Goal: Task Accomplishment & Management: Complete application form

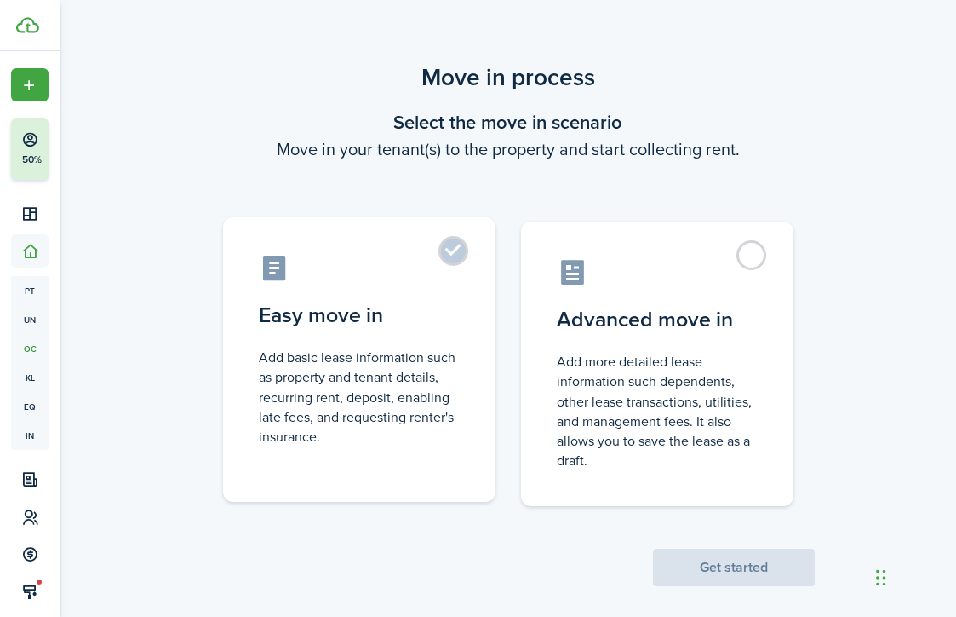
click at [447, 243] on label "Easy move in Add basic lease information such as property and tenant details, r…" at bounding box center [359, 359] width 273 height 284
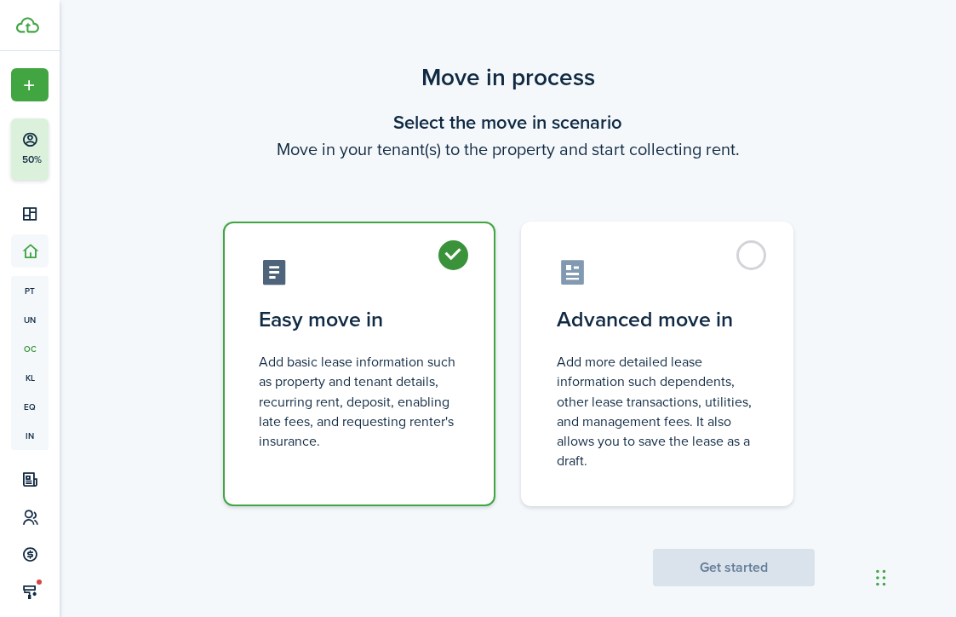
radio input "true"
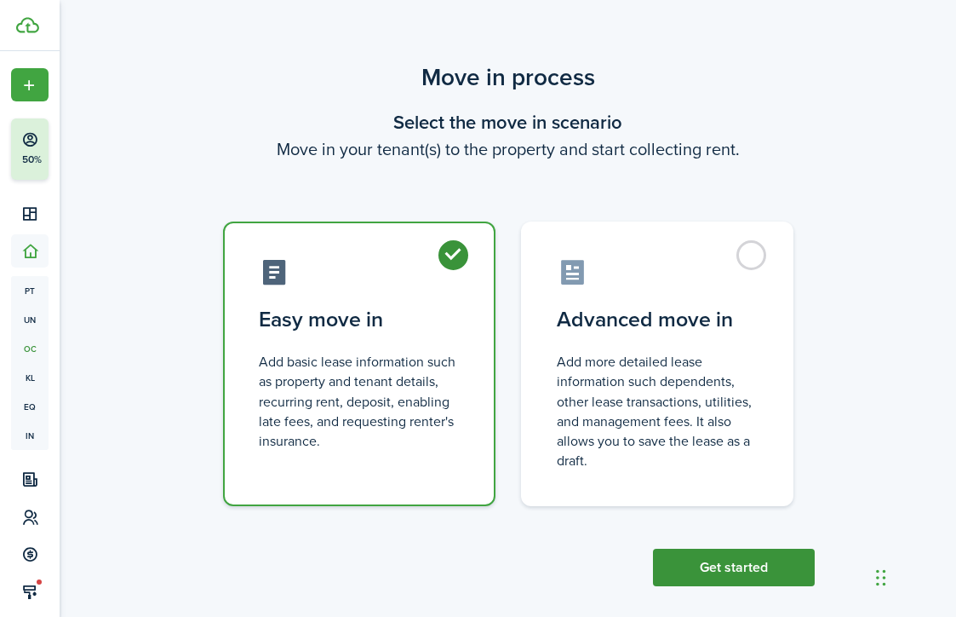
click at [744, 573] on button "Get started" at bounding box center [734, 566] width 162 height 37
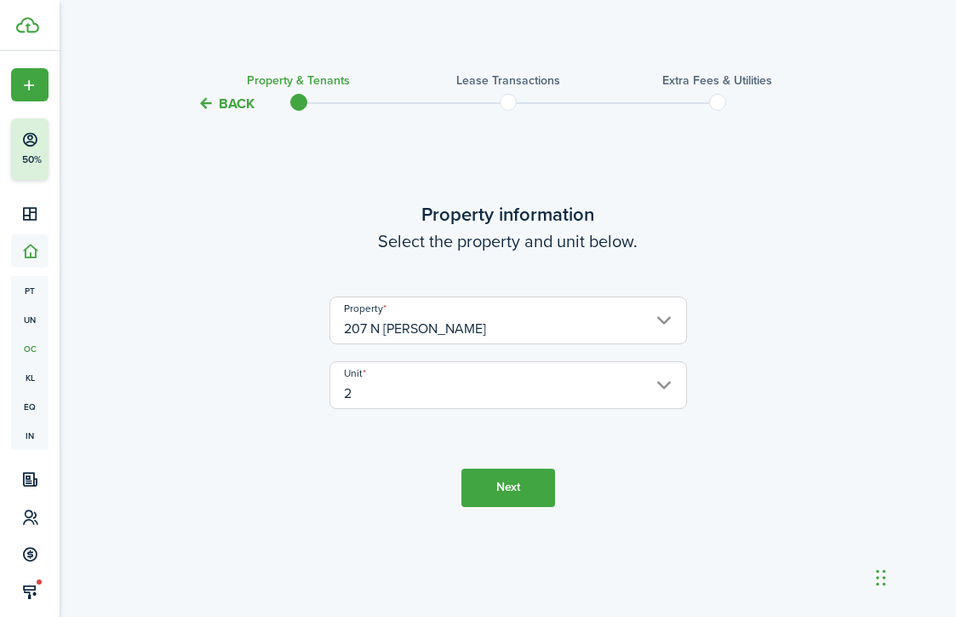
click at [513, 489] on button "Next" at bounding box center [509, 487] width 94 height 38
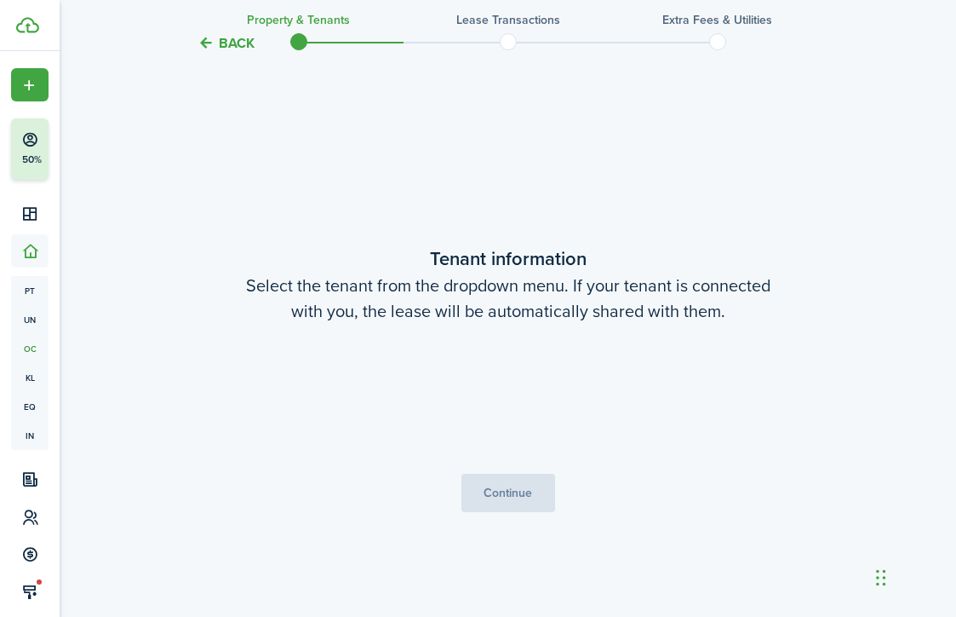
scroll to position [502, 0]
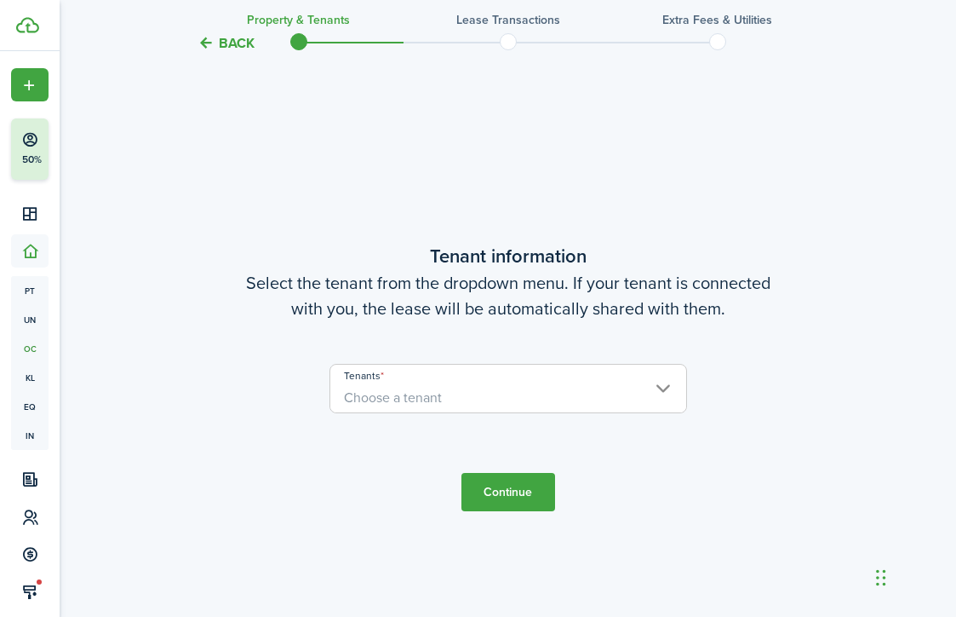
click at [478, 387] on span "Choose a tenant" at bounding box center [508, 397] width 356 height 29
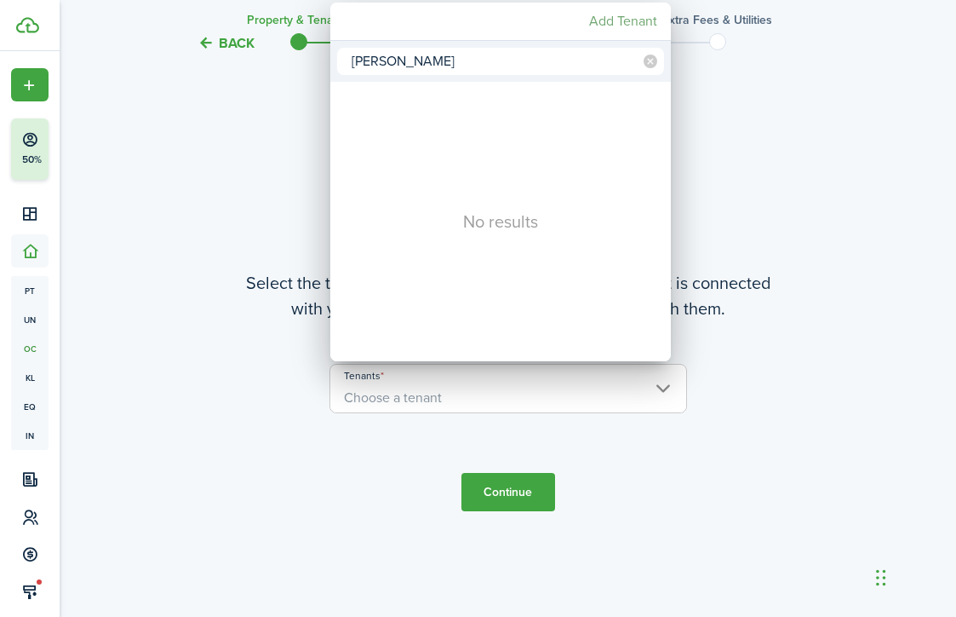
type input "[PERSON_NAME]"
click at [617, 14] on mbsc-button "Add Tenant" at bounding box center [624, 21] width 82 height 31
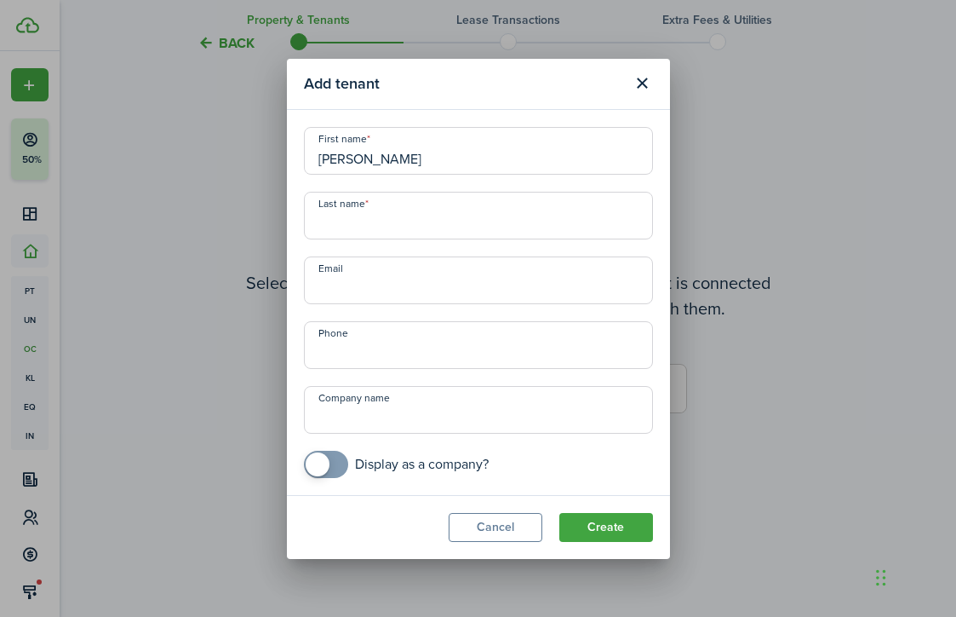
type input "[PERSON_NAME]"
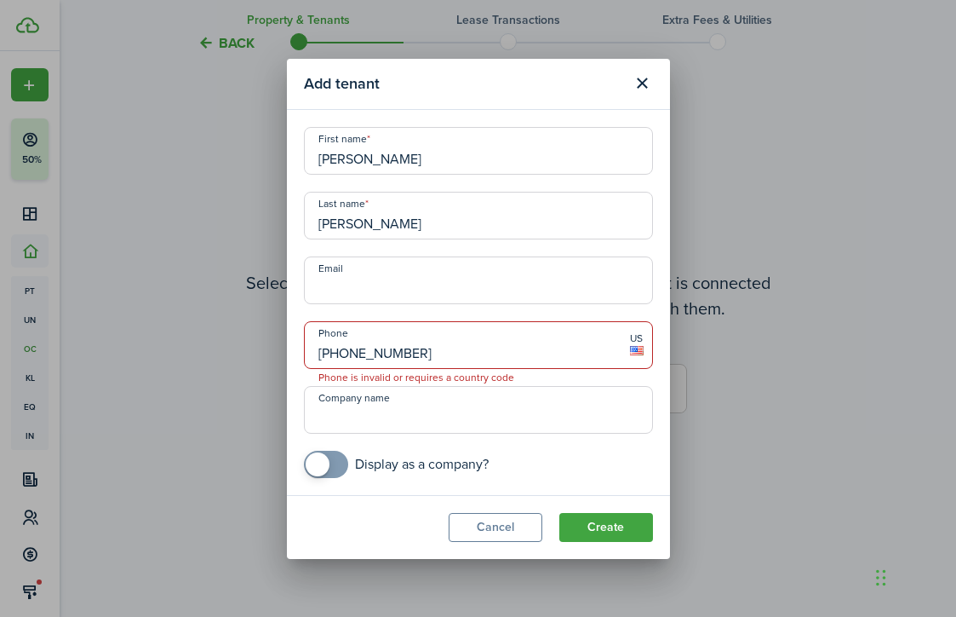
type input "[PHONE_NUMBER]"
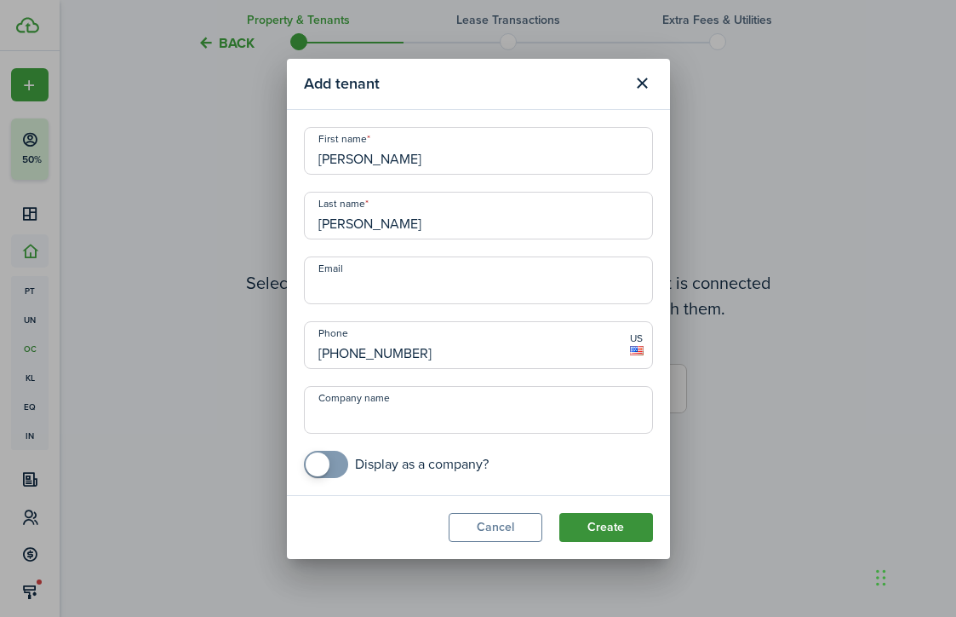
click at [601, 524] on button "Create" at bounding box center [607, 527] width 94 height 29
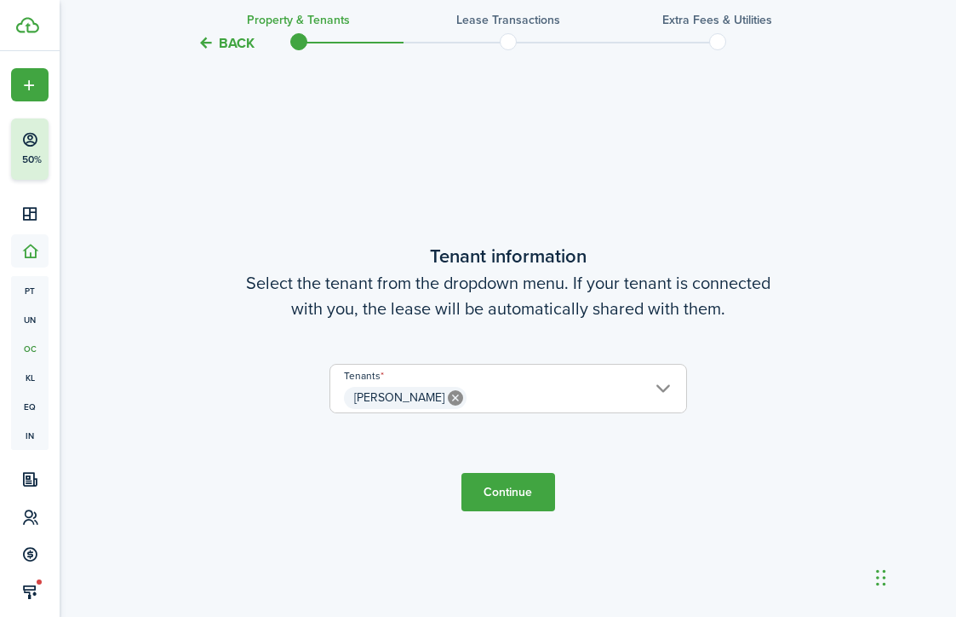
click at [553, 503] on button "Continue" at bounding box center [509, 492] width 94 height 38
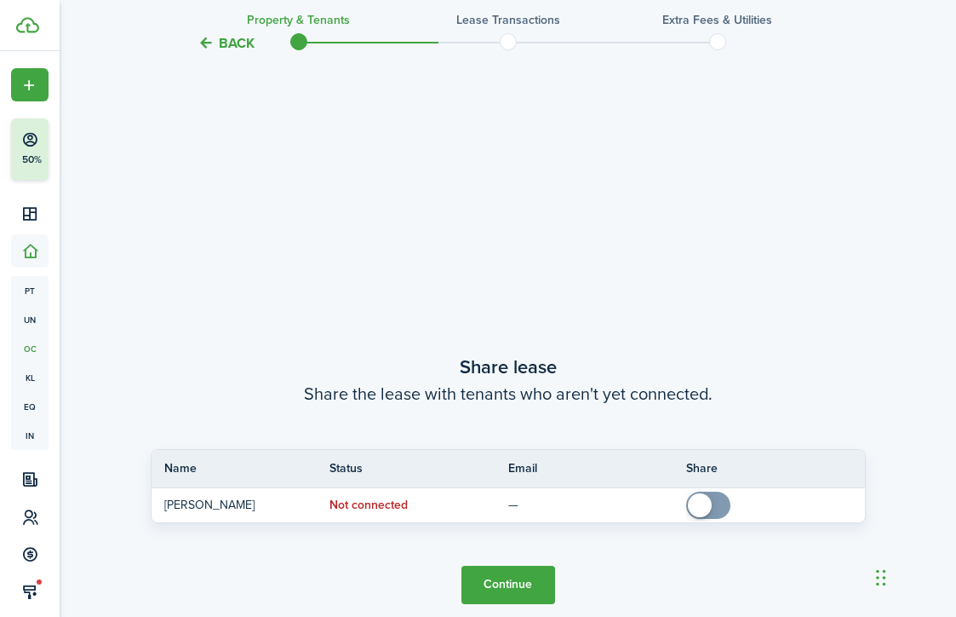
scroll to position [1118, 0]
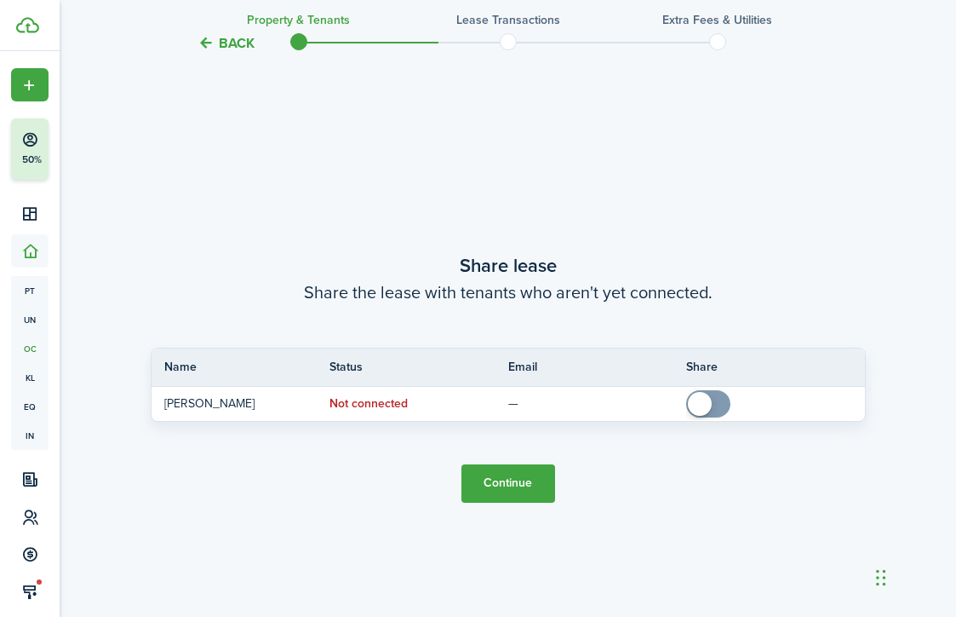
click at [525, 490] on button "Continue" at bounding box center [509, 483] width 94 height 38
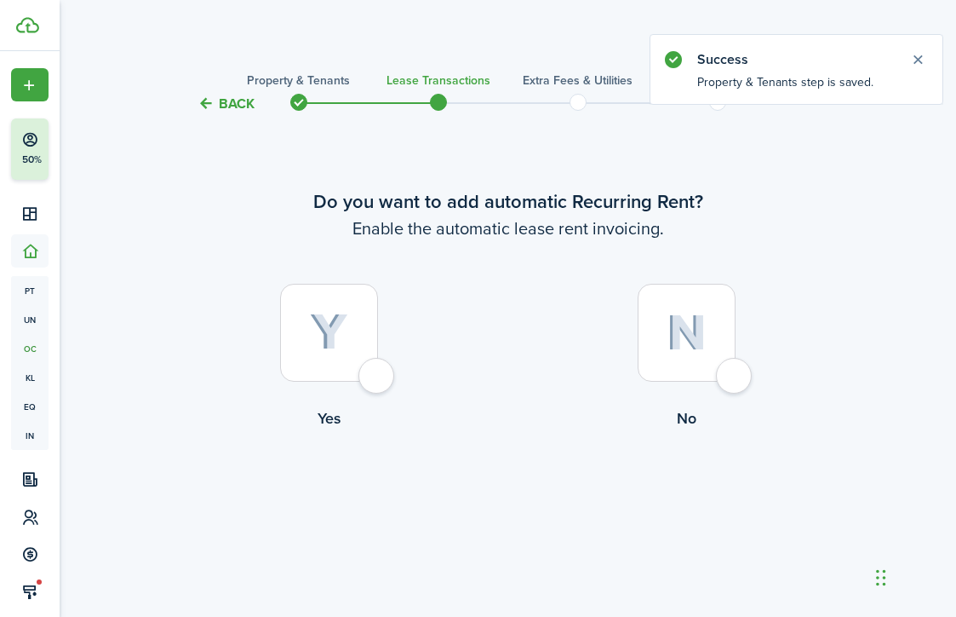
click at [377, 374] on div at bounding box center [329, 333] width 98 height 98
radio input "true"
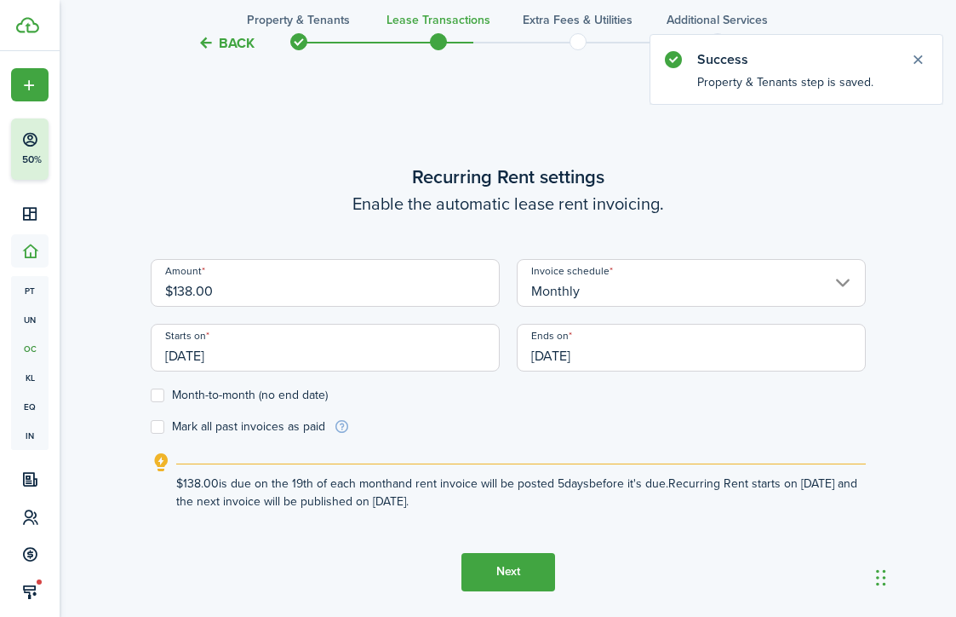
scroll to position [502, 0]
click at [309, 291] on input "$138.00" at bounding box center [325, 283] width 349 height 48
drag, startPoint x: 238, startPoint y: 294, endPoint x: 118, endPoint y: 297, distance: 120.1
click at [118, 297] on div "Back Property & Tenants Lease Transactions Extra fees & Utilities Additional Se…" at bounding box center [508, 121] width 897 height 1127
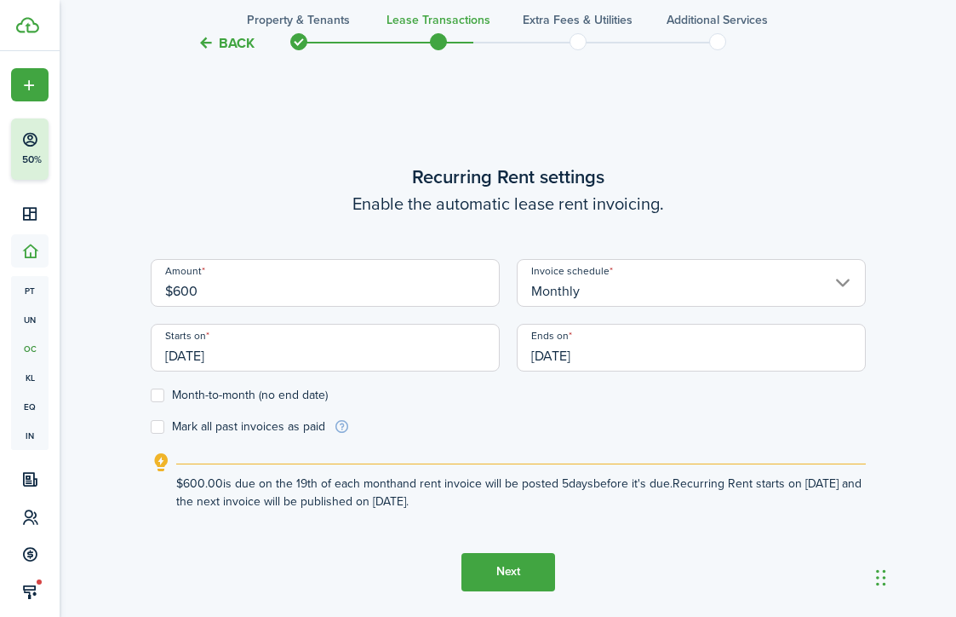
click at [347, 349] on input "[DATE]" at bounding box center [325, 348] width 349 height 48
type input "$600.00"
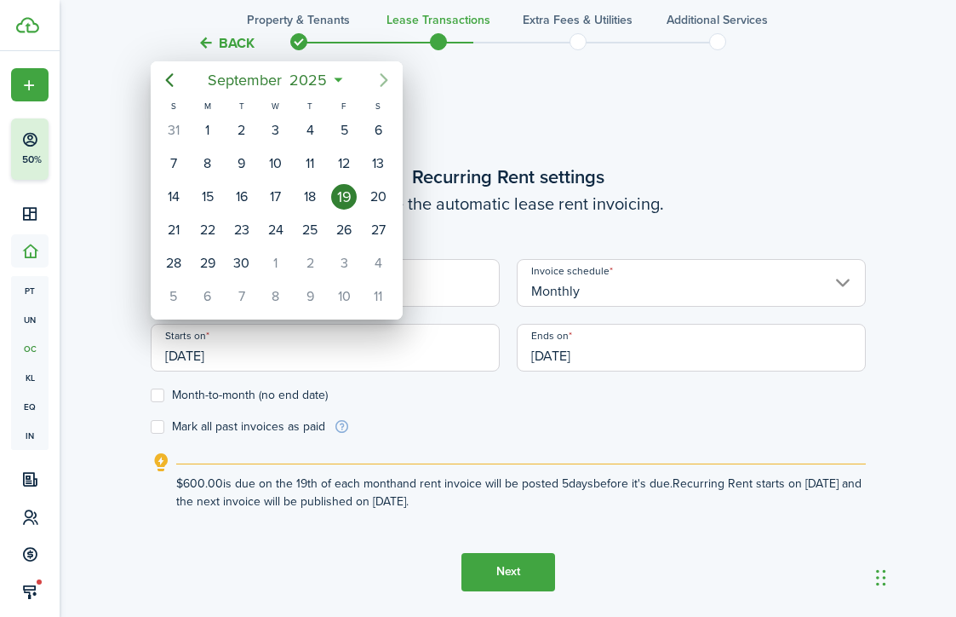
click at [388, 83] on icon "Next page" at bounding box center [384, 80] width 20 height 20
click at [277, 125] on div "1" at bounding box center [276, 131] width 26 height 26
type input "[DATE]"
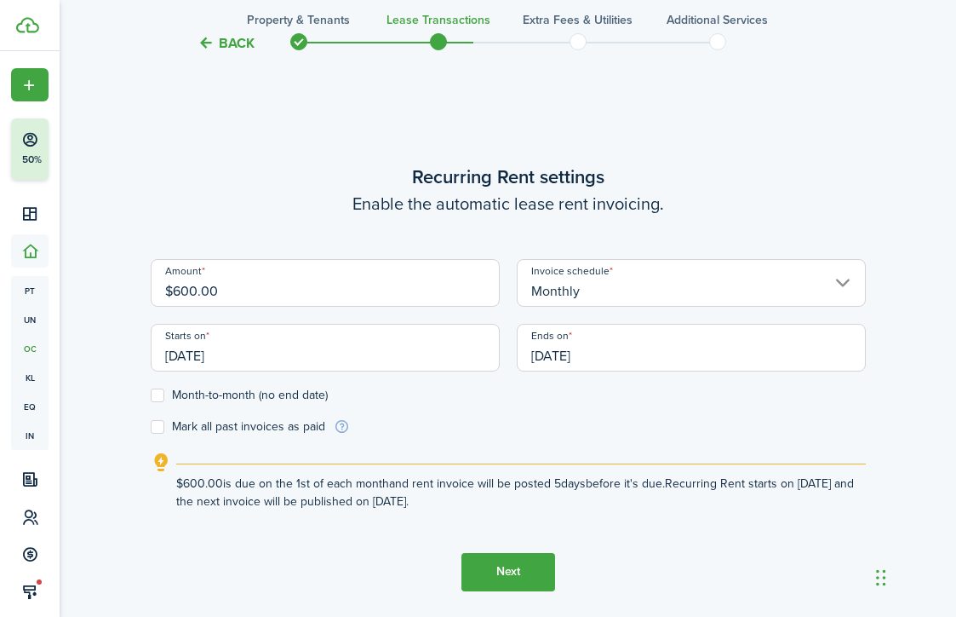
click at [635, 357] on input "[DATE]" at bounding box center [691, 348] width 349 height 48
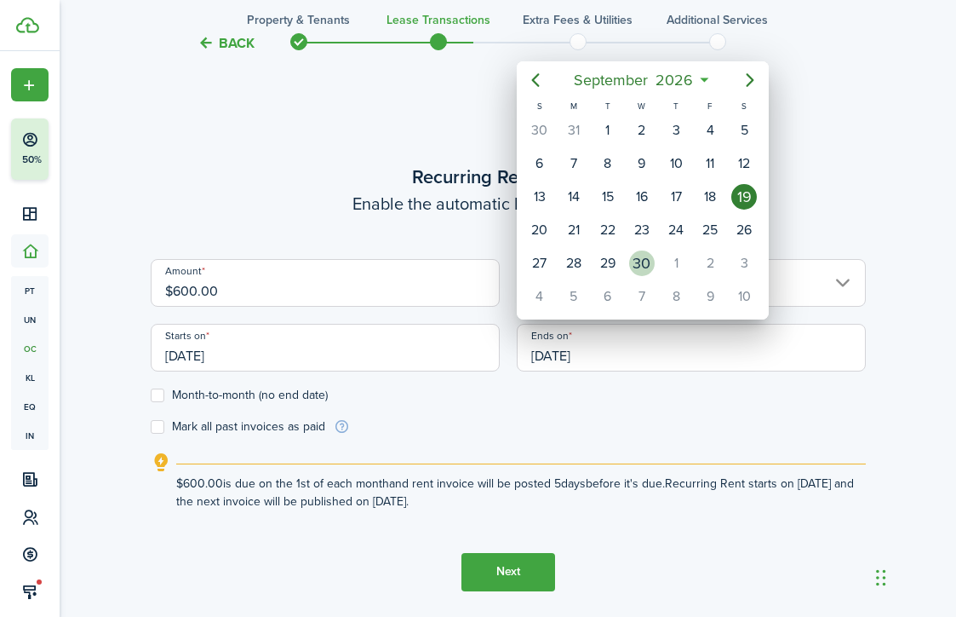
click at [657, 259] on div "30" at bounding box center [642, 263] width 34 height 32
type input "[DATE]"
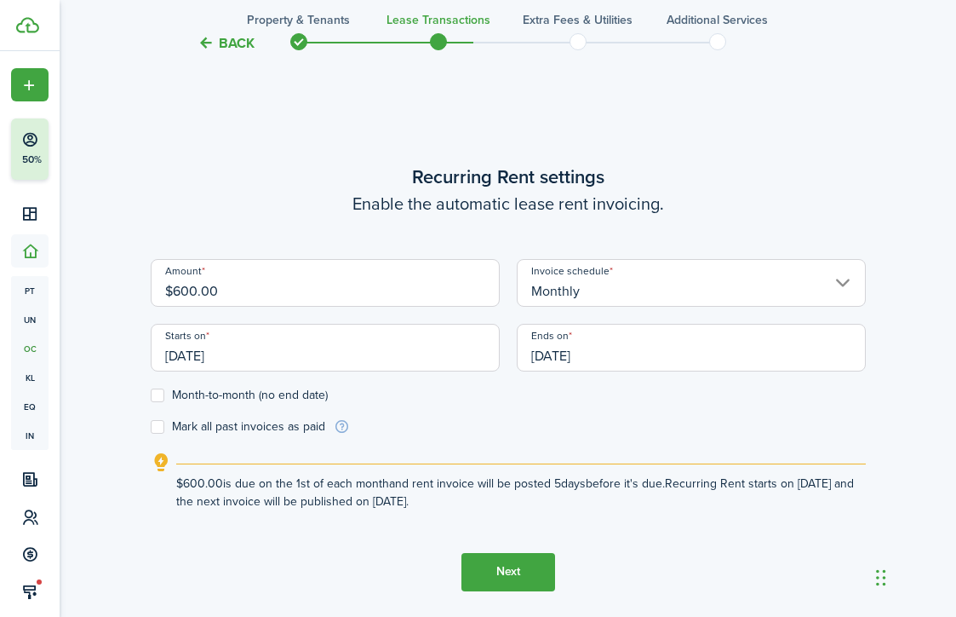
click at [531, 573] on button "Next" at bounding box center [509, 572] width 94 height 38
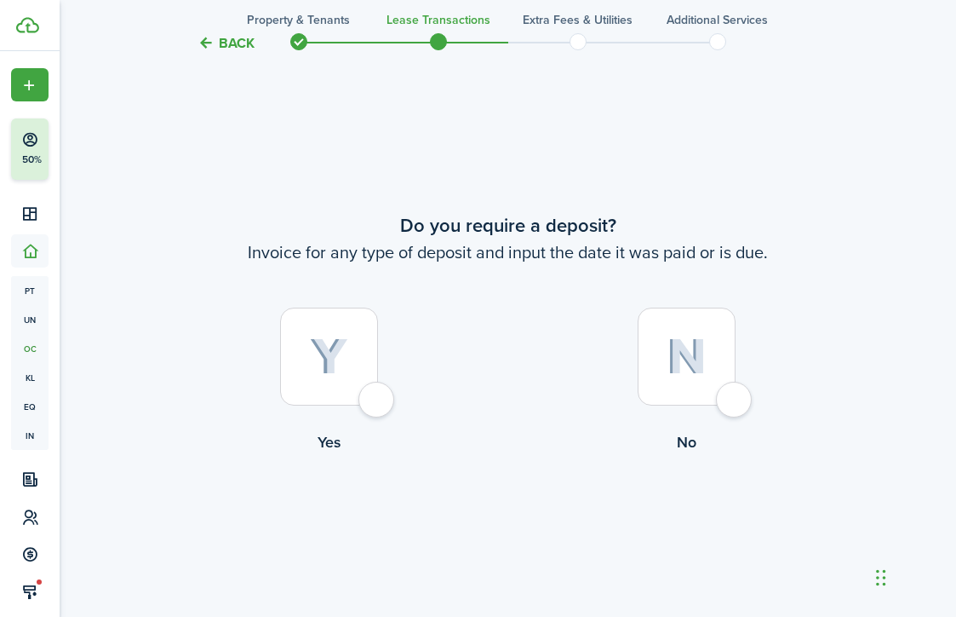
scroll to position [1118, 0]
click at [378, 396] on div at bounding box center [329, 356] width 98 height 98
radio input "true"
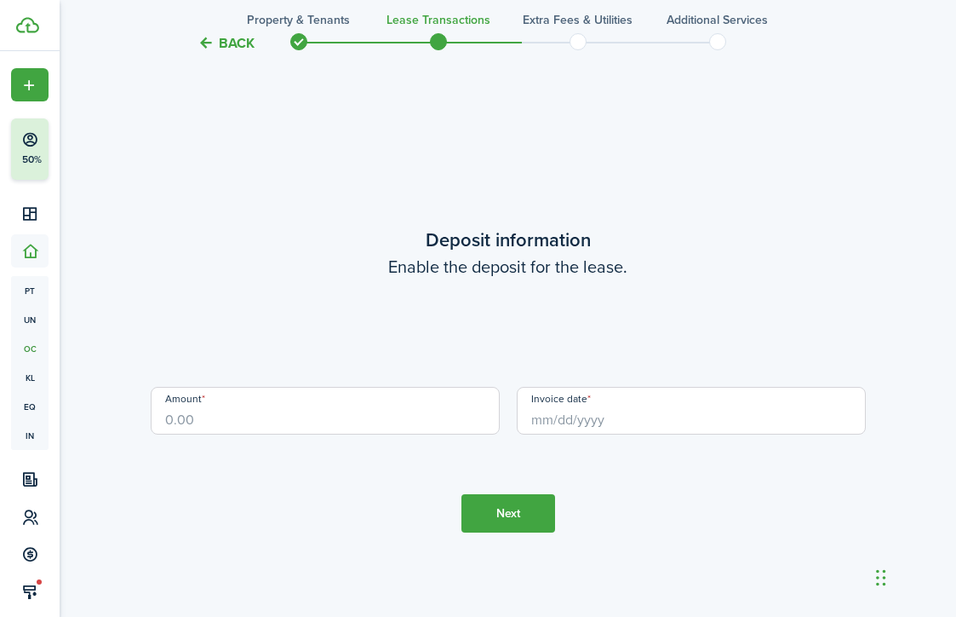
scroll to position [1735, 0]
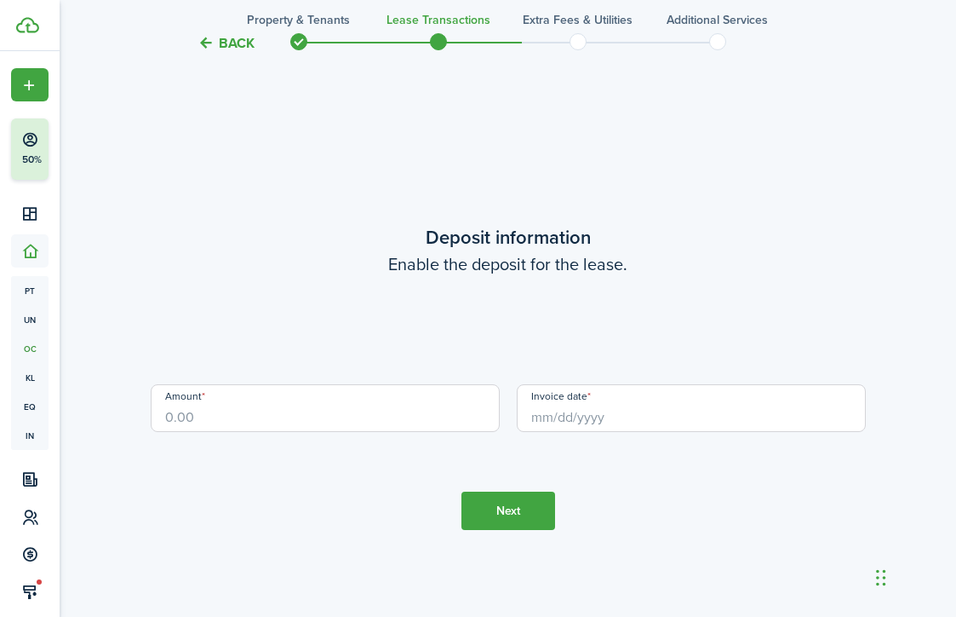
click at [377, 410] on input "Amount" at bounding box center [325, 408] width 349 height 48
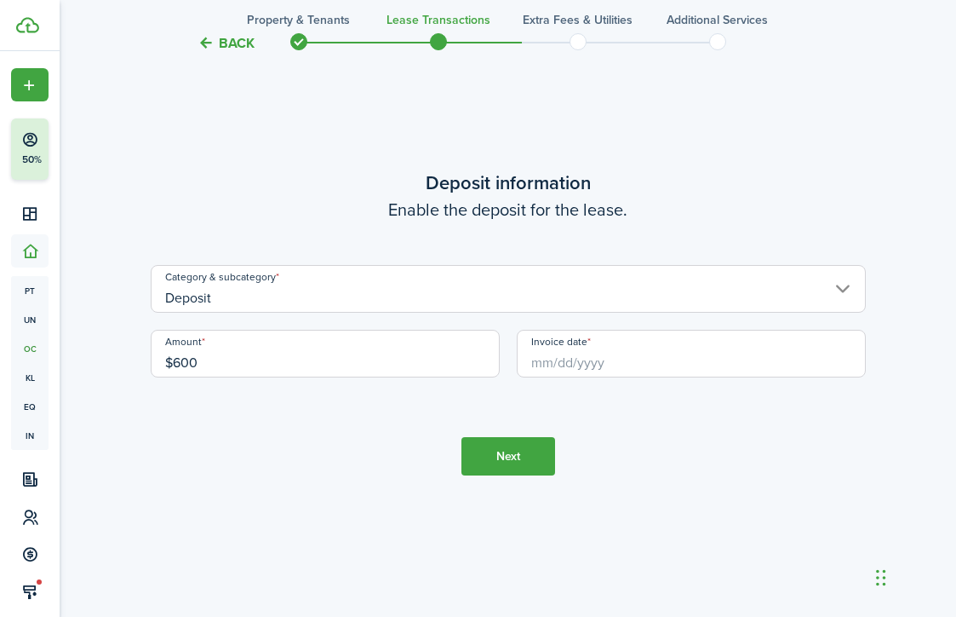
scroll to position [1792, 0]
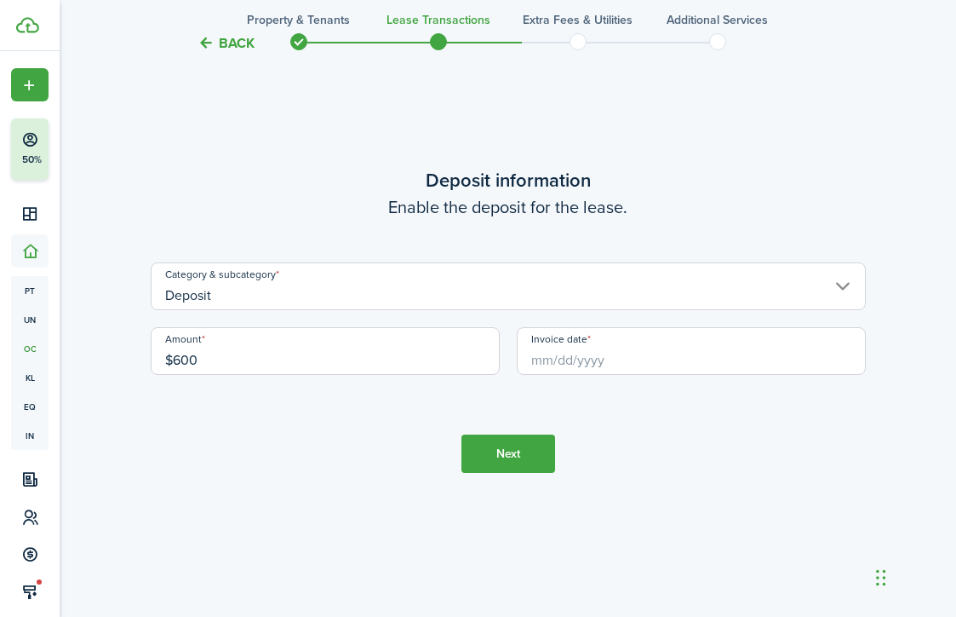
click at [607, 364] on input "Invoice date" at bounding box center [691, 351] width 349 height 48
type input "$600.00"
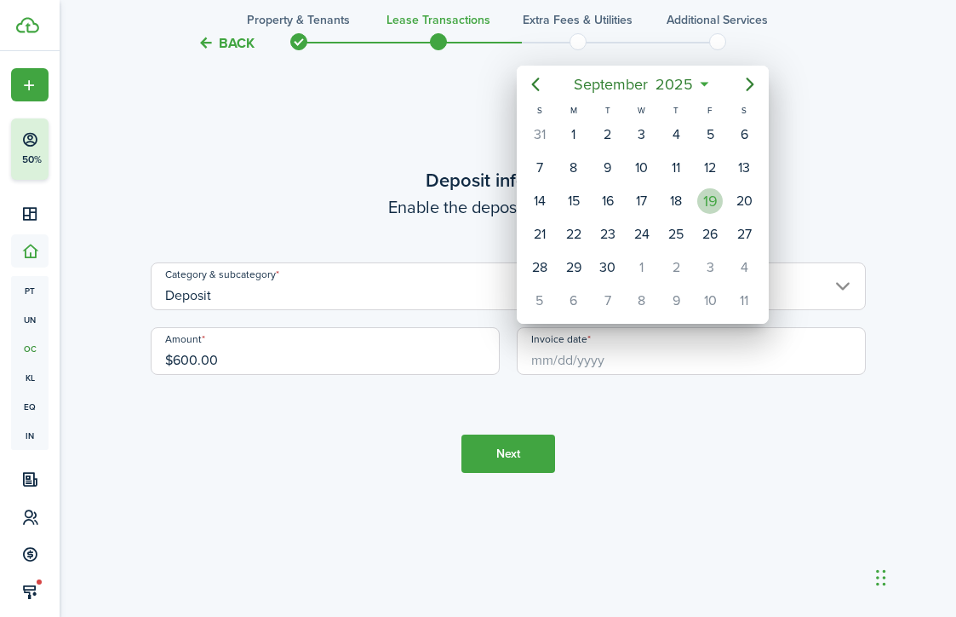
click at [704, 200] on div "19" at bounding box center [711, 201] width 26 height 26
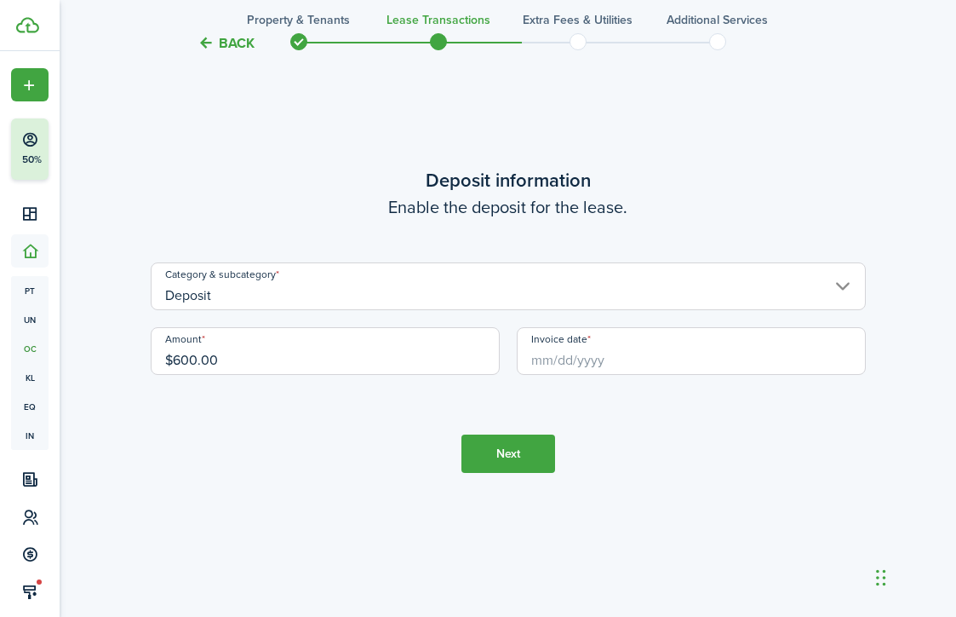
type input "[DATE]"
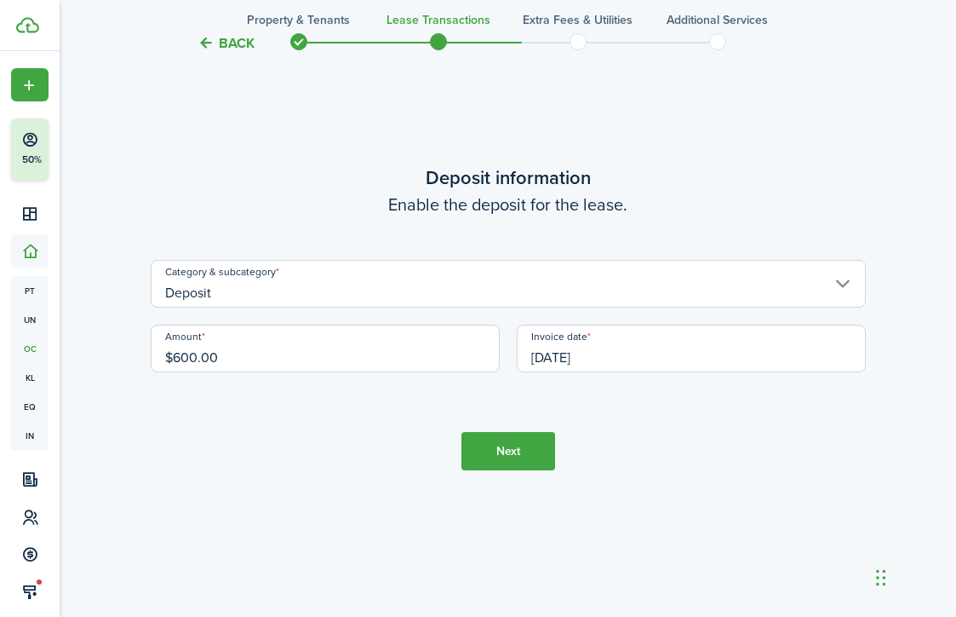
click at [510, 444] on button "Next" at bounding box center [509, 451] width 94 height 38
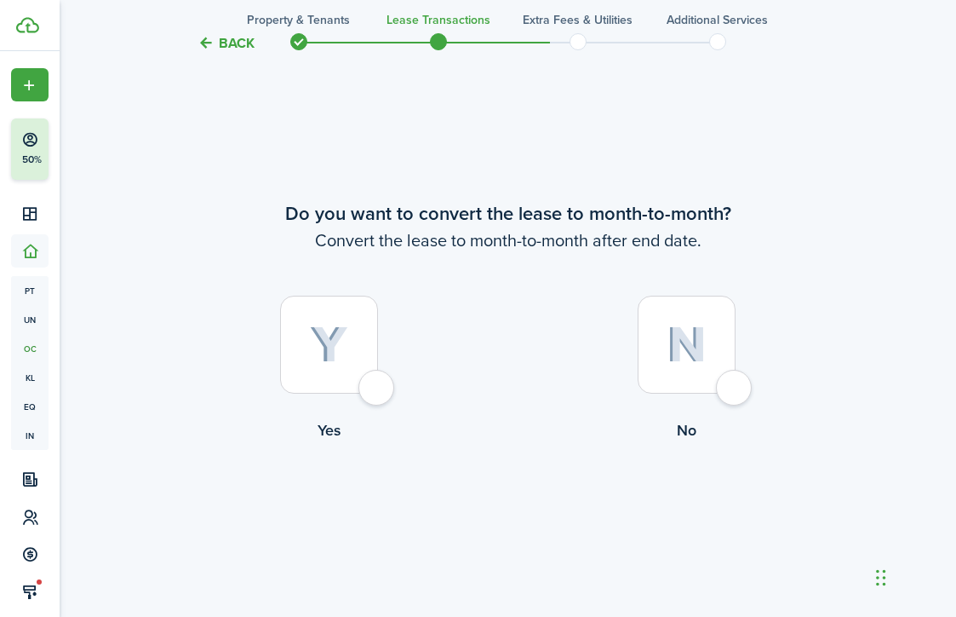
scroll to position [2363, 0]
click at [371, 392] on div at bounding box center [329, 344] width 98 height 98
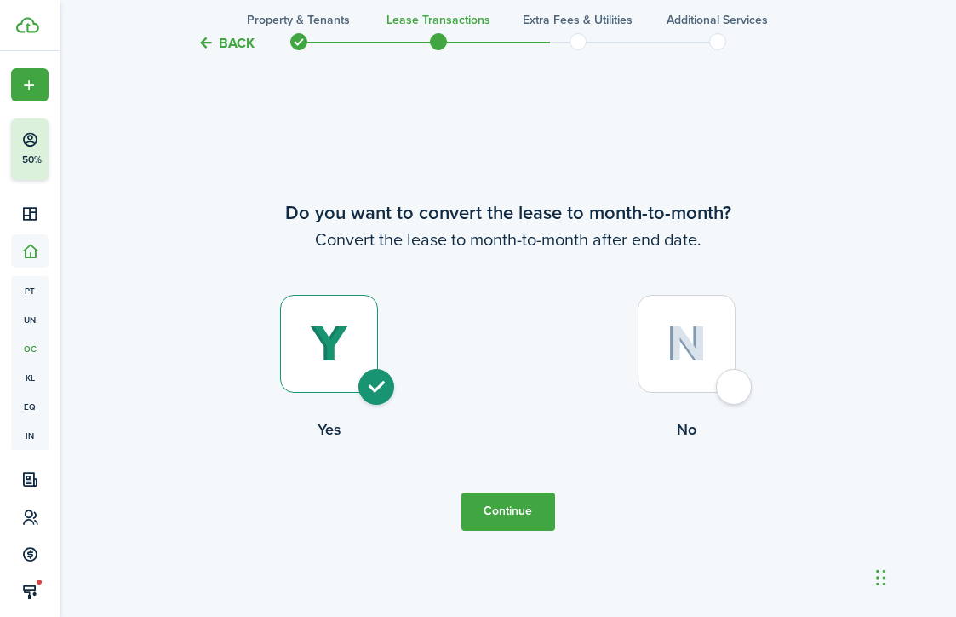
radio input "true"
click at [495, 497] on button "Continue" at bounding box center [509, 511] width 94 height 38
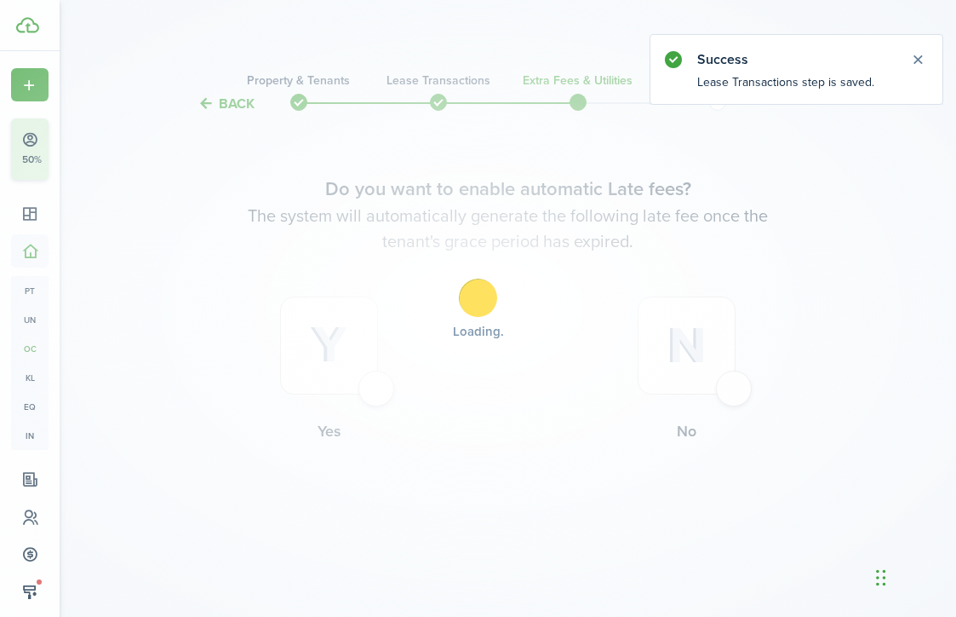
scroll to position [0, 0]
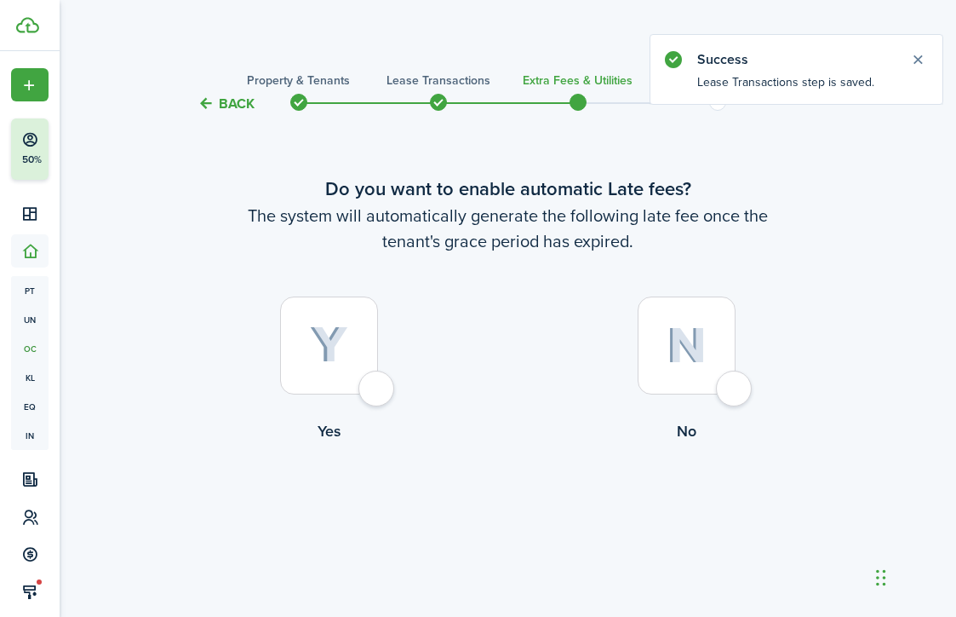
click at [378, 384] on div at bounding box center [329, 345] width 98 height 98
radio input "true"
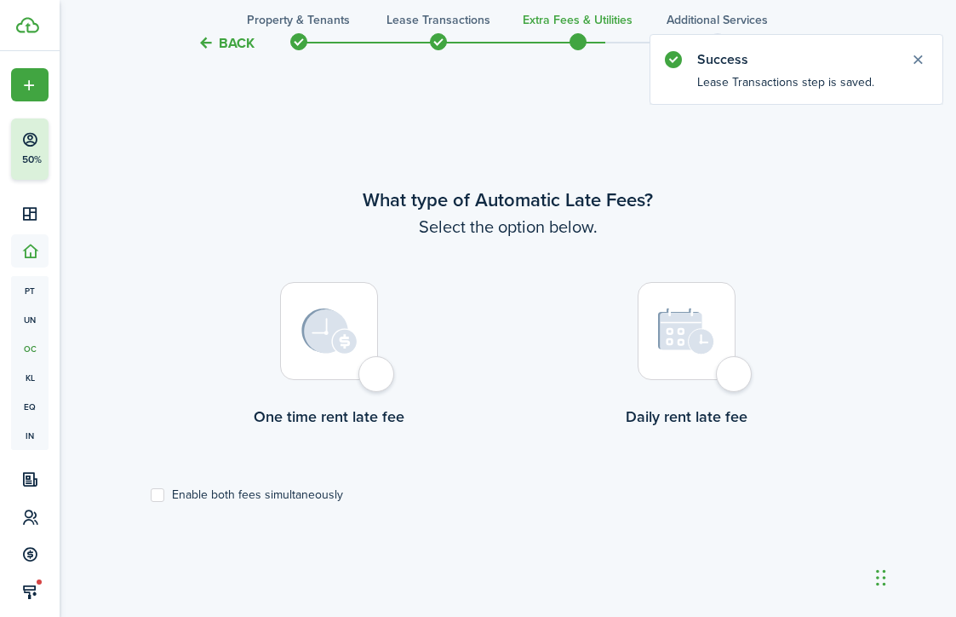
scroll to position [502, 0]
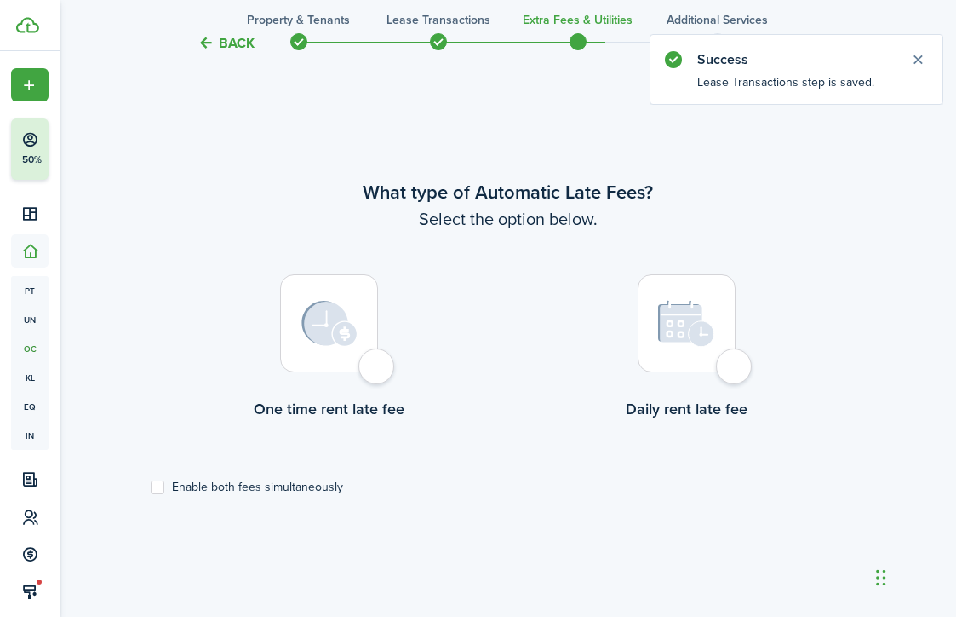
click at [376, 372] on div at bounding box center [329, 323] width 98 height 98
radio input "true"
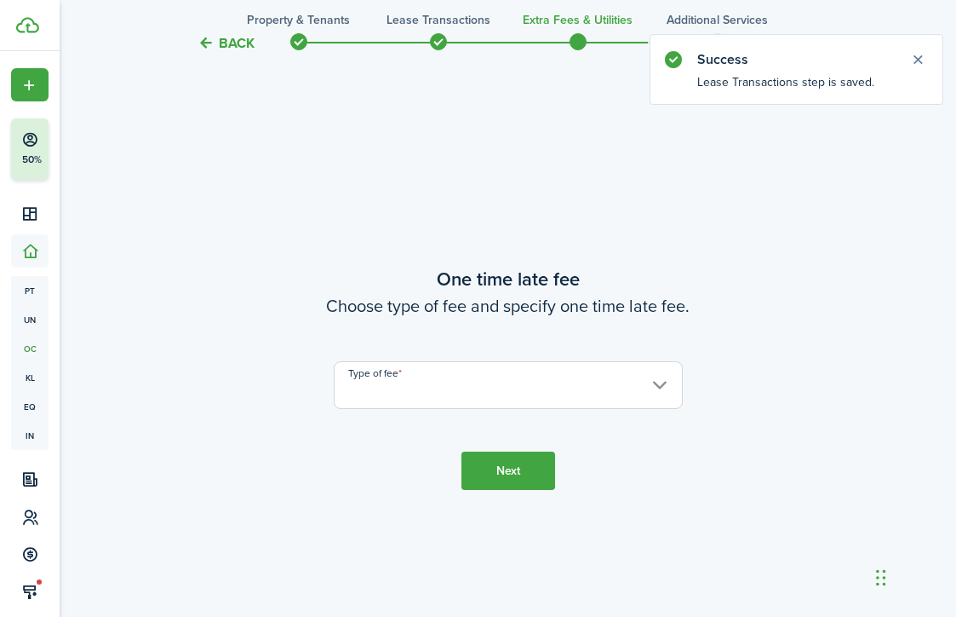
scroll to position [1118, 0]
click at [432, 393] on input "Type of fee" at bounding box center [508, 384] width 349 height 48
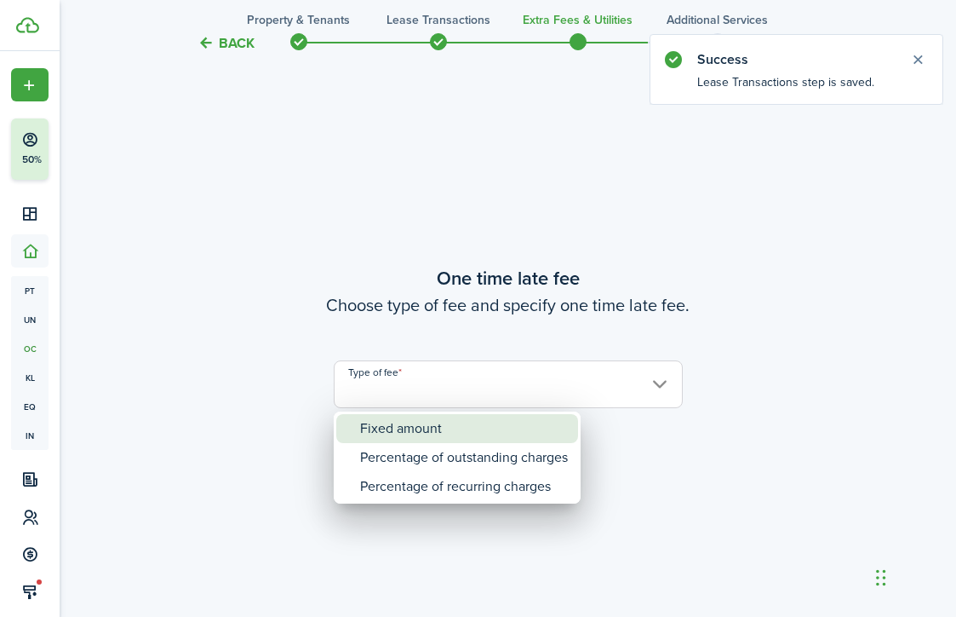
click at [425, 423] on div "Fixed amount" at bounding box center [464, 428] width 208 height 29
type input "Fixed amount"
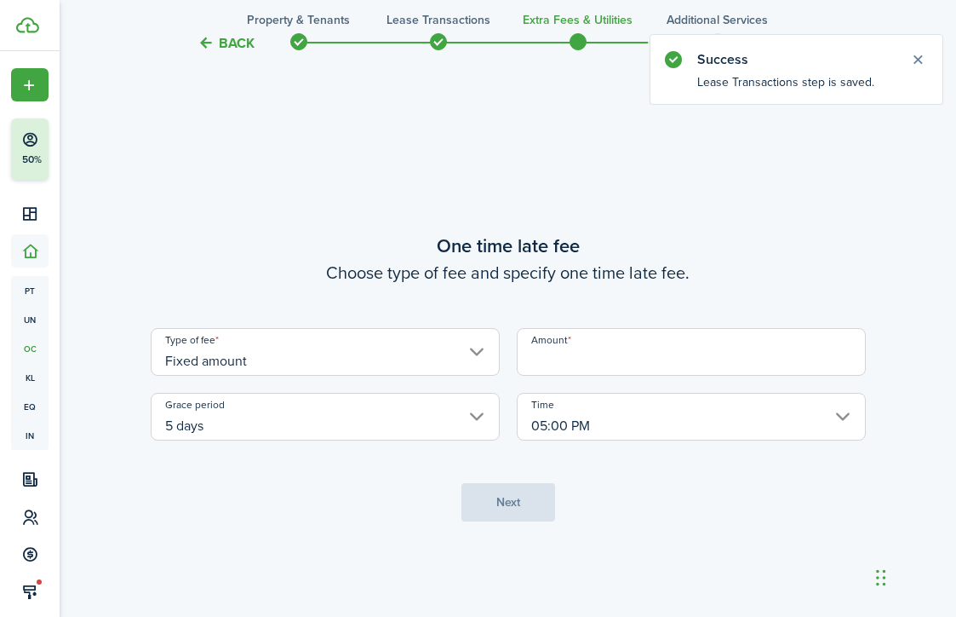
click at [578, 345] on input "Amount" at bounding box center [691, 352] width 349 height 48
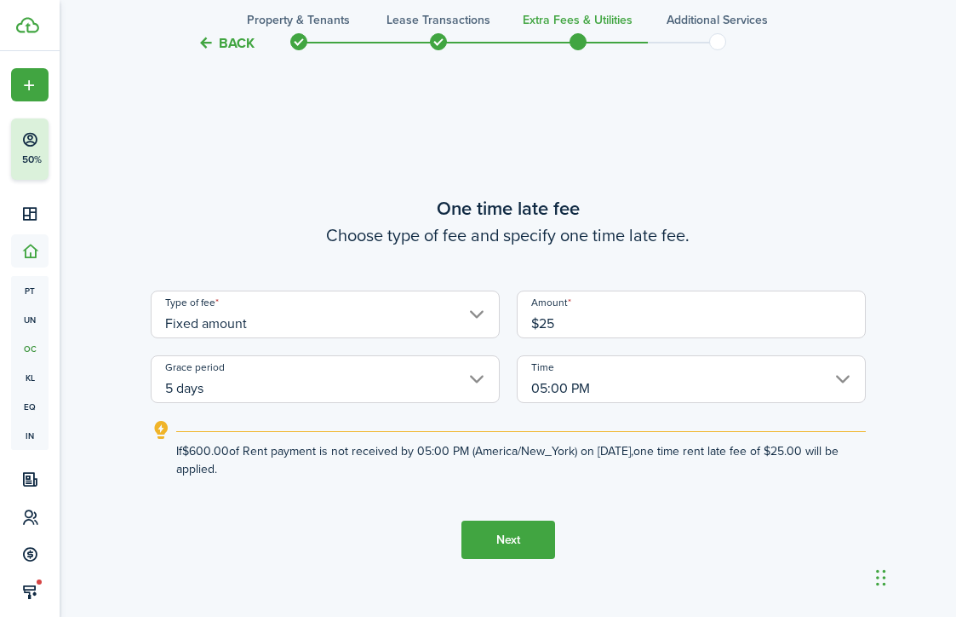
type input "$25.00"
click at [523, 525] on button "Next" at bounding box center [509, 539] width 94 height 38
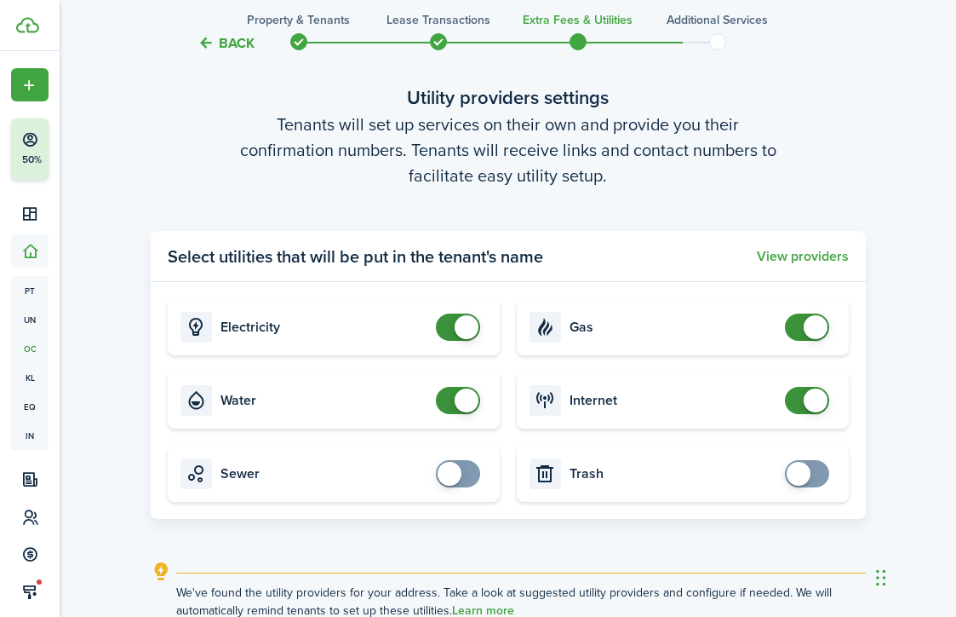
checkbox input "false"
click at [450, 403] on span at bounding box center [458, 400] width 17 height 27
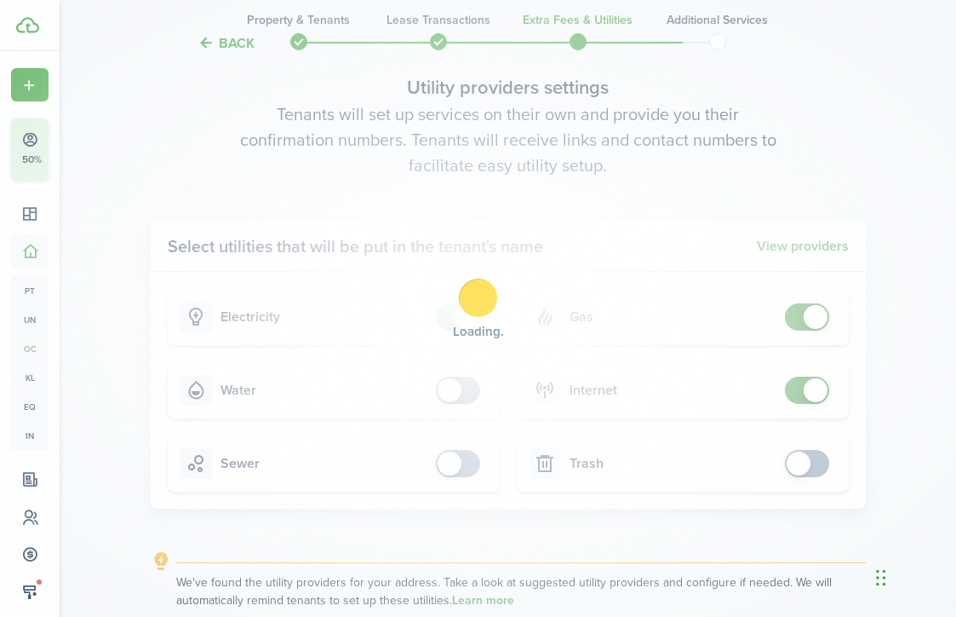
scroll to position [1766, 0]
click at [803, 388] on div "Loading" at bounding box center [478, 308] width 956 height 617
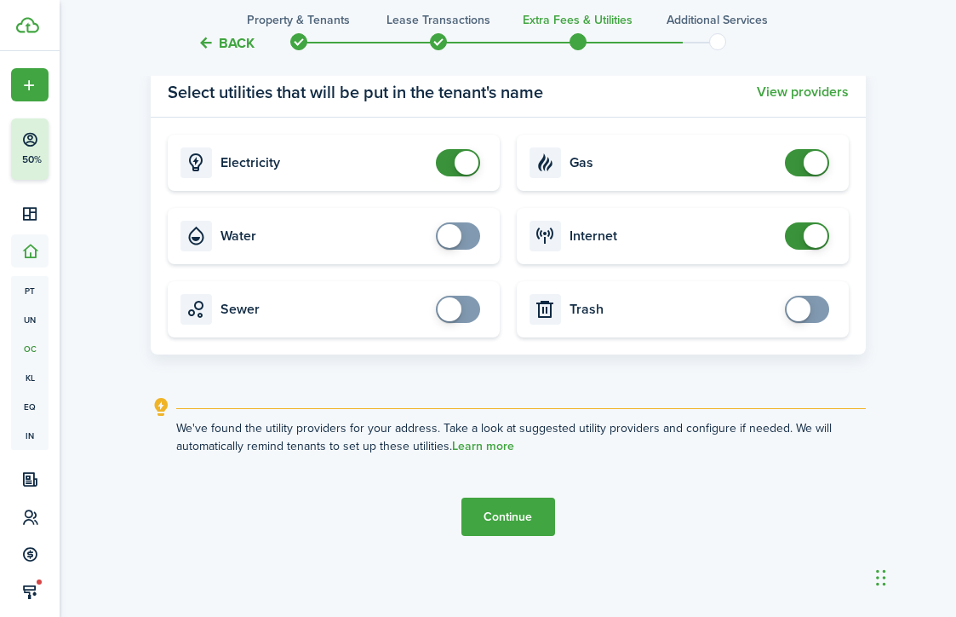
click at [541, 515] on button "Continue" at bounding box center [509, 516] width 94 height 38
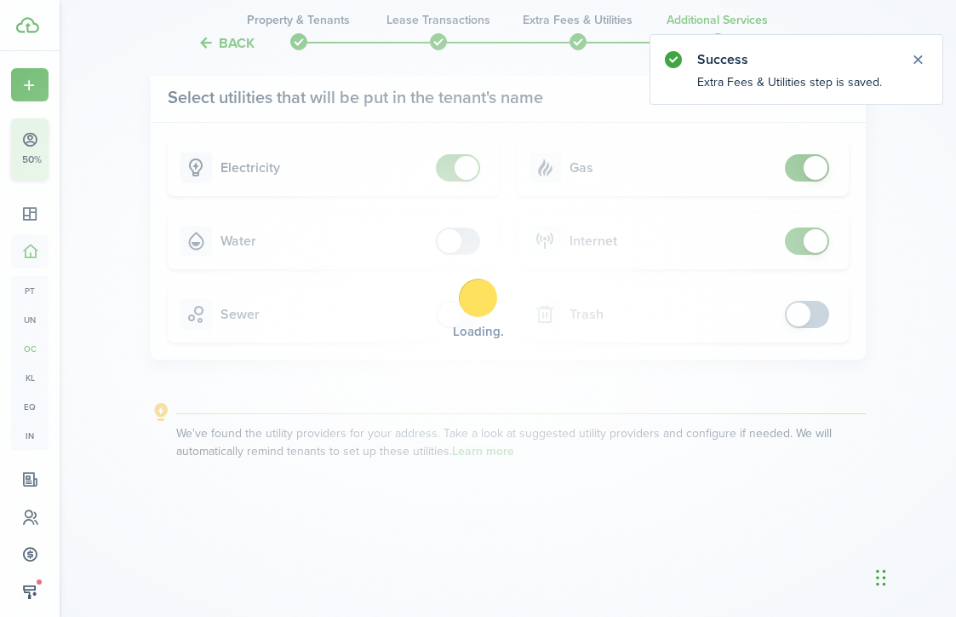
scroll to position [0, 0]
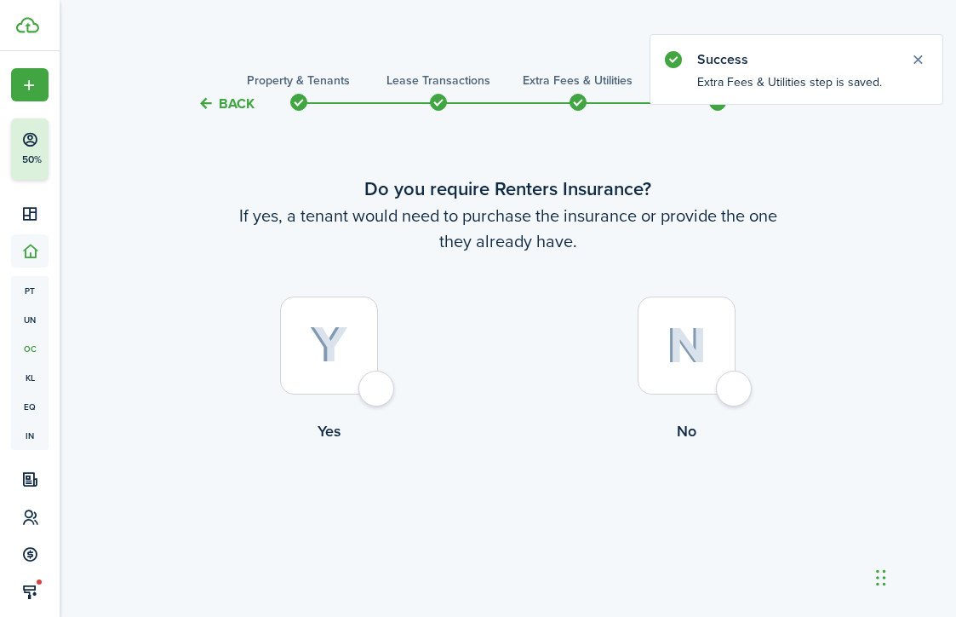
click at [730, 388] on div at bounding box center [687, 345] width 98 height 98
radio input "true"
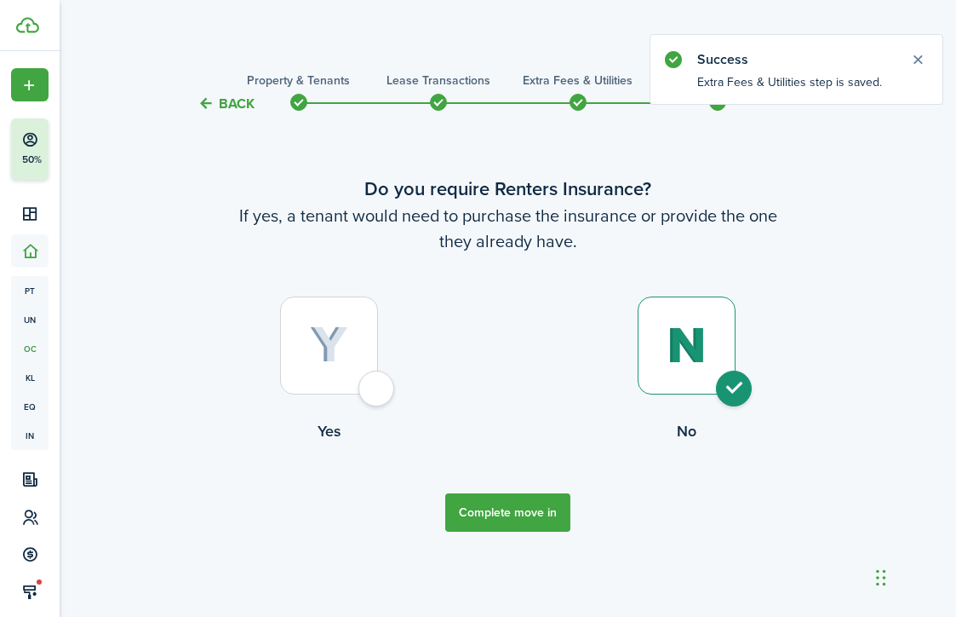
drag, startPoint x: 537, startPoint y: 526, endPoint x: 538, endPoint y: 511, distance: 15.4
click at [537, 524] on button "Complete move in" at bounding box center [507, 512] width 125 height 38
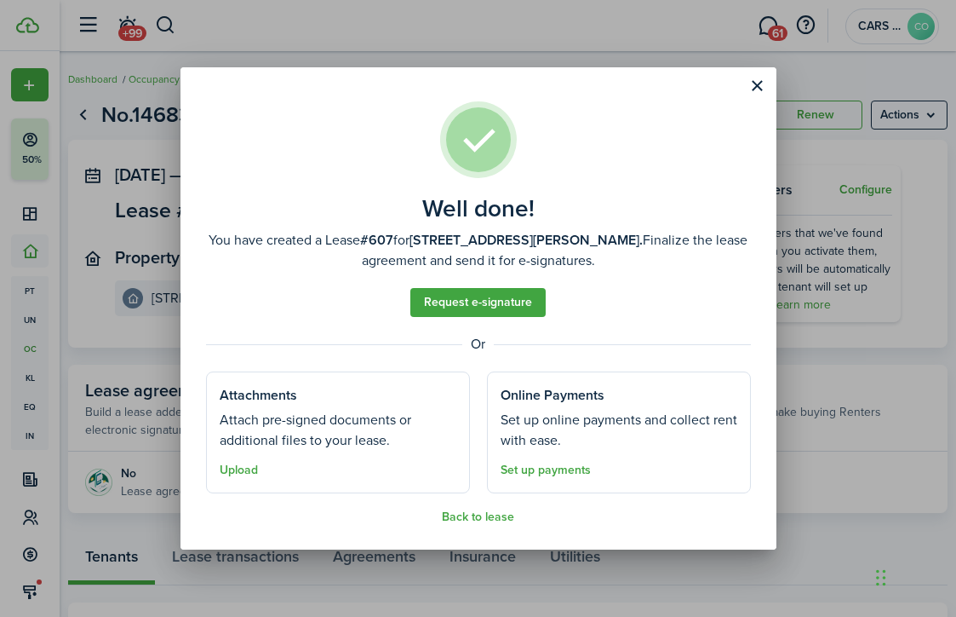
click at [921, 290] on div "Well done! You have created a Lease #607 for [STREET_ADDRESS][PERSON_NAME]. Fin…" at bounding box center [478, 308] width 956 height 617
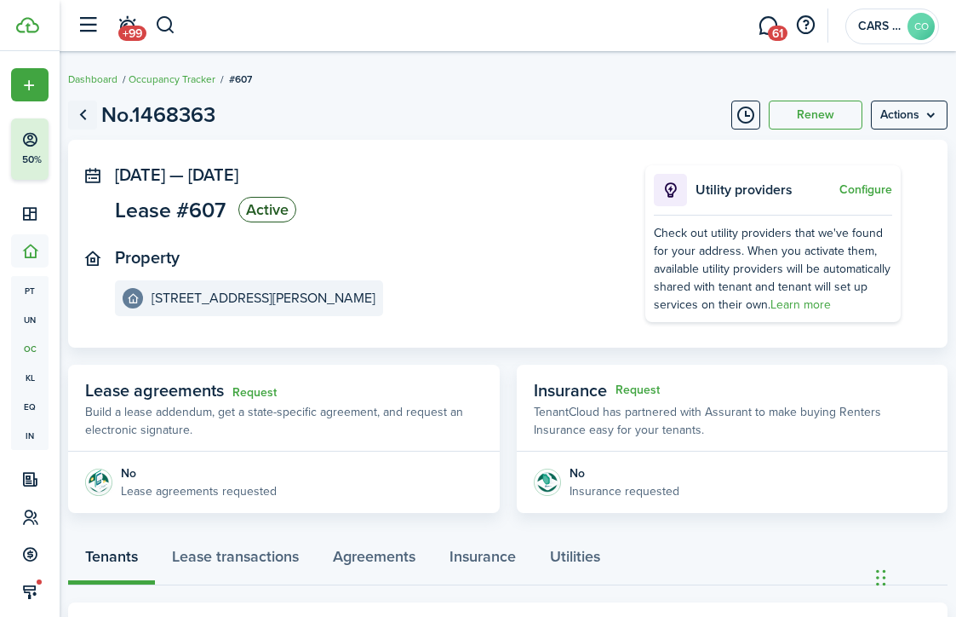
click at [79, 109] on link "Go back" at bounding box center [82, 114] width 29 height 29
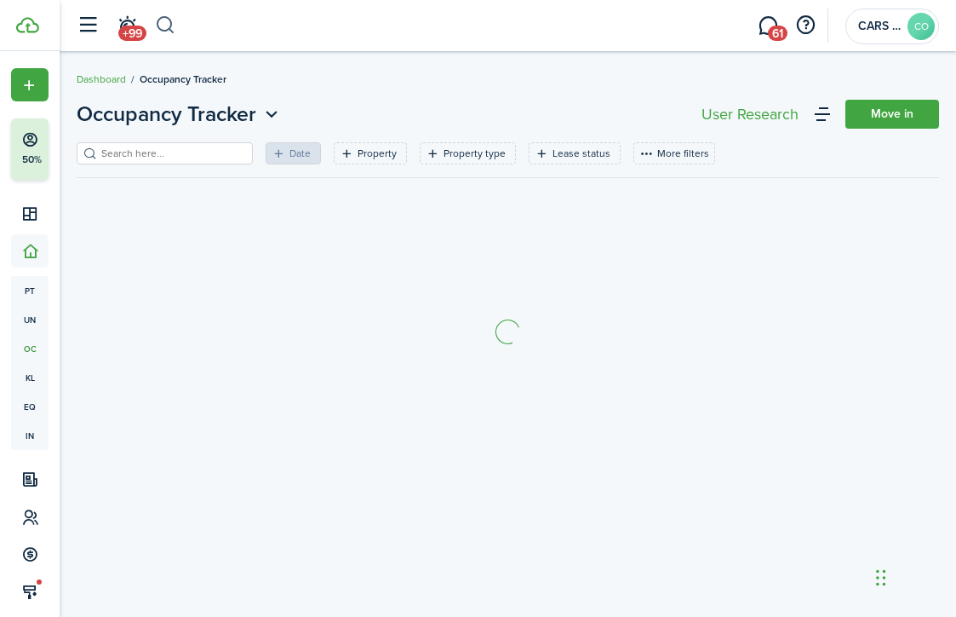
click at [158, 33] on button "button" at bounding box center [165, 25] width 21 height 29
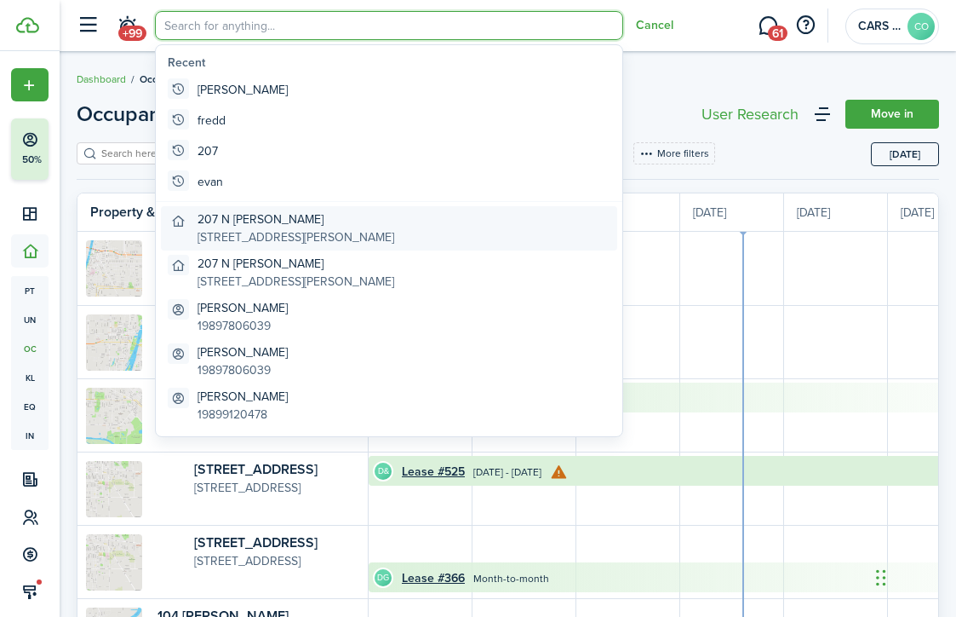
click at [284, 230] on global-search-item-description "[STREET_ADDRESS][PERSON_NAME]" at bounding box center [296, 237] width 197 height 18
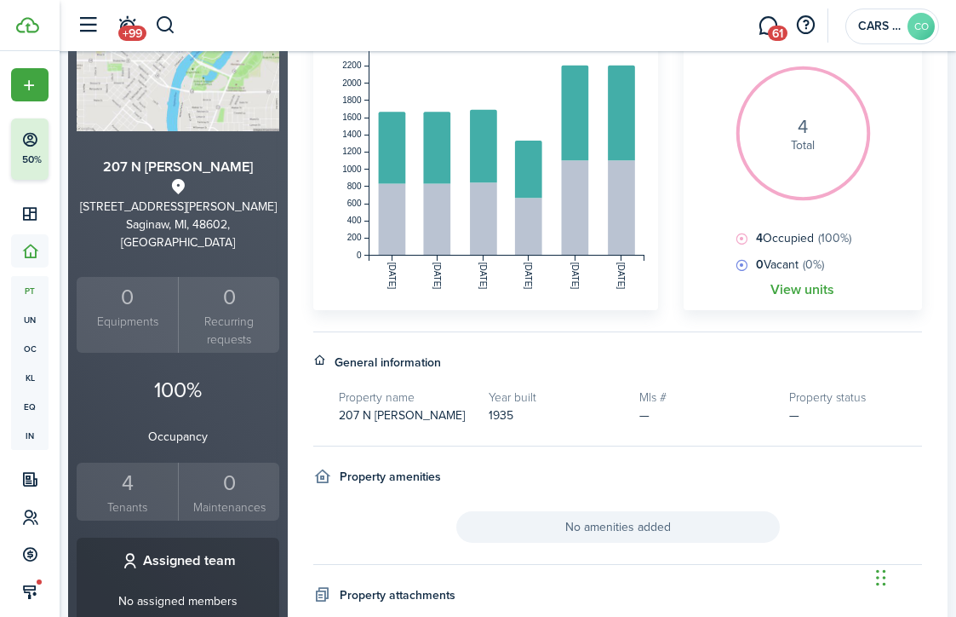
scroll to position [232, 0]
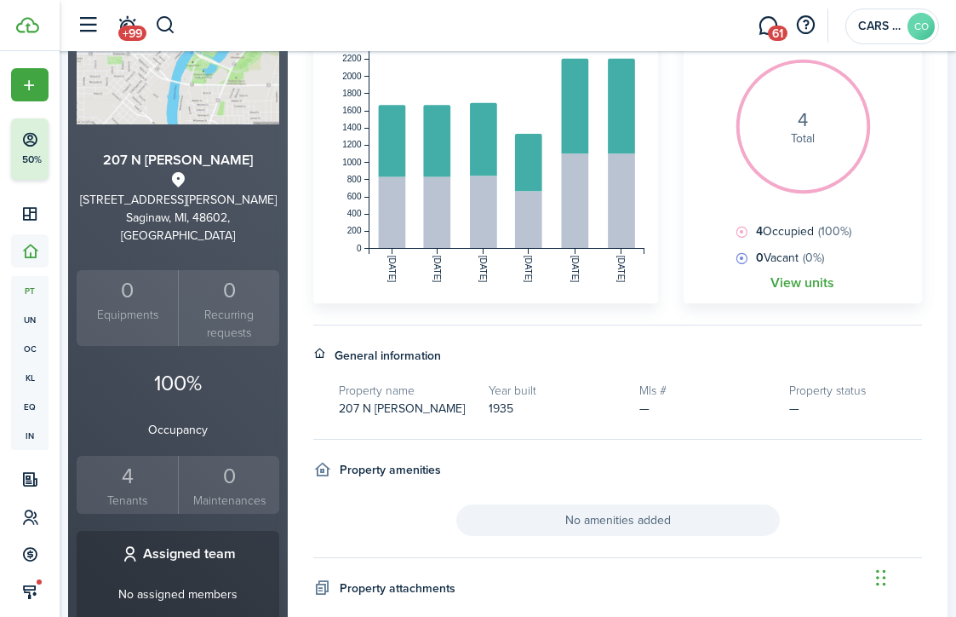
click at [130, 471] on div "4" at bounding box center [127, 476] width 93 height 32
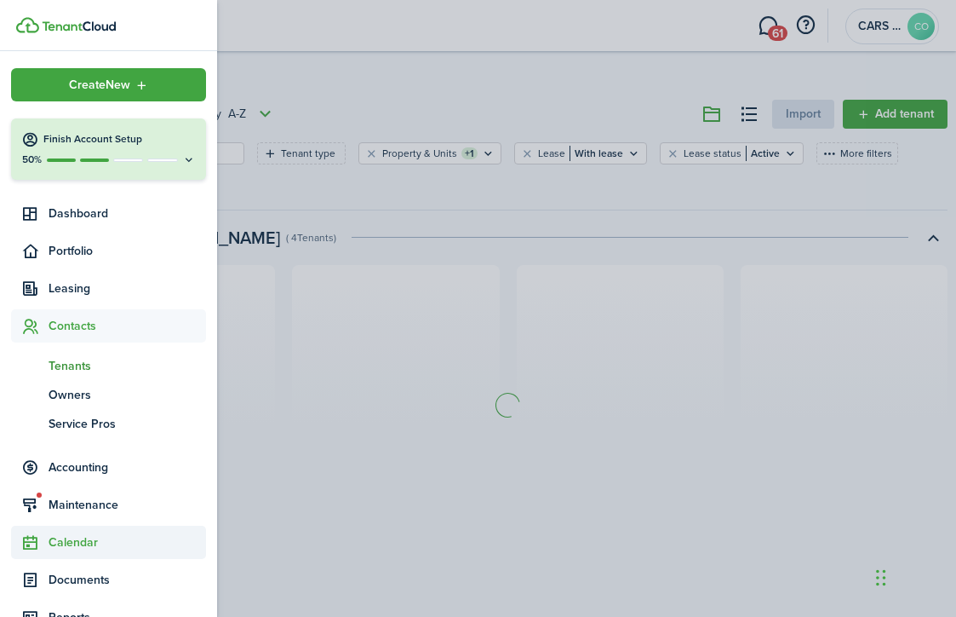
scroll to position [14, 0]
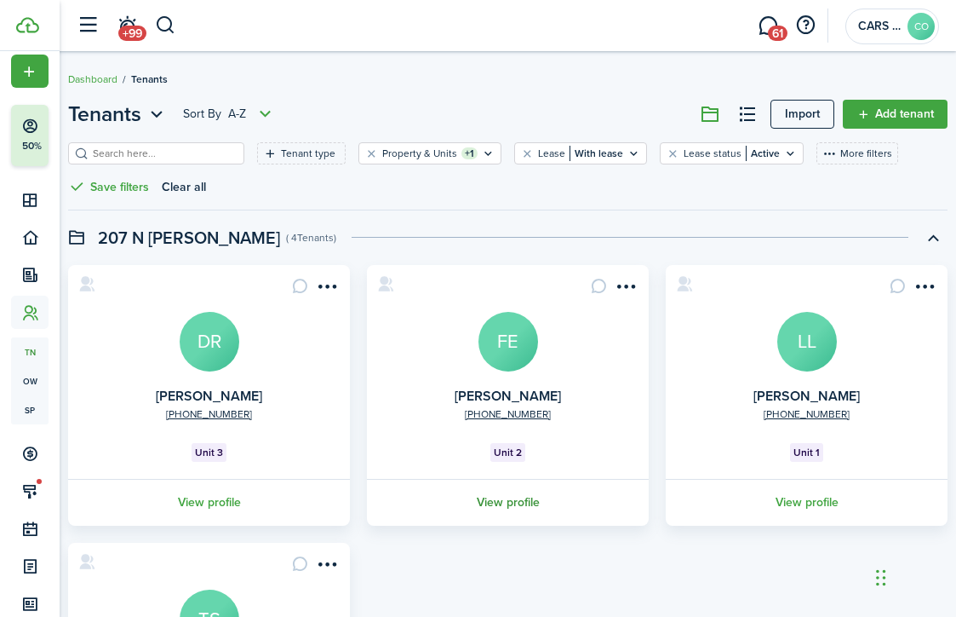
click at [513, 502] on link "View profile" at bounding box center [508, 502] width 287 height 47
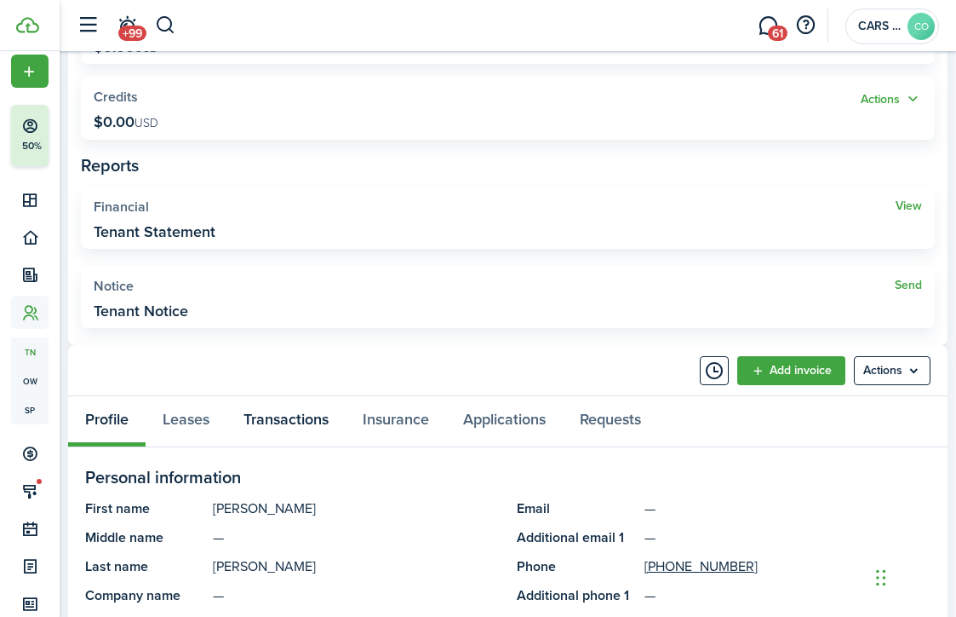
scroll to position [399, 0]
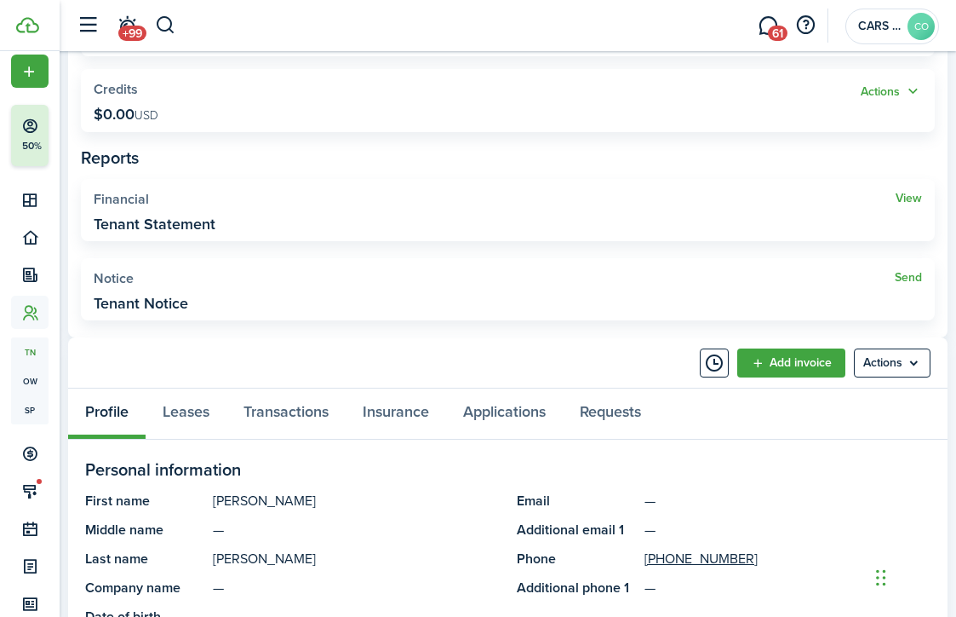
click at [273, 385] on panel-main-header "Add invoice Actions" at bounding box center [508, 362] width 880 height 51
click at [277, 411] on link "Transactions" at bounding box center [286, 413] width 119 height 50
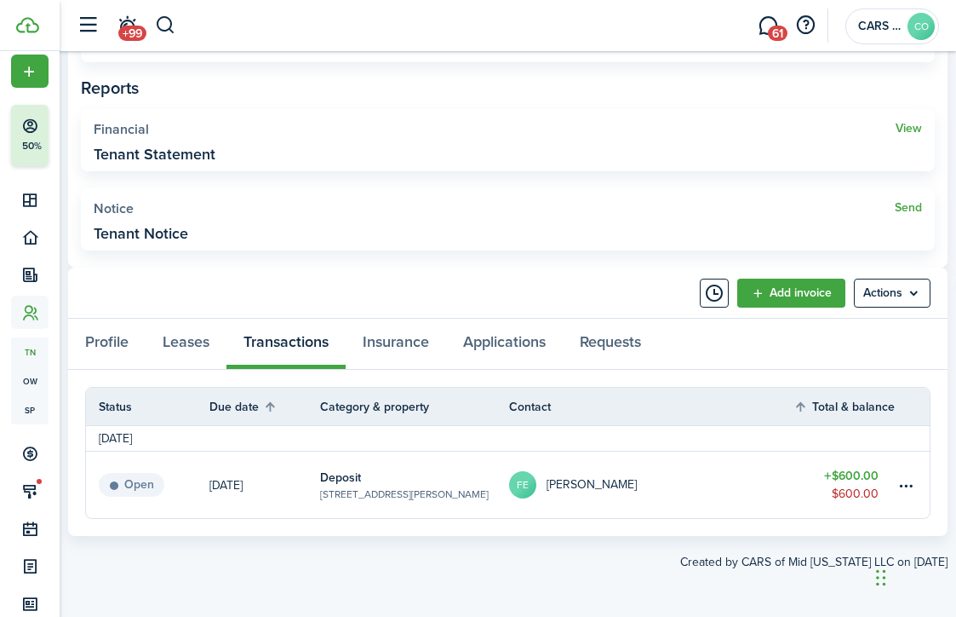
scroll to position [468, 0]
click at [786, 290] on link "Add invoice" at bounding box center [792, 293] width 108 height 29
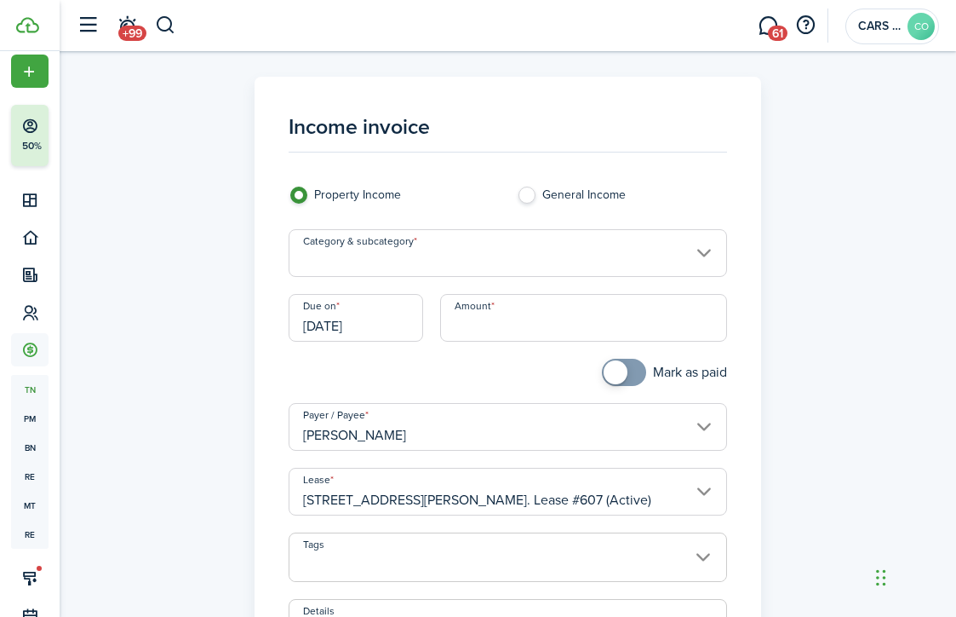
click at [475, 249] on input "Category & subcategory" at bounding box center [508, 253] width 438 height 48
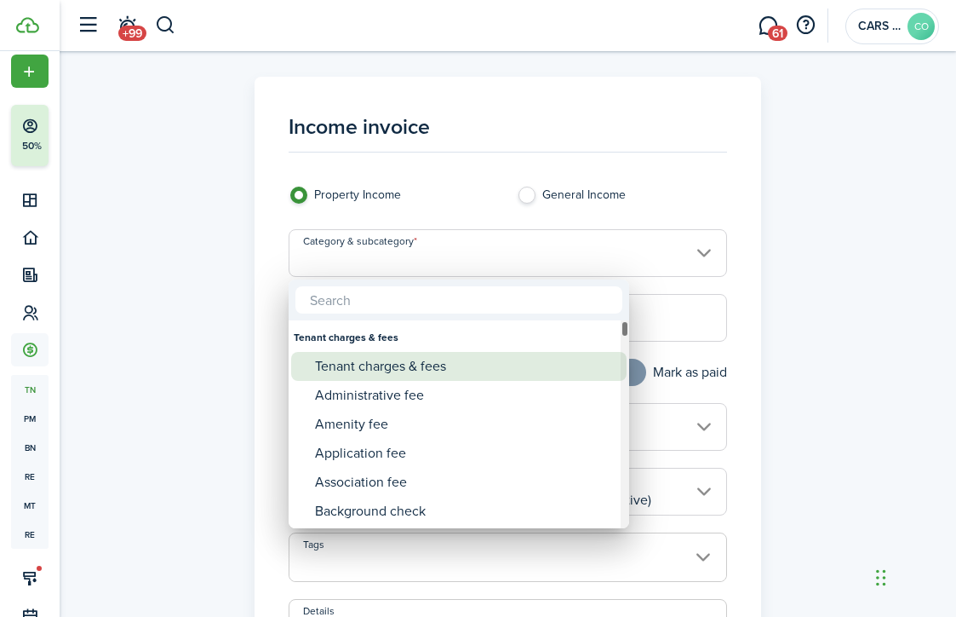
click at [395, 359] on div "Tenant charges & fees" at bounding box center [465, 366] width 301 height 29
type input "Tenant charges & fees"
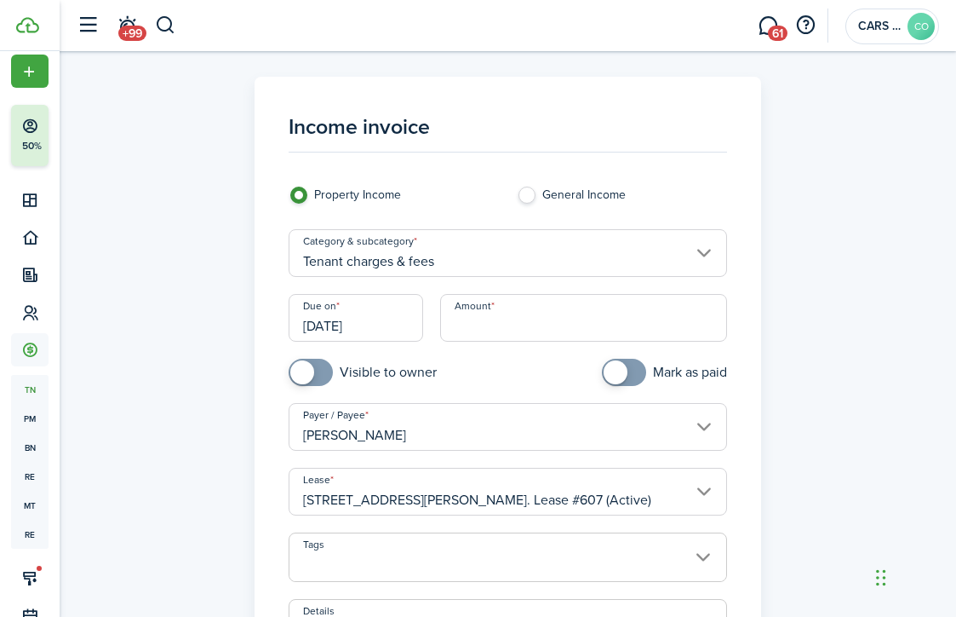
click at [476, 325] on input "Amount" at bounding box center [583, 318] width 286 height 48
type input "$220.00"
click at [633, 373] on span at bounding box center [624, 372] width 17 height 27
checkbox input "false"
click at [623, 376] on span at bounding box center [633, 372] width 24 height 24
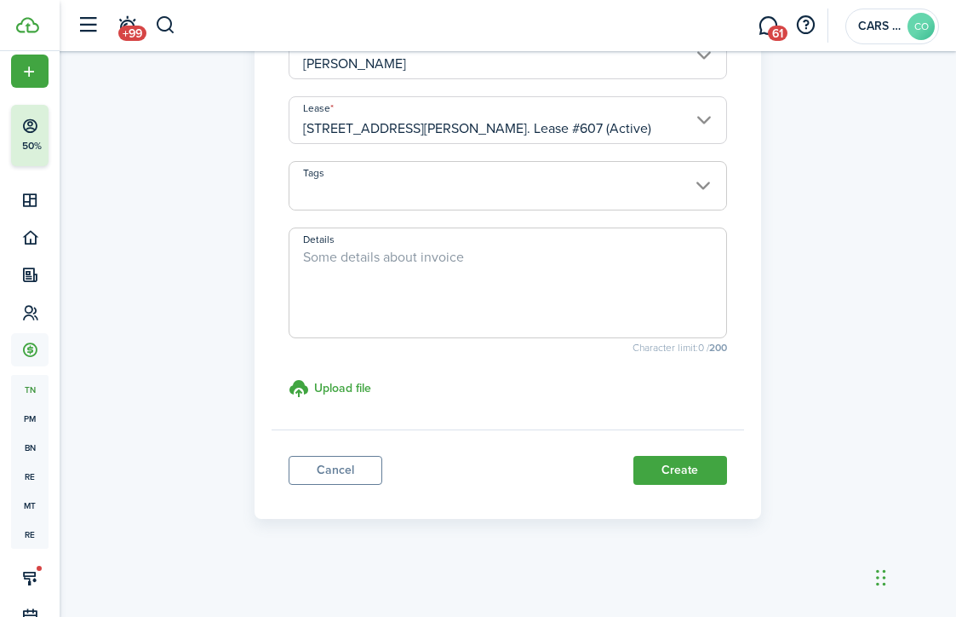
scroll to position [370, 0]
click at [488, 307] on textarea "Details" at bounding box center [508, 289] width 436 height 82
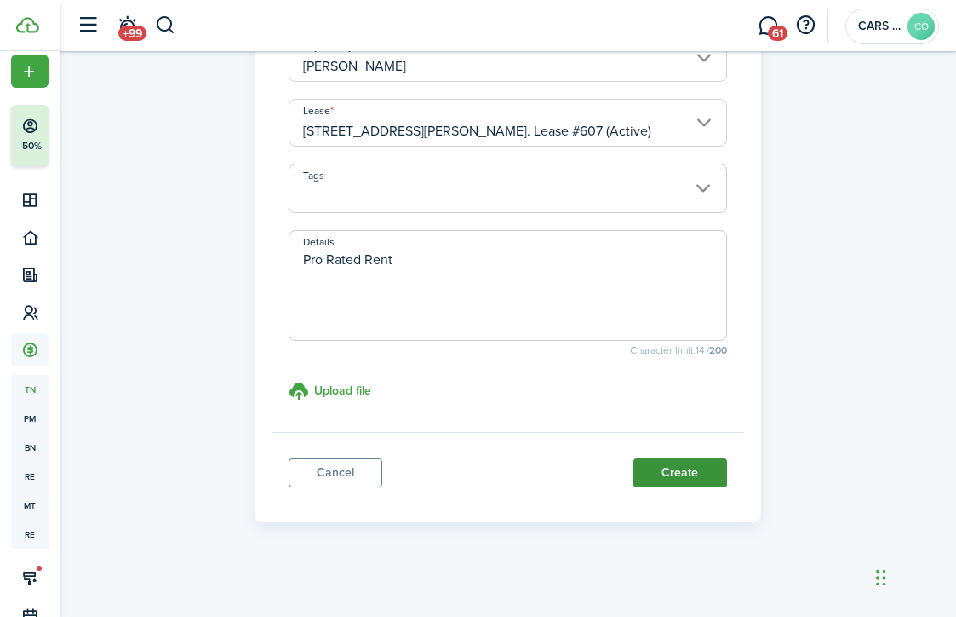
type textarea "Pro Rated Rent"
click at [677, 467] on button "Create" at bounding box center [681, 472] width 94 height 29
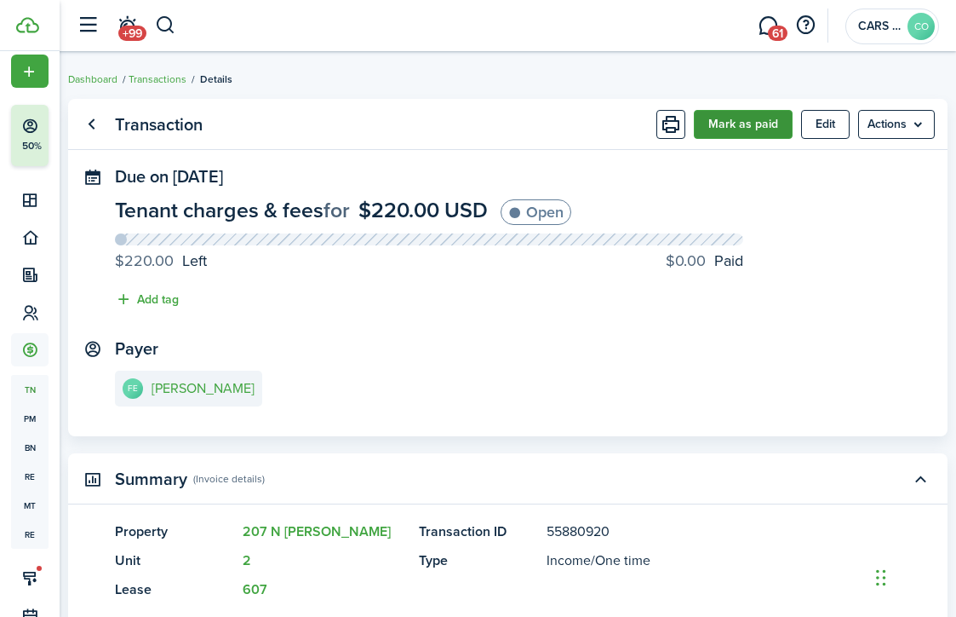
click at [732, 112] on button "Mark as paid" at bounding box center [743, 124] width 99 height 29
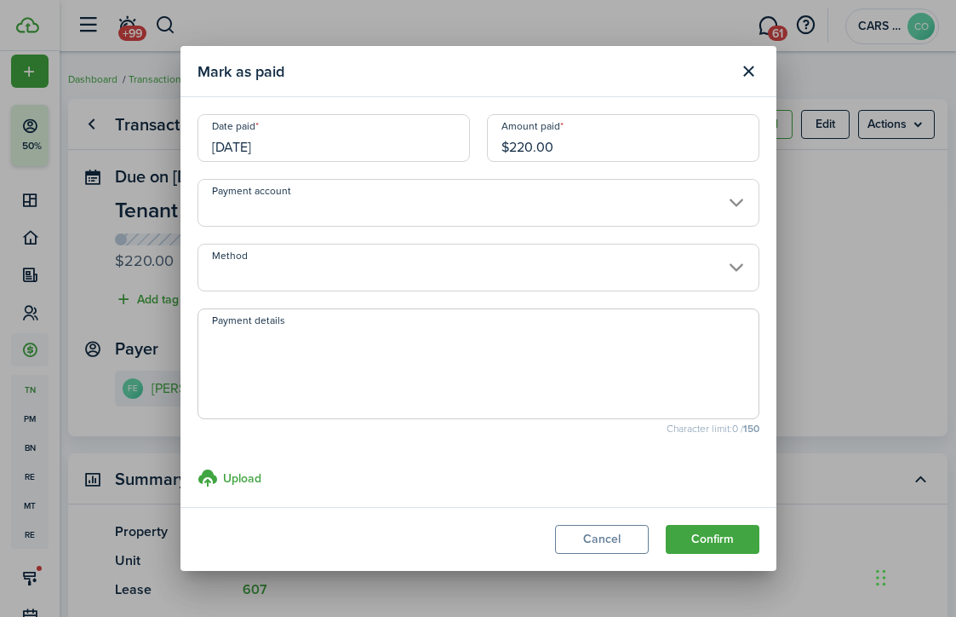
click at [715, 533] on button "Confirm" at bounding box center [713, 539] width 94 height 29
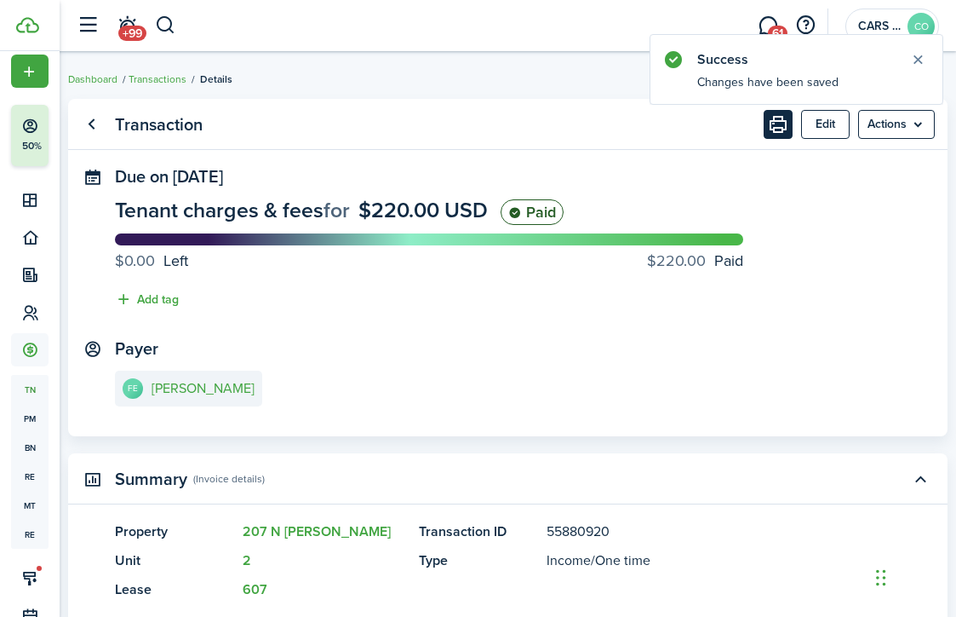
click at [765, 126] on button "Print" at bounding box center [778, 124] width 29 height 29
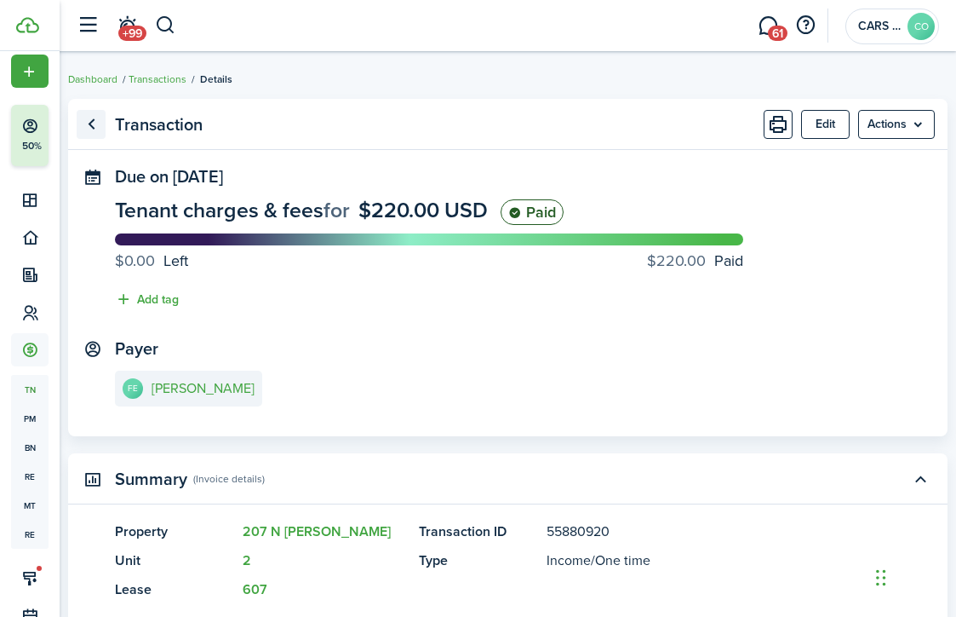
click at [93, 123] on link "Go back" at bounding box center [91, 124] width 29 height 29
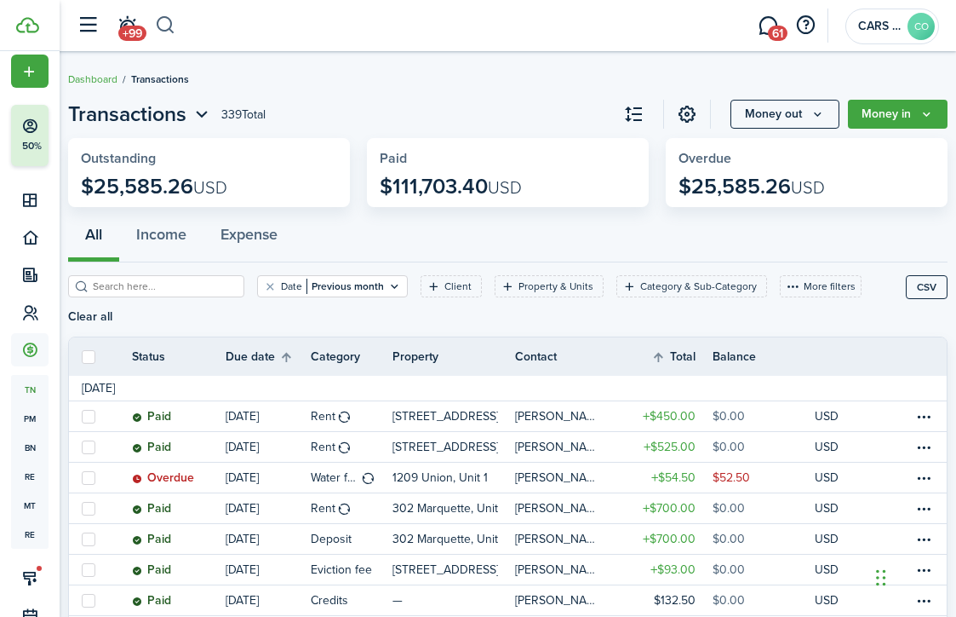
click at [164, 31] on button "button" at bounding box center [165, 25] width 21 height 29
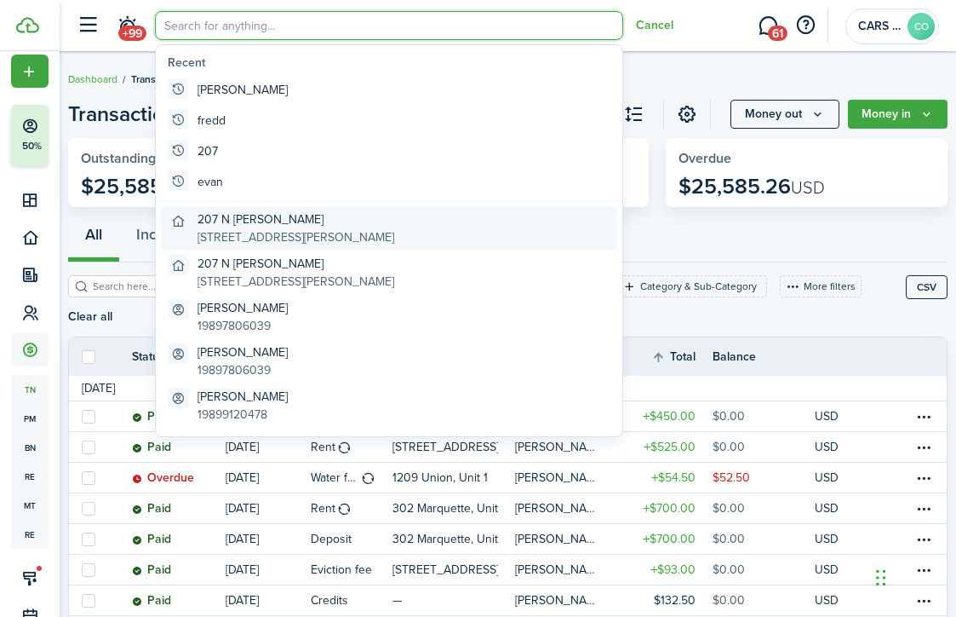
click at [269, 232] on global-search-item-description "[STREET_ADDRESS][PERSON_NAME]" at bounding box center [296, 237] width 197 height 18
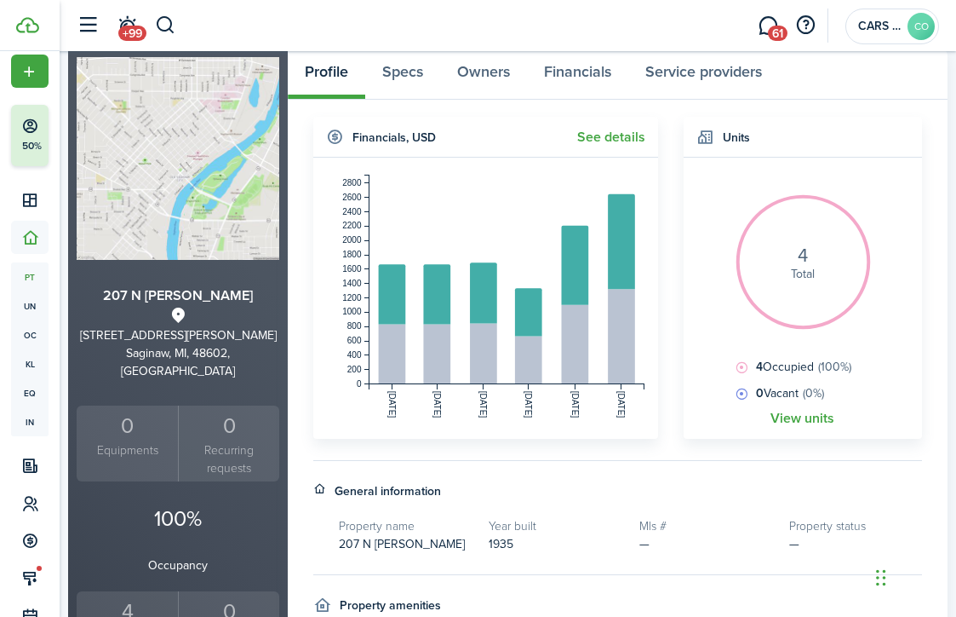
scroll to position [101, 0]
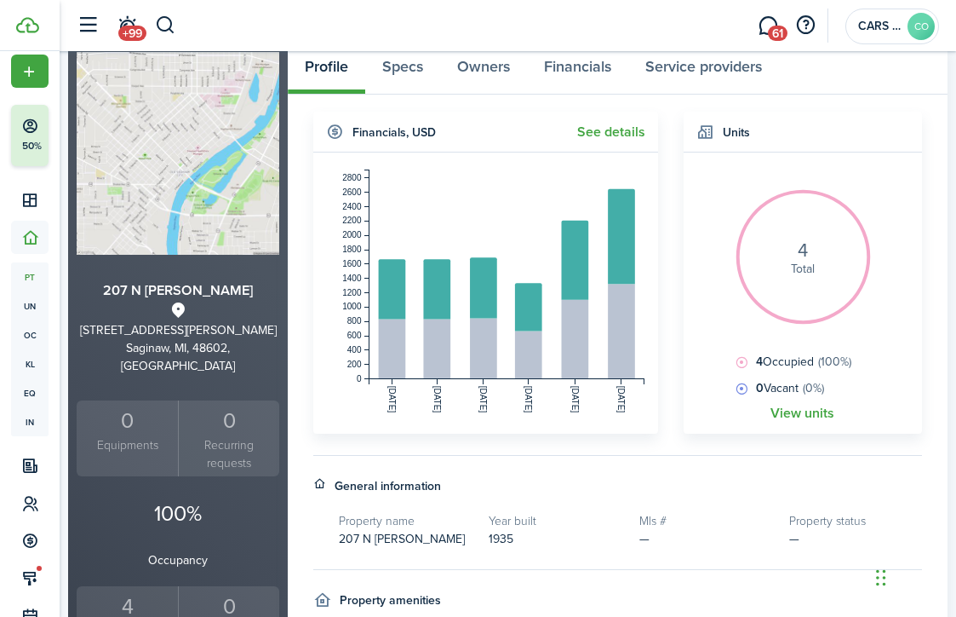
drag, startPoint x: 125, startPoint y: 594, endPoint x: 130, endPoint y: 580, distance: 15.4
click at [125, 594] on div "4" at bounding box center [127, 606] width 93 height 32
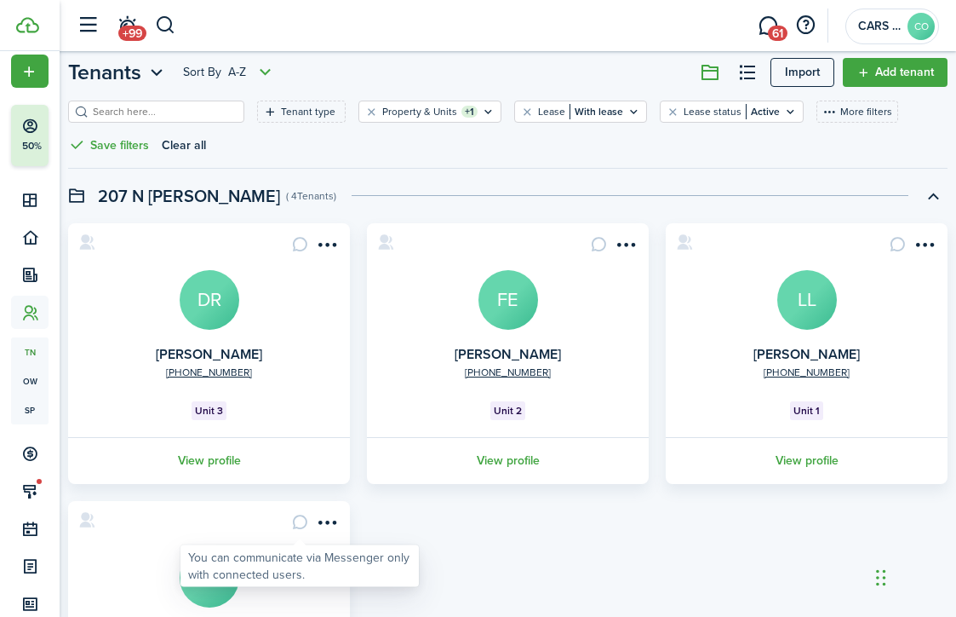
scroll to position [142, 0]
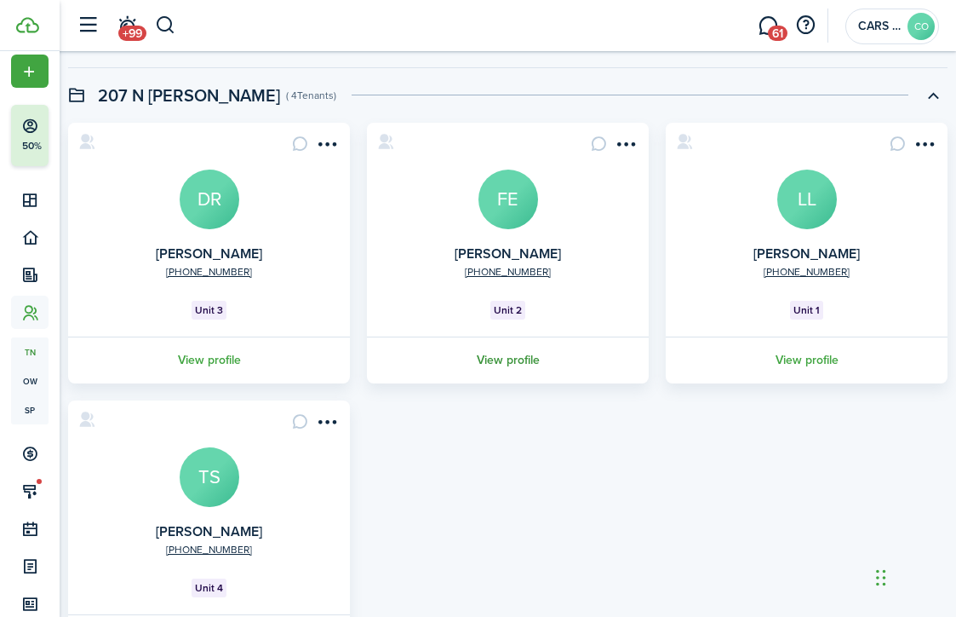
click at [510, 368] on link "View profile" at bounding box center [508, 359] width 287 height 47
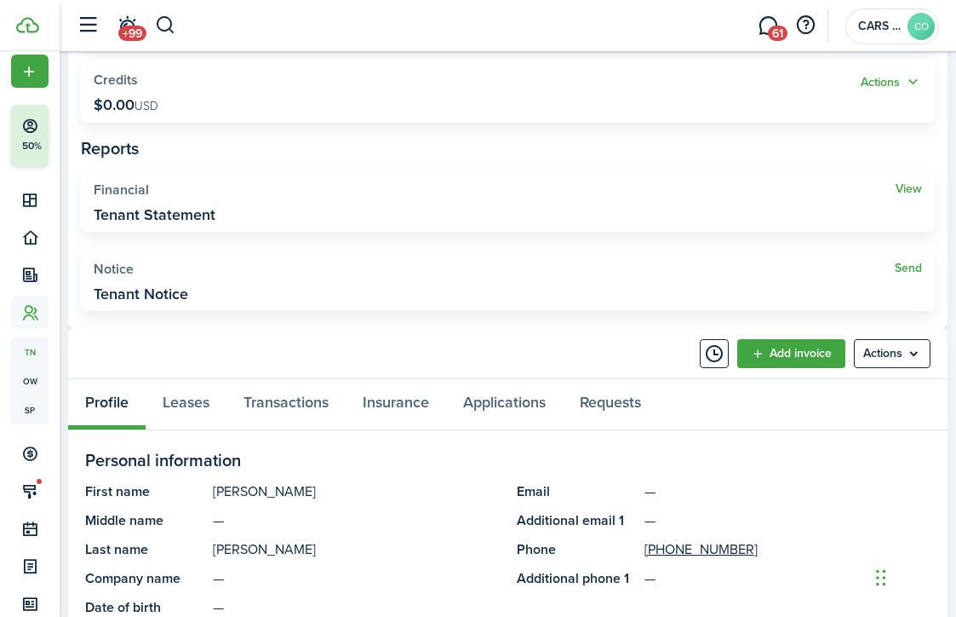
scroll to position [428, 0]
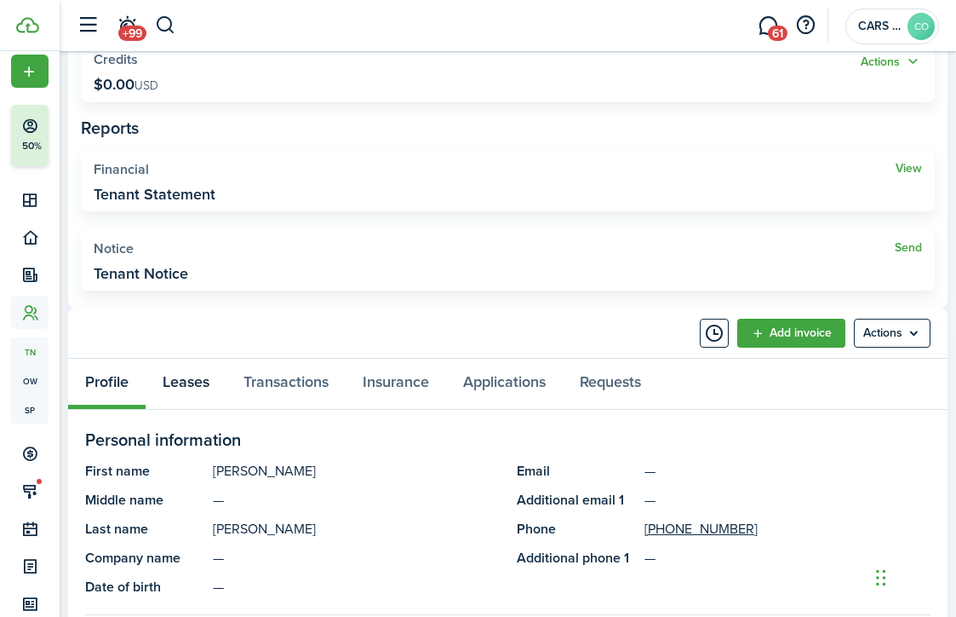
click at [192, 386] on link "Leases" at bounding box center [186, 384] width 81 height 50
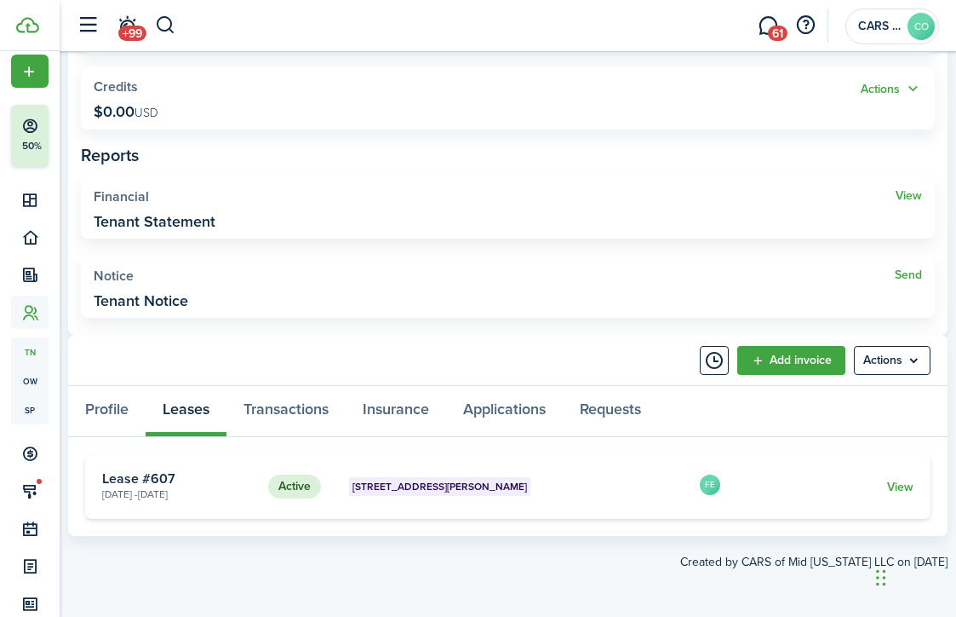
scroll to position [400, 0]
click at [272, 405] on link "Transactions" at bounding box center [286, 412] width 119 height 50
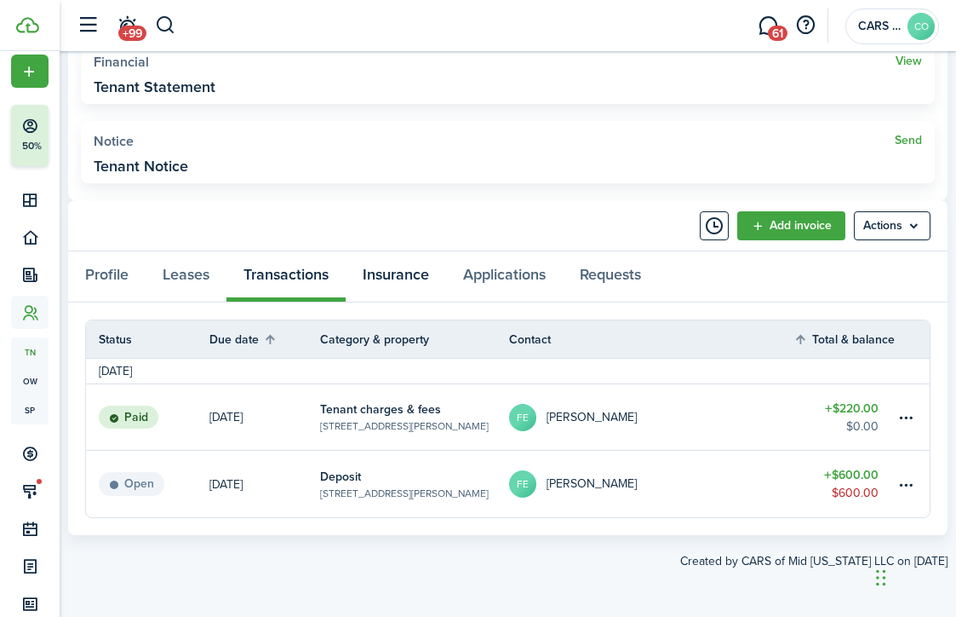
scroll to position [534, 0]
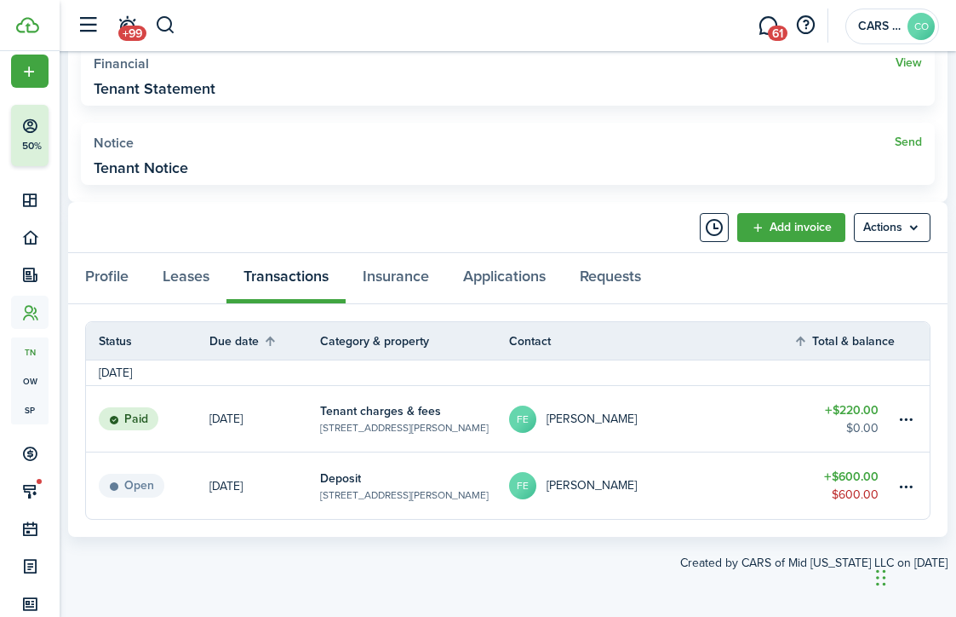
click at [423, 477] on link "Deposit [STREET_ADDRESS][PERSON_NAME]" at bounding box center [414, 485] width 189 height 66
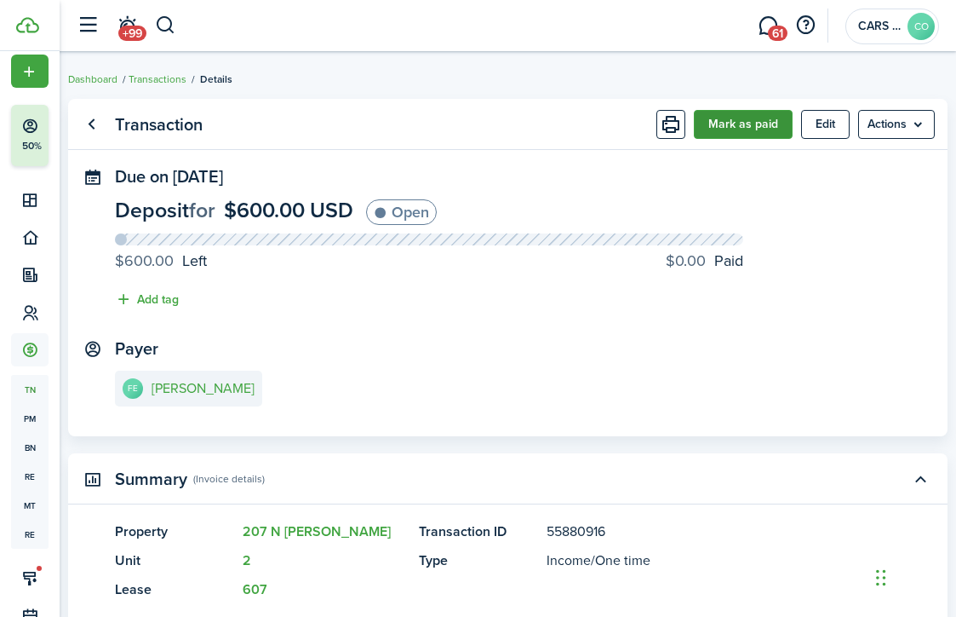
click at [747, 120] on button "Mark as paid" at bounding box center [743, 124] width 99 height 29
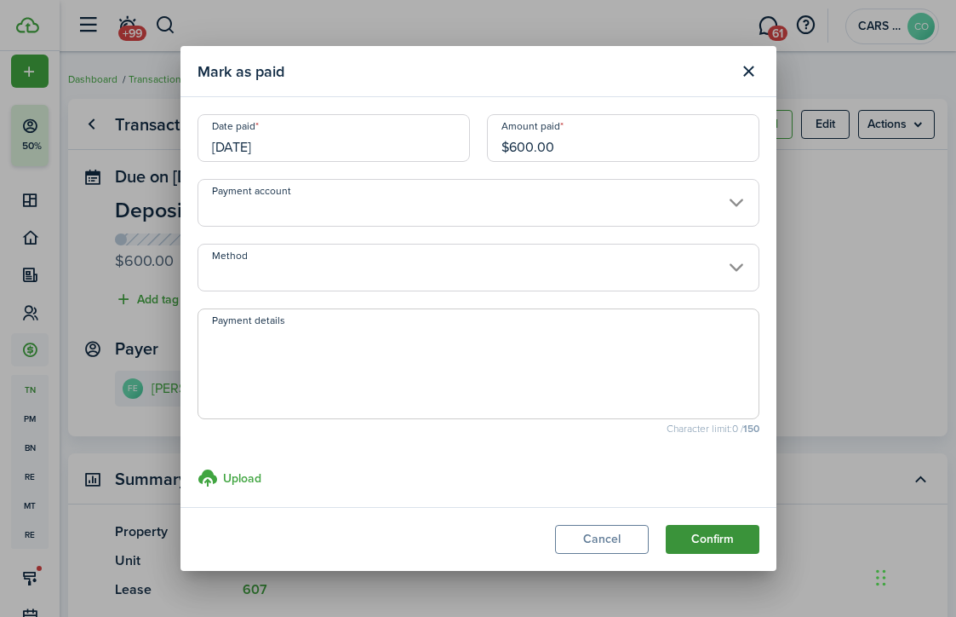
click at [706, 532] on button "Confirm" at bounding box center [713, 539] width 94 height 29
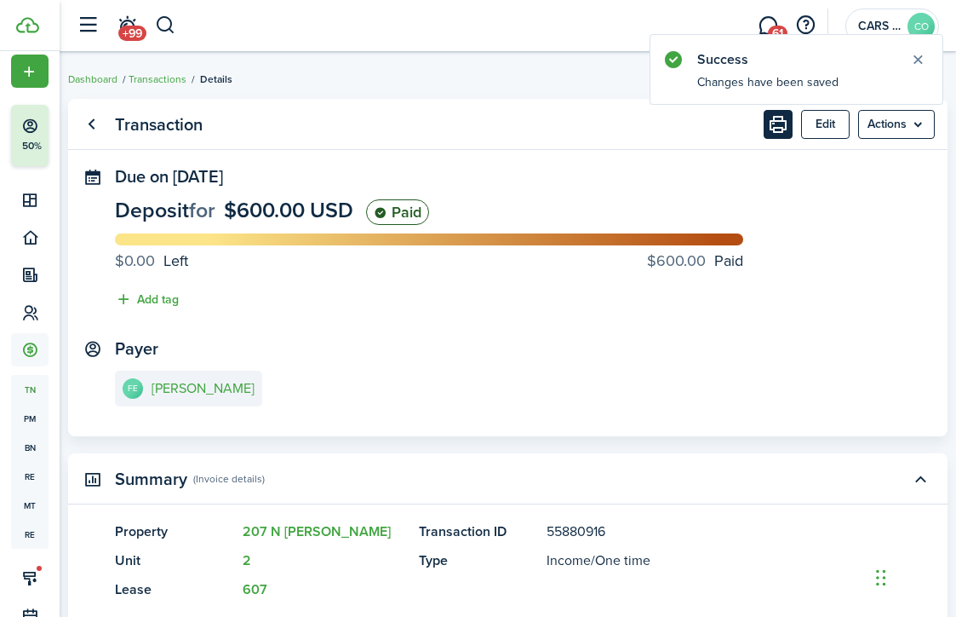
click at [764, 124] on button "Print" at bounding box center [778, 124] width 29 height 29
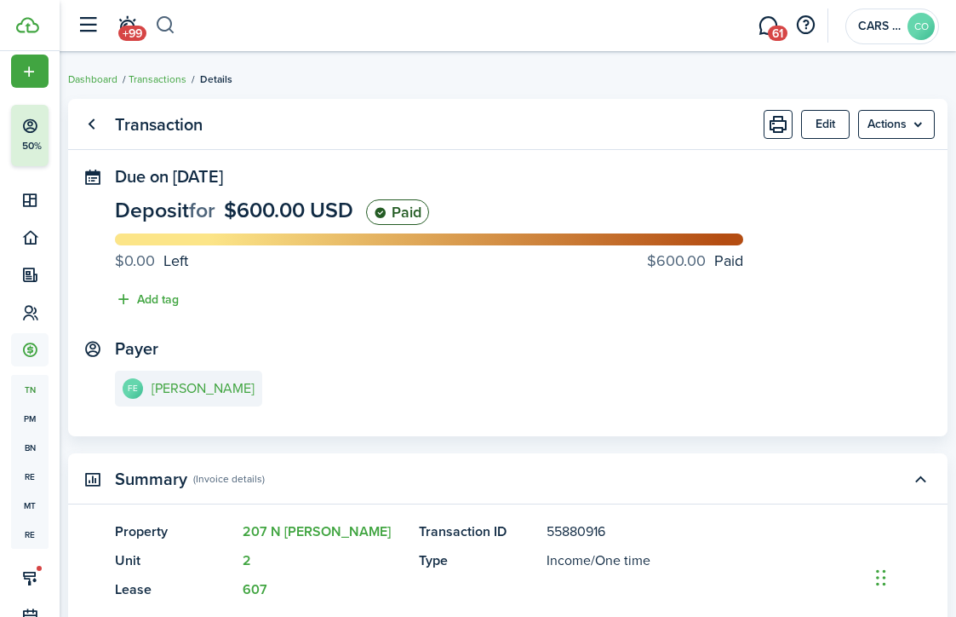
click at [164, 20] on button "button" at bounding box center [165, 25] width 21 height 29
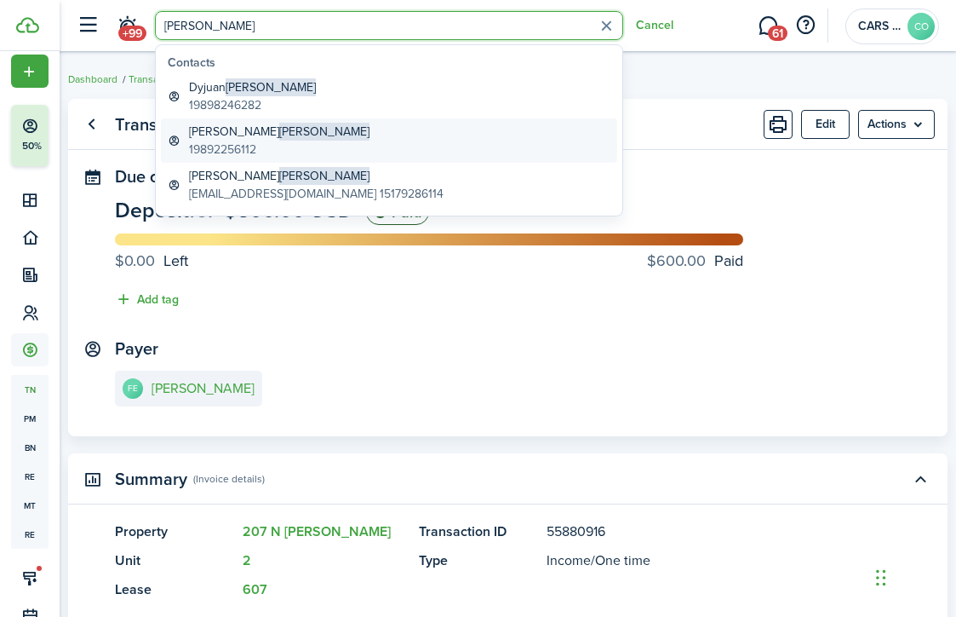
type input "[PERSON_NAME]"
click at [245, 133] on global-search-item-title "[PERSON_NAME]" at bounding box center [279, 132] width 181 height 18
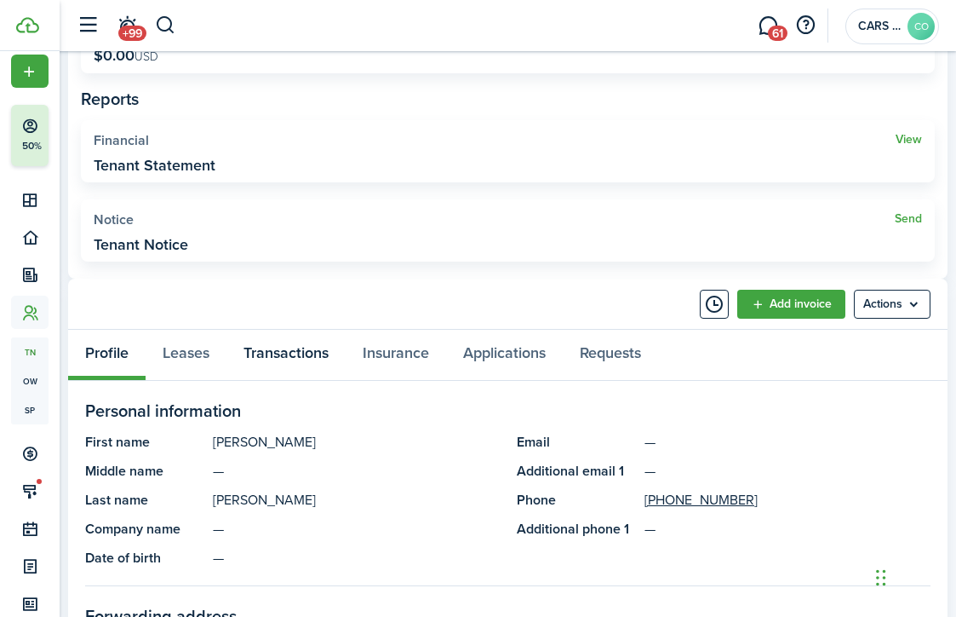
scroll to position [460, 0]
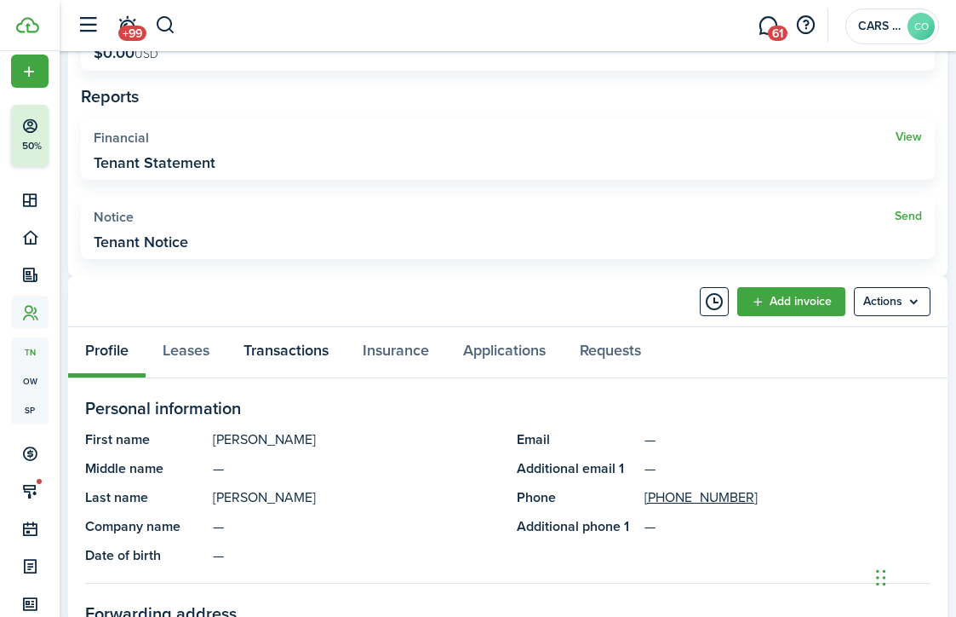
click at [284, 341] on link "Transactions" at bounding box center [286, 352] width 119 height 50
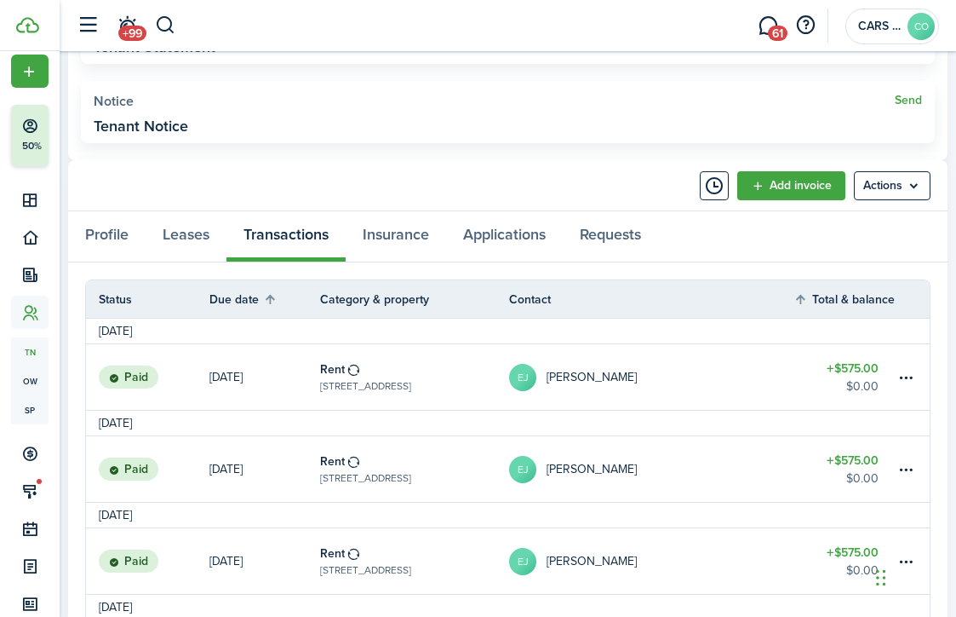
scroll to position [602, 0]
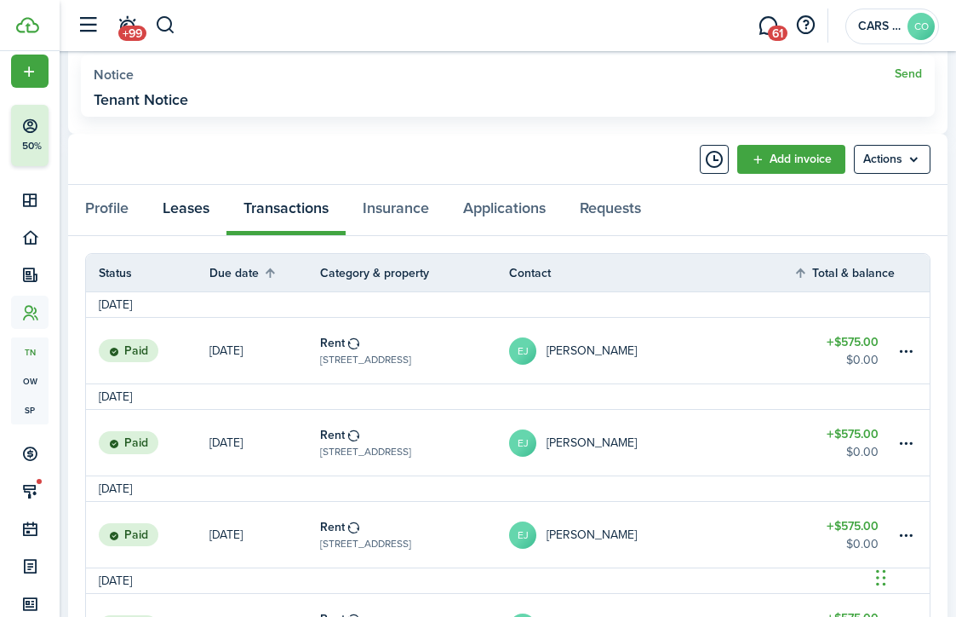
click at [172, 205] on link "Leases" at bounding box center [186, 210] width 81 height 50
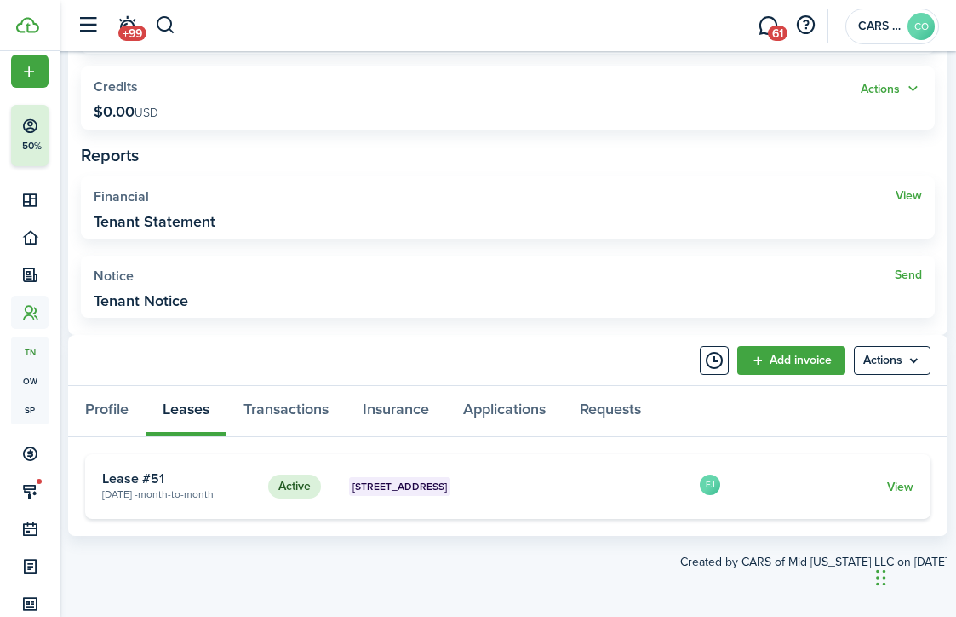
scroll to position [400, 0]
click at [902, 485] on link "View" at bounding box center [900, 488] width 26 height 18
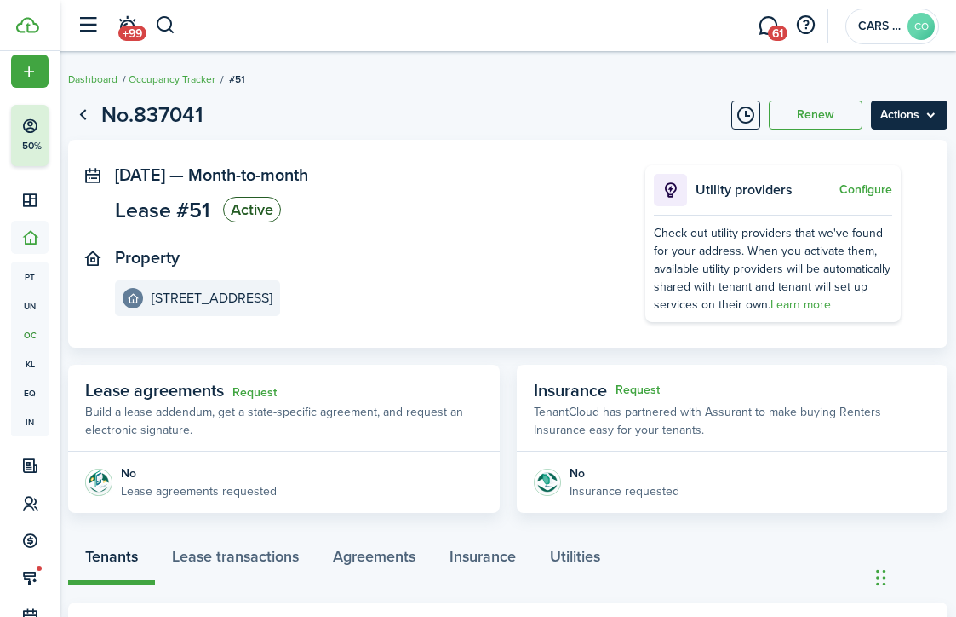
click at [910, 123] on menu-btn "Actions" at bounding box center [909, 114] width 77 height 29
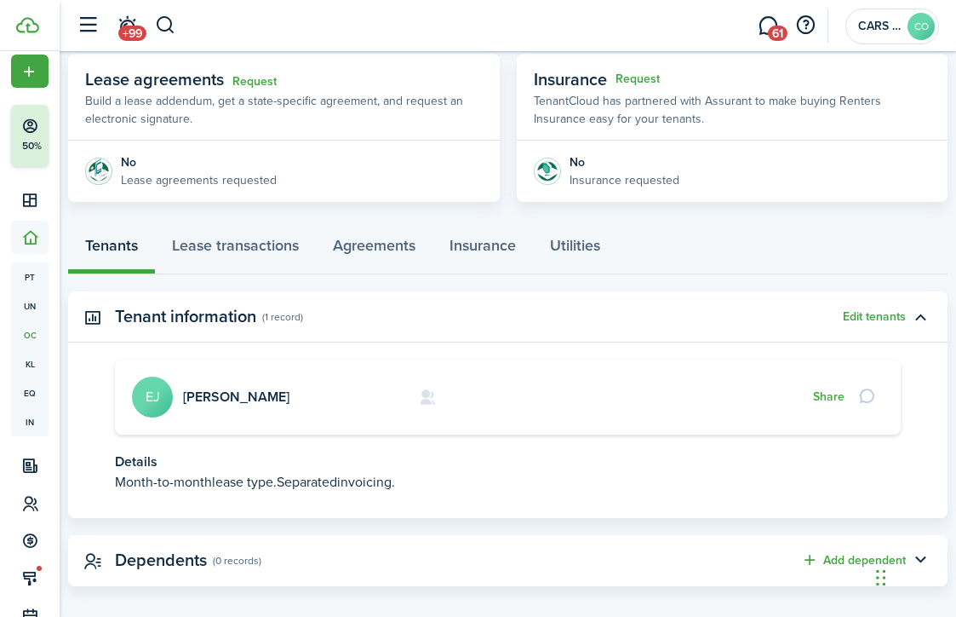
scroll to position [326, 0]
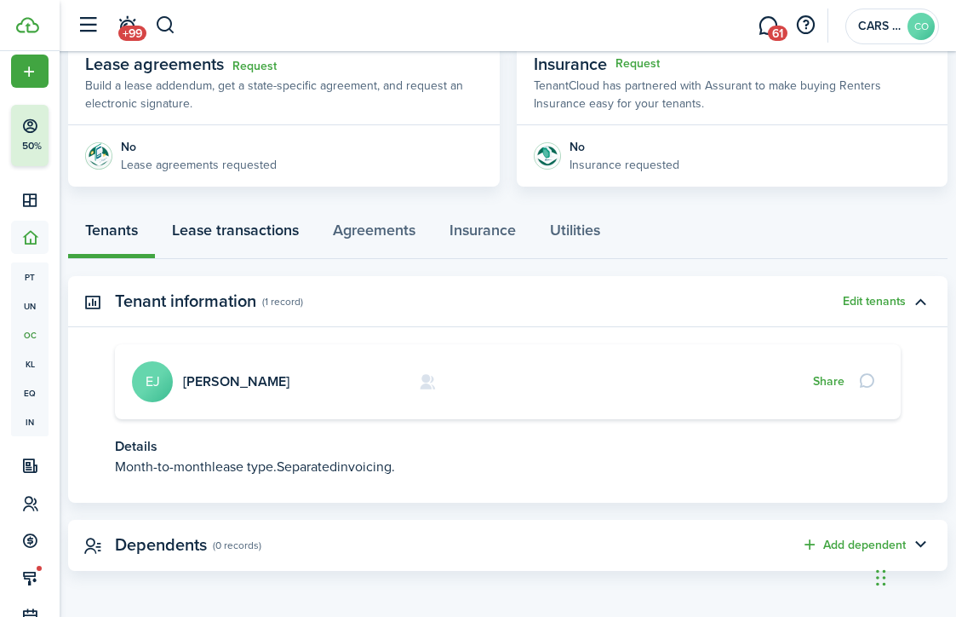
click at [270, 227] on link "Lease transactions" at bounding box center [235, 233] width 161 height 50
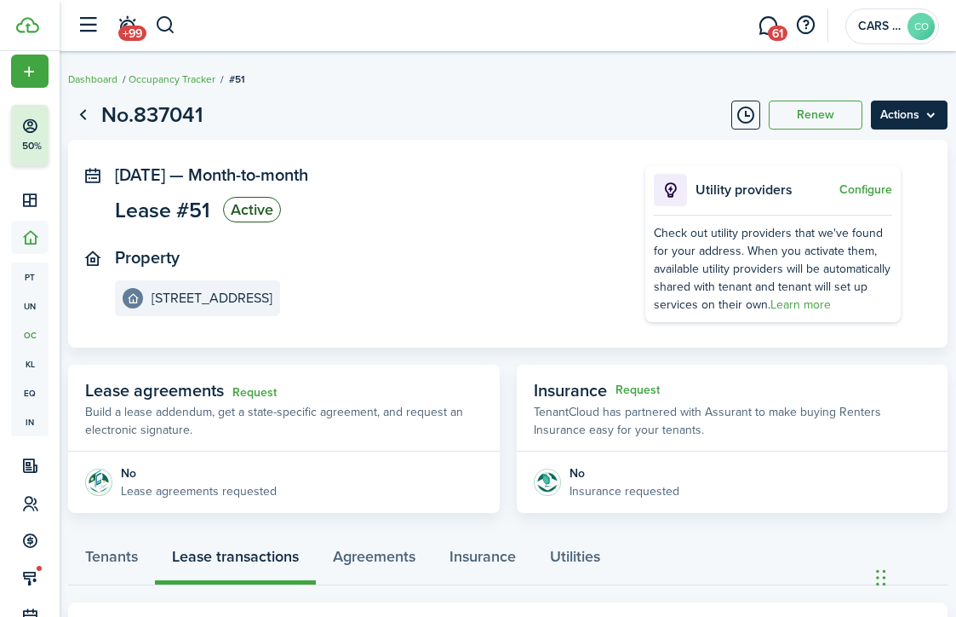
click at [915, 115] on menu-btn "Actions" at bounding box center [909, 114] width 77 height 29
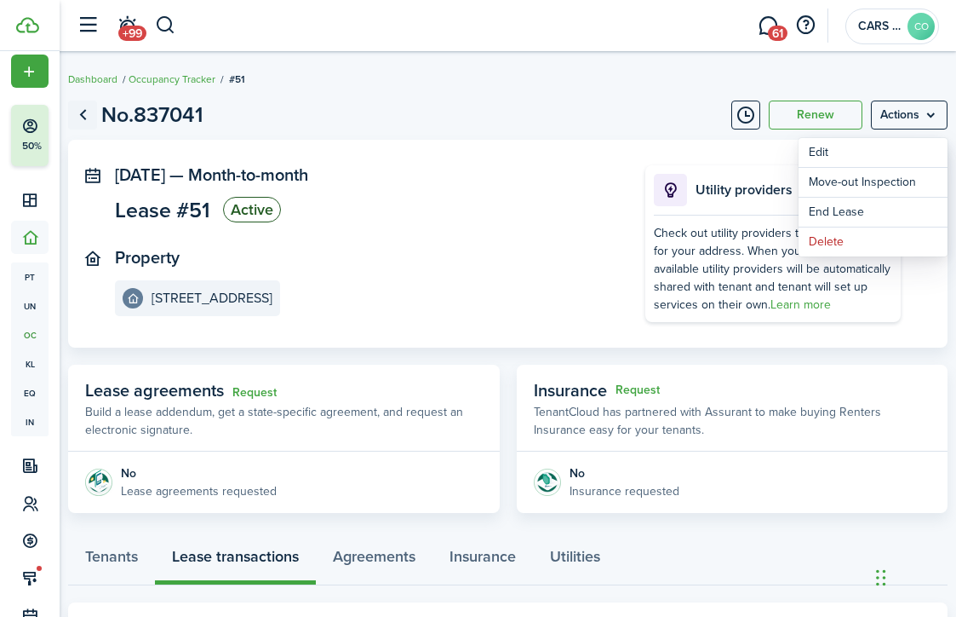
click at [83, 113] on link "Go back" at bounding box center [82, 114] width 29 height 29
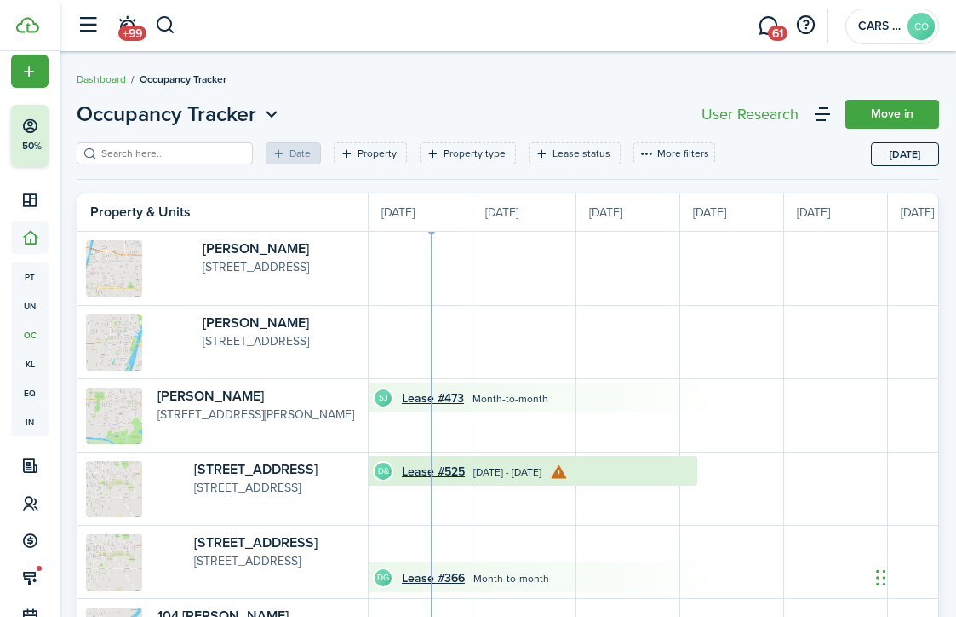
scroll to position [0, 312]
click at [166, 17] on button "button" at bounding box center [165, 25] width 21 height 29
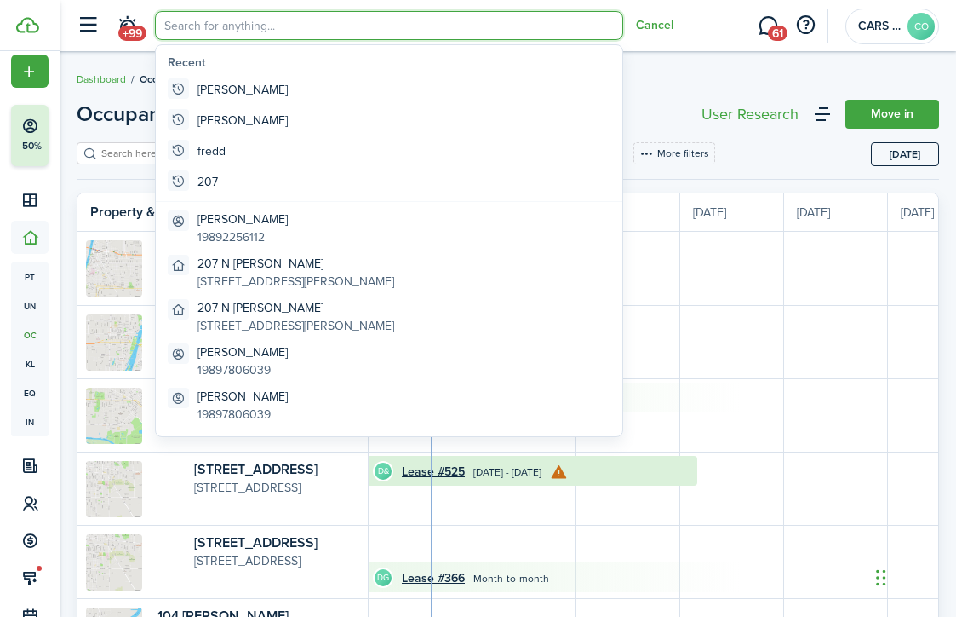
click at [226, 20] on input "search" at bounding box center [389, 25] width 468 height 29
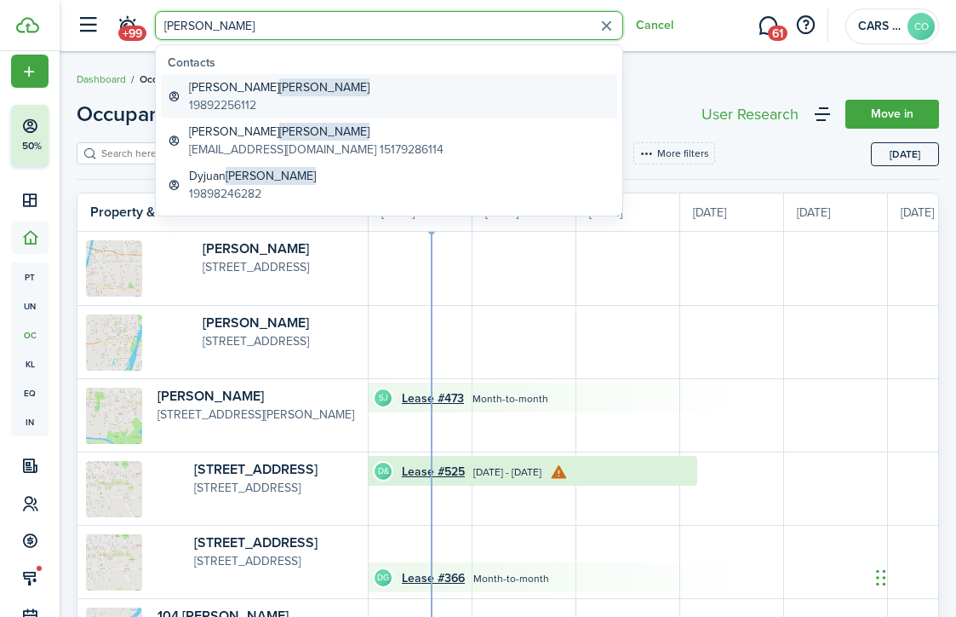
scroll to position [0, 1]
type input "[PERSON_NAME]"
click at [277, 84] on link "[PERSON_NAME] 19892256112" at bounding box center [389, 96] width 456 height 44
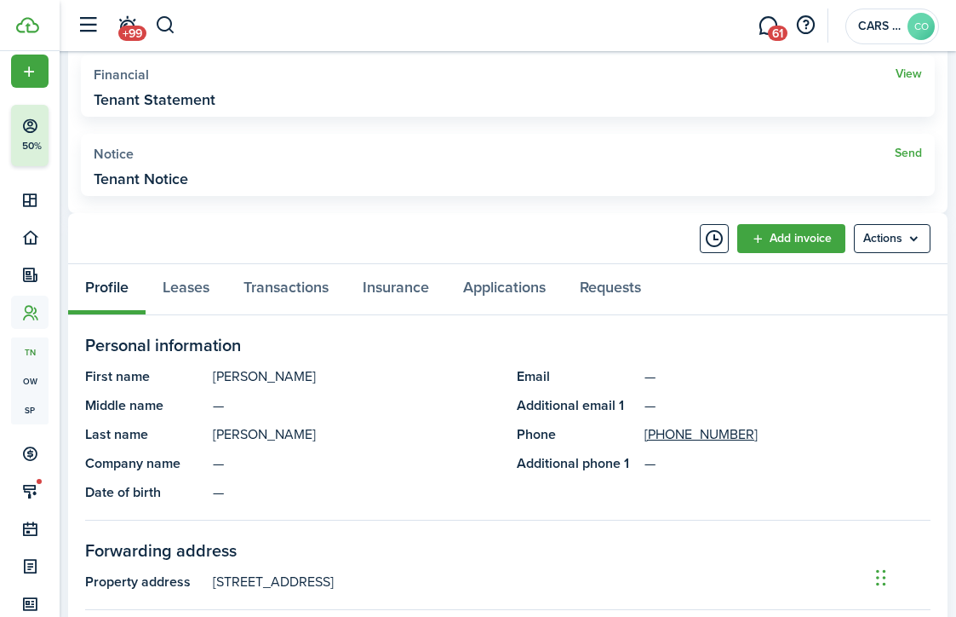
scroll to position [524, 0]
click at [188, 289] on link "Leases" at bounding box center [186, 288] width 81 height 50
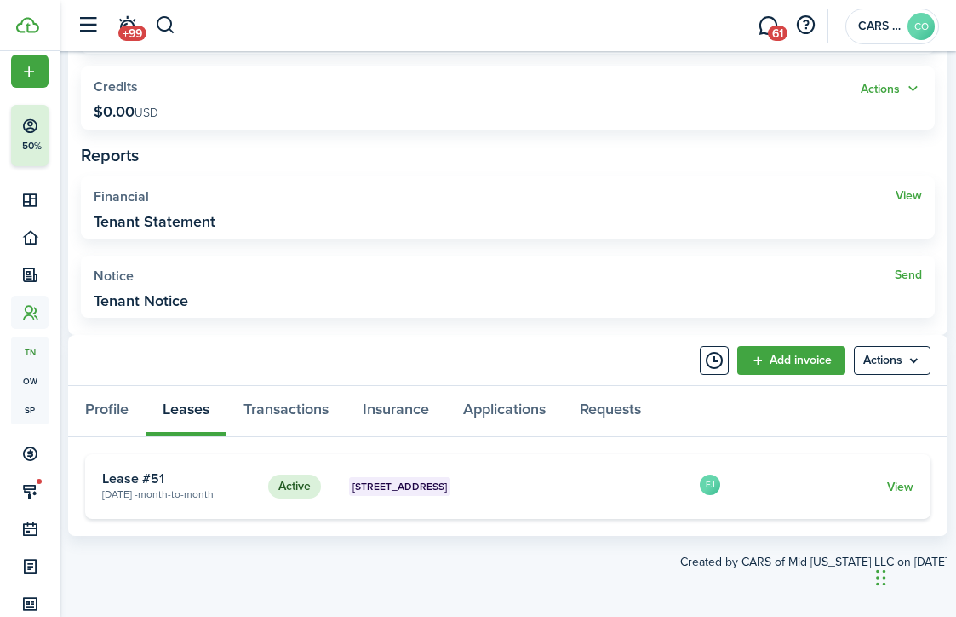
scroll to position [400, 0]
click at [888, 479] on link "View" at bounding box center [900, 488] width 26 height 18
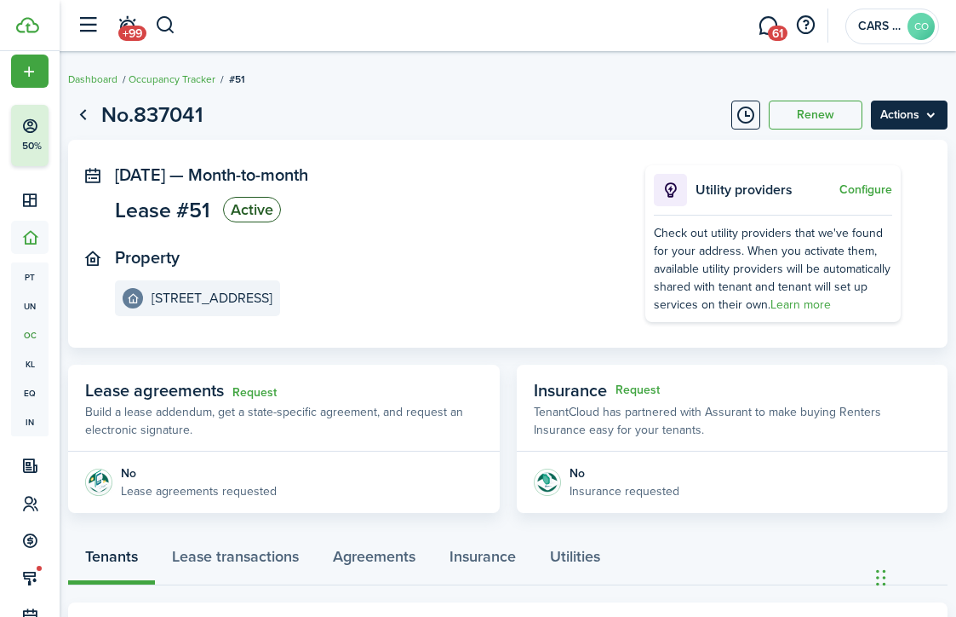
click at [925, 112] on menu-btn "Actions" at bounding box center [909, 114] width 77 height 29
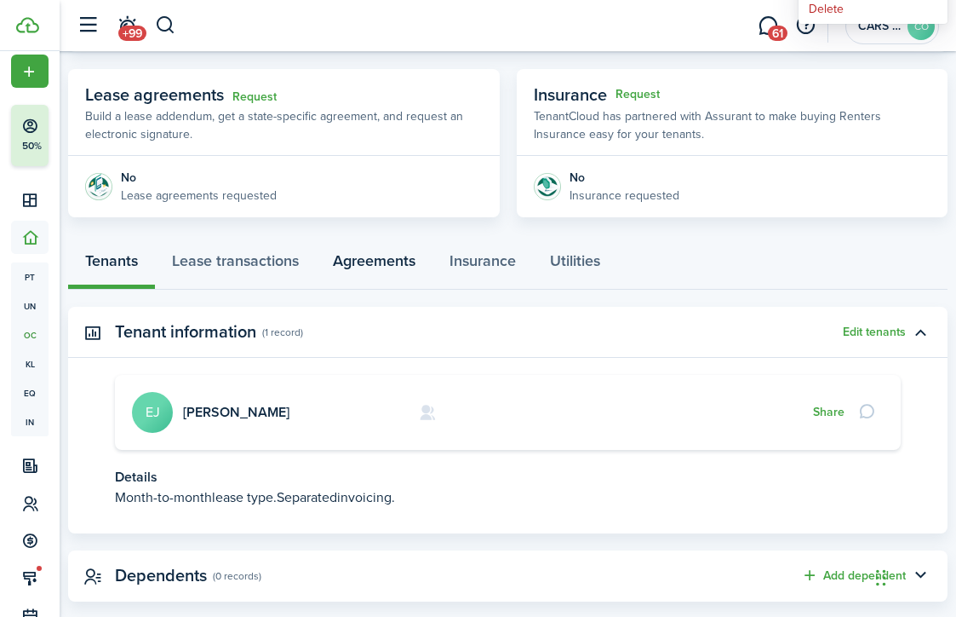
scroll to position [314, 0]
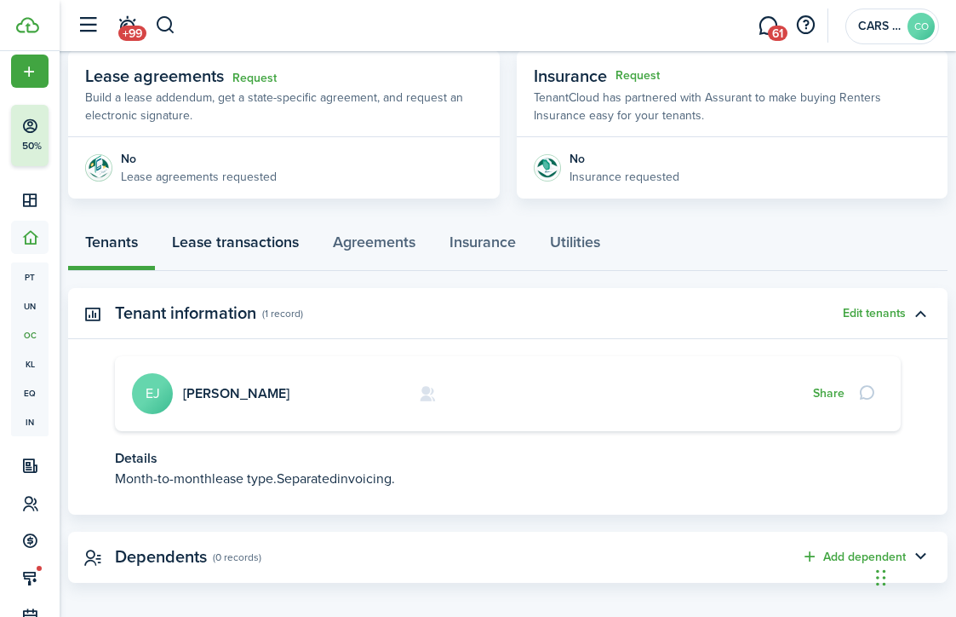
click at [240, 237] on link "Lease transactions" at bounding box center [235, 245] width 161 height 50
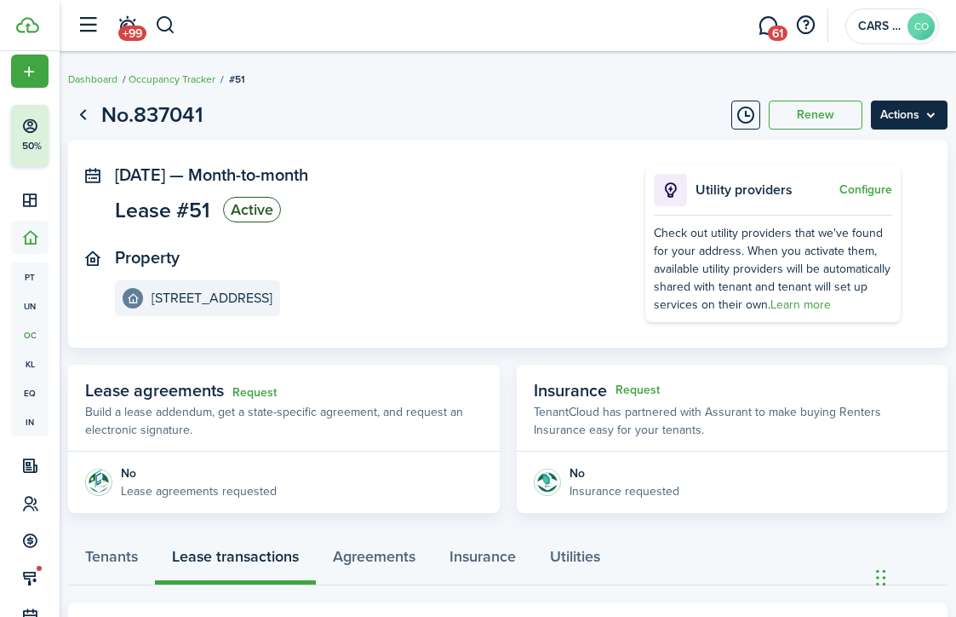
click at [892, 112] on menu-btn "Actions" at bounding box center [909, 114] width 77 height 29
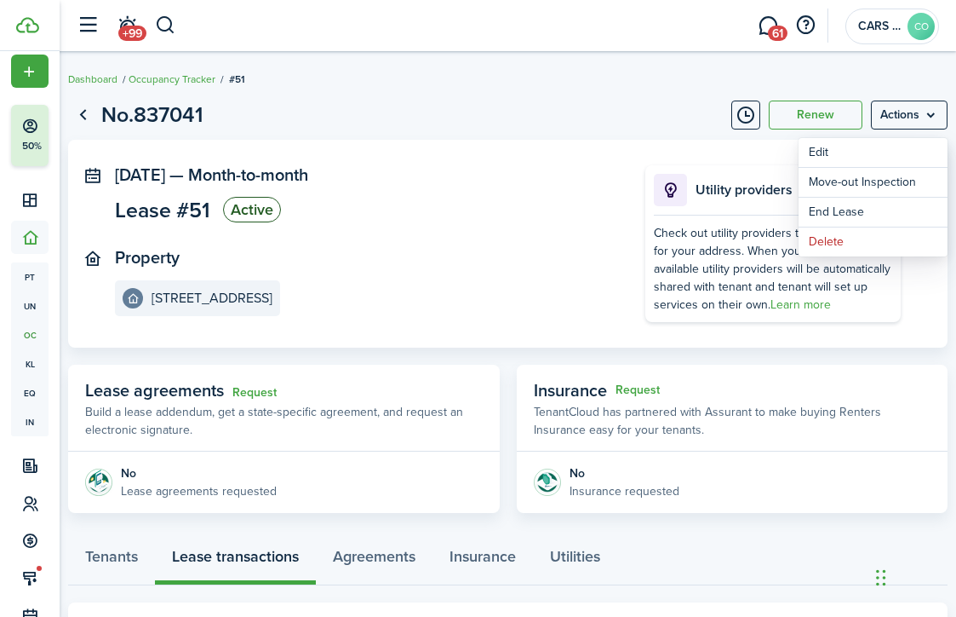
click at [491, 158] on panel-main-body "[DATE] — Month-to-month Lease #51 Active Property [STREET_ADDRESS] Utility prov…" at bounding box center [508, 244] width 880 height 208
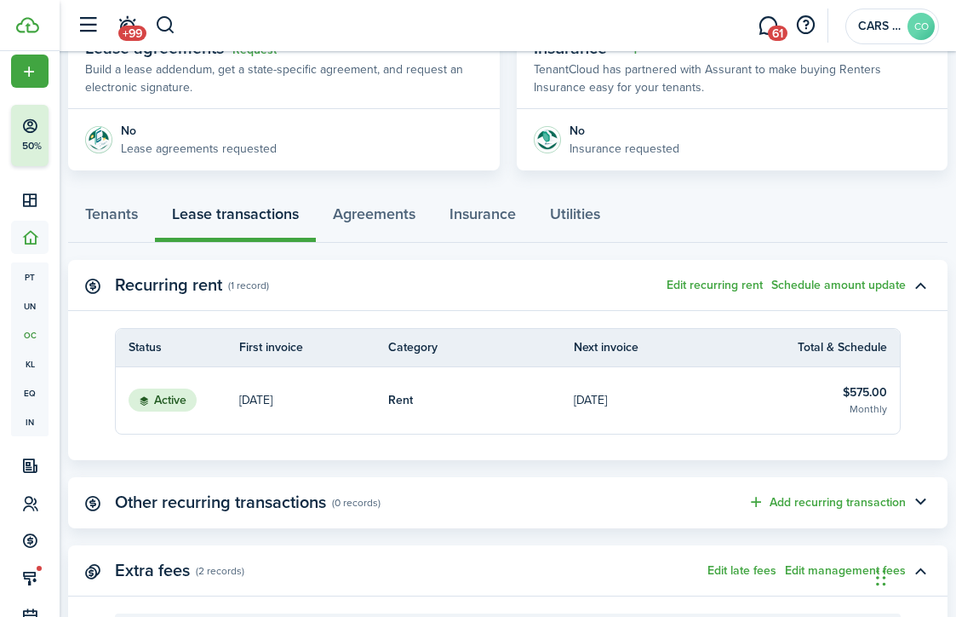
scroll to position [346, 0]
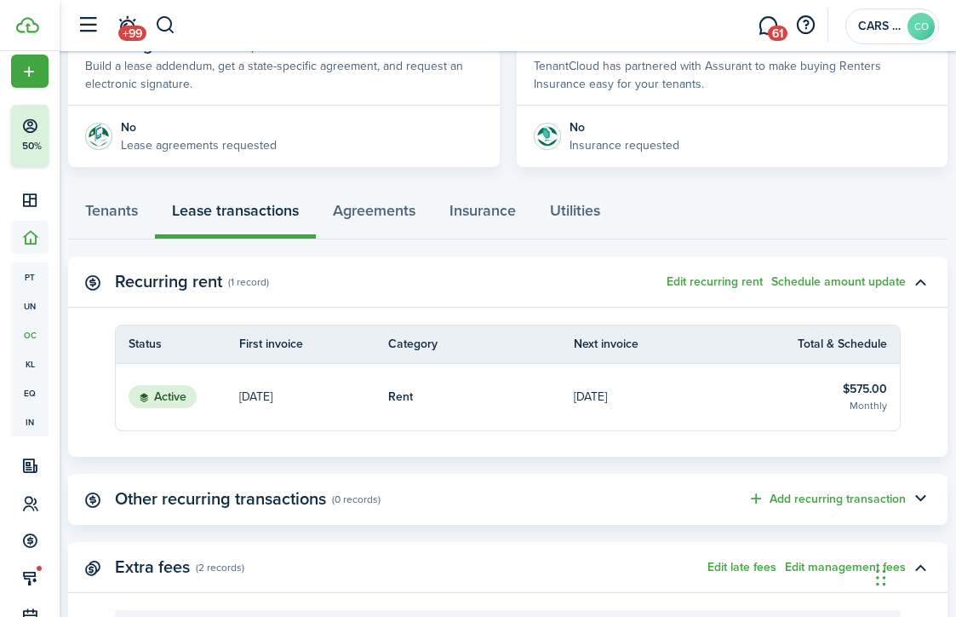
click at [728, 382] on link "[DATE]" at bounding box center [667, 397] width 186 height 66
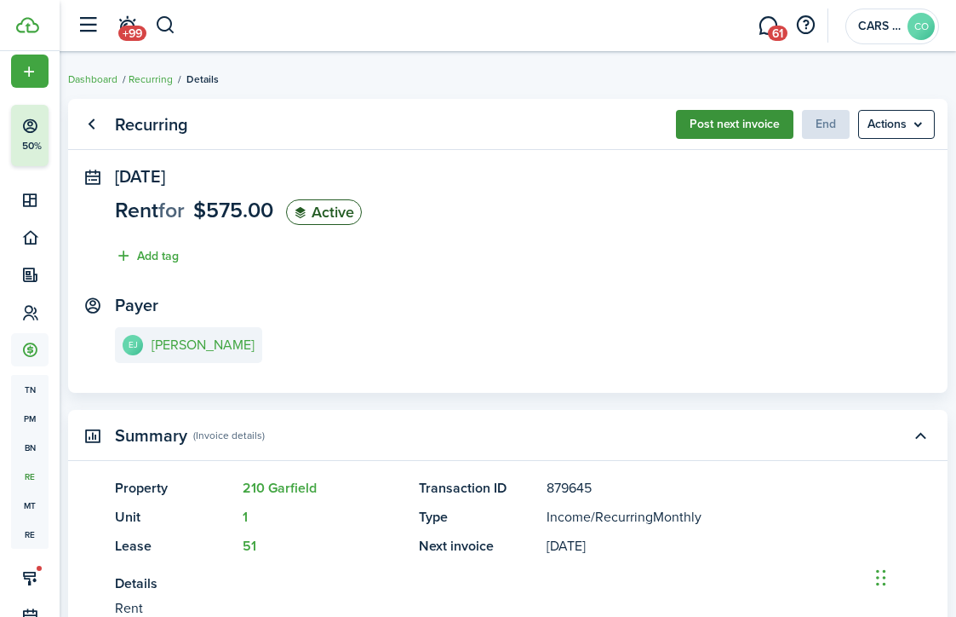
click at [737, 130] on button "Post next invoice" at bounding box center [735, 124] width 118 height 29
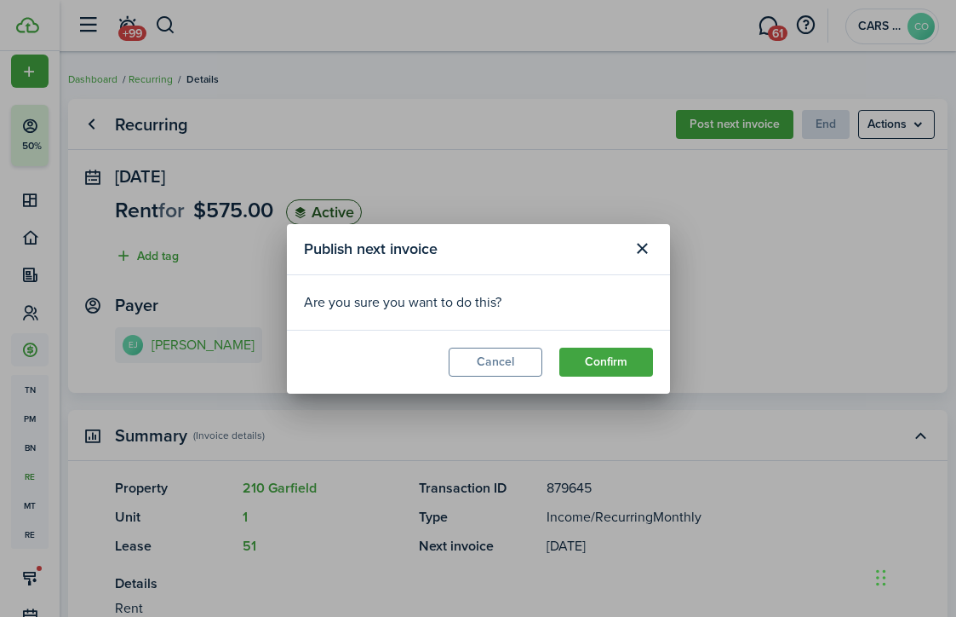
drag, startPoint x: 604, startPoint y: 353, endPoint x: 600, endPoint y: 346, distance: 8.8
click at [604, 351] on button "Confirm" at bounding box center [607, 361] width 94 height 29
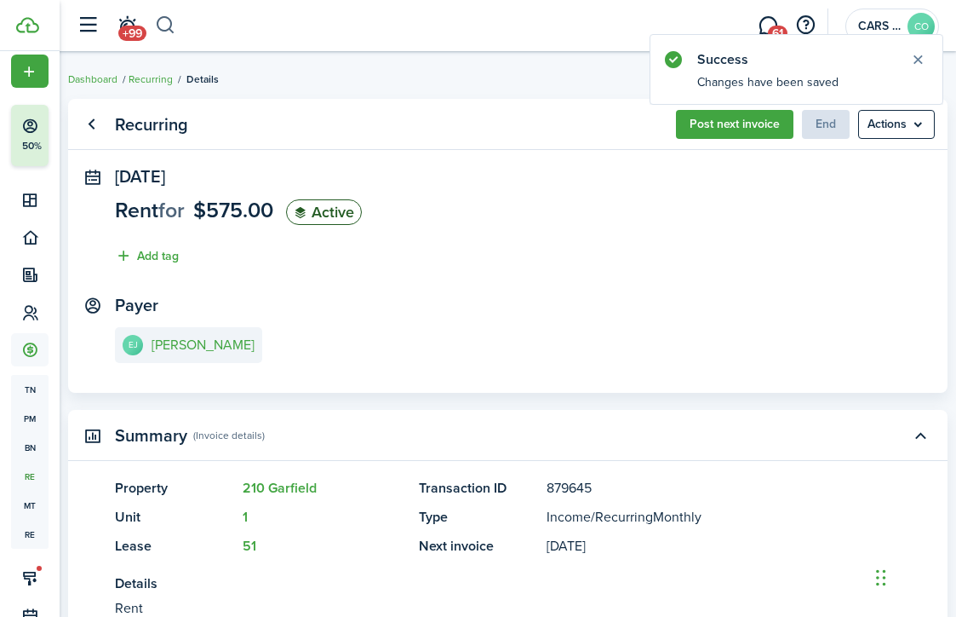
click at [171, 26] on button "button" at bounding box center [165, 25] width 21 height 29
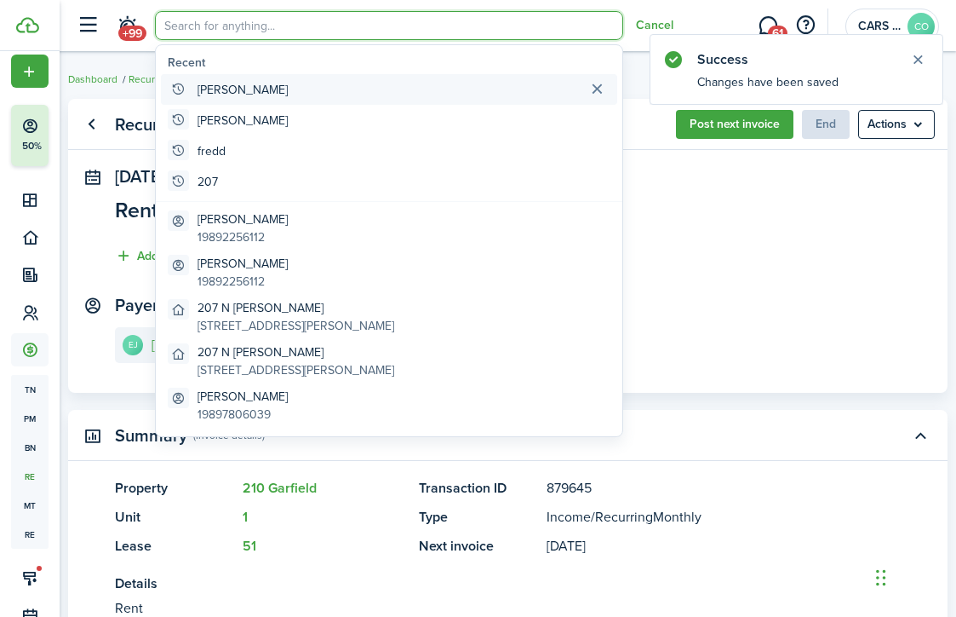
click at [227, 87] on global-search-item "[PERSON_NAME]" at bounding box center [389, 89] width 456 height 31
type input "[PERSON_NAME]"
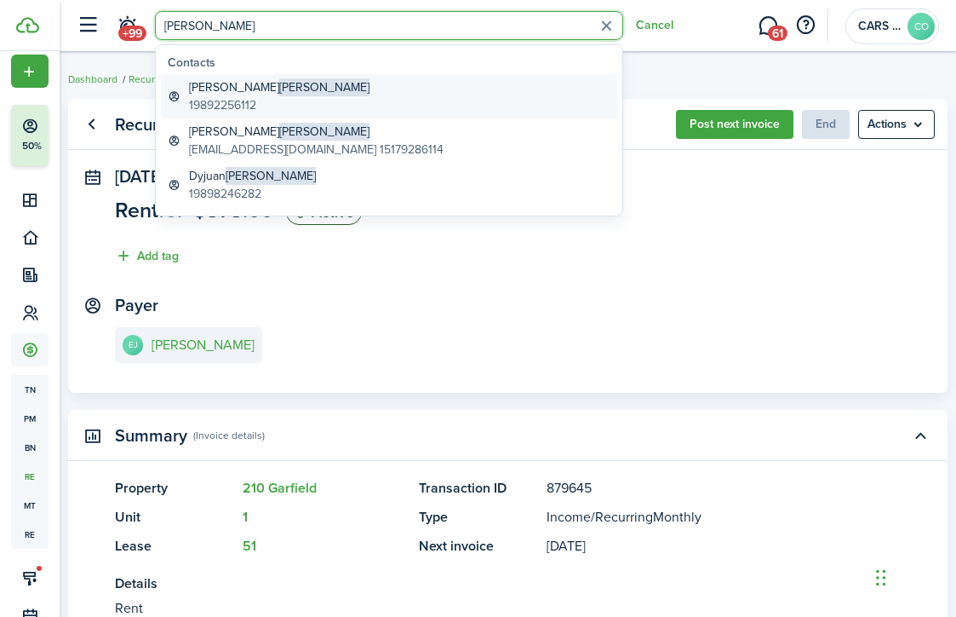
click at [259, 97] on link "[PERSON_NAME] 19892256112" at bounding box center [389, 96] width 456 height 44
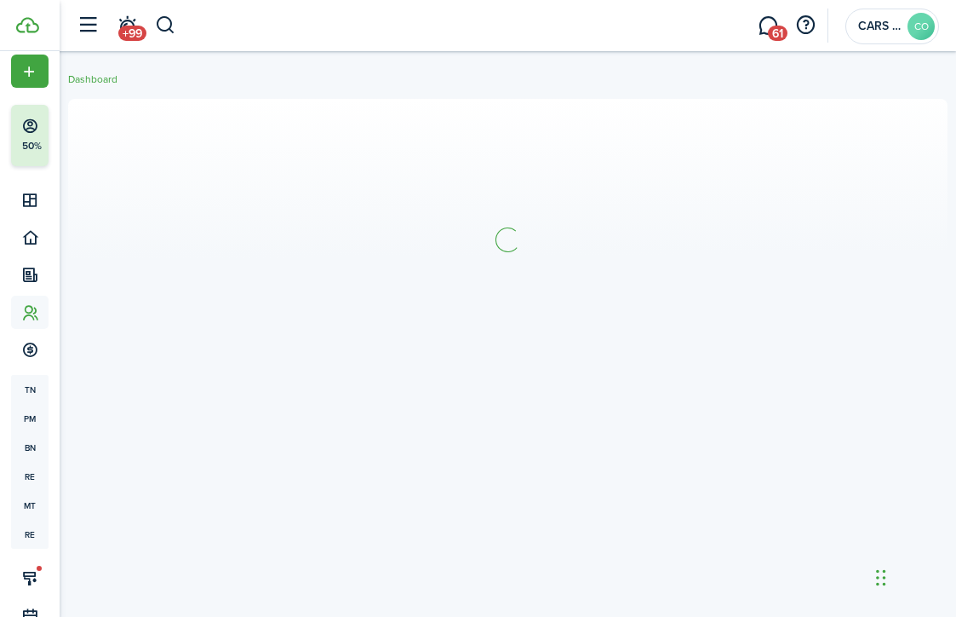
click at [259, 97] on div at bounding box center [508, 334] width 897 height 488
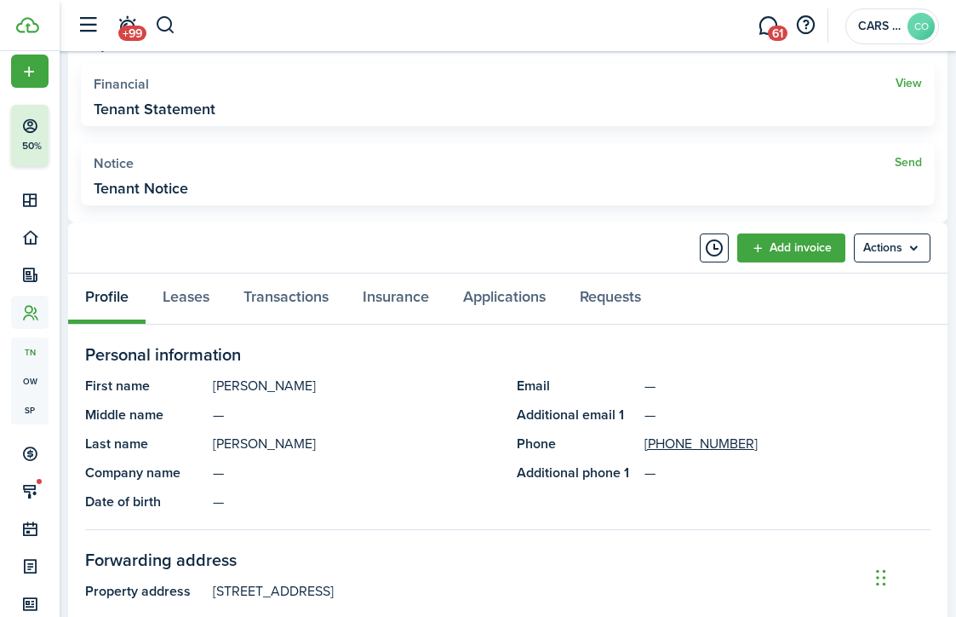
scroll to position [559, 0]
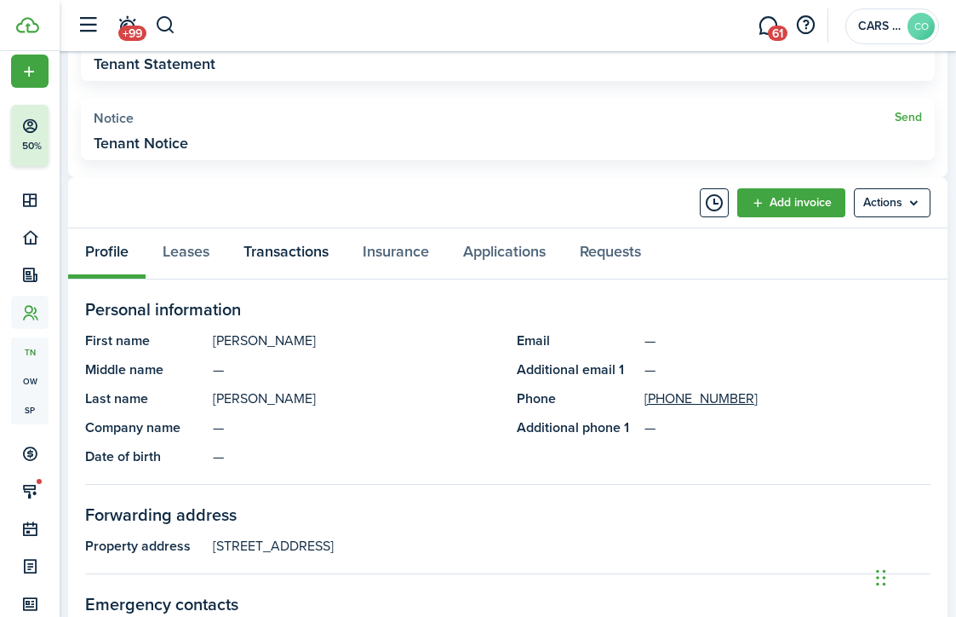
click at [282, 250] on link "Transactions" at bounding box center [286, 253] width 119 height 50
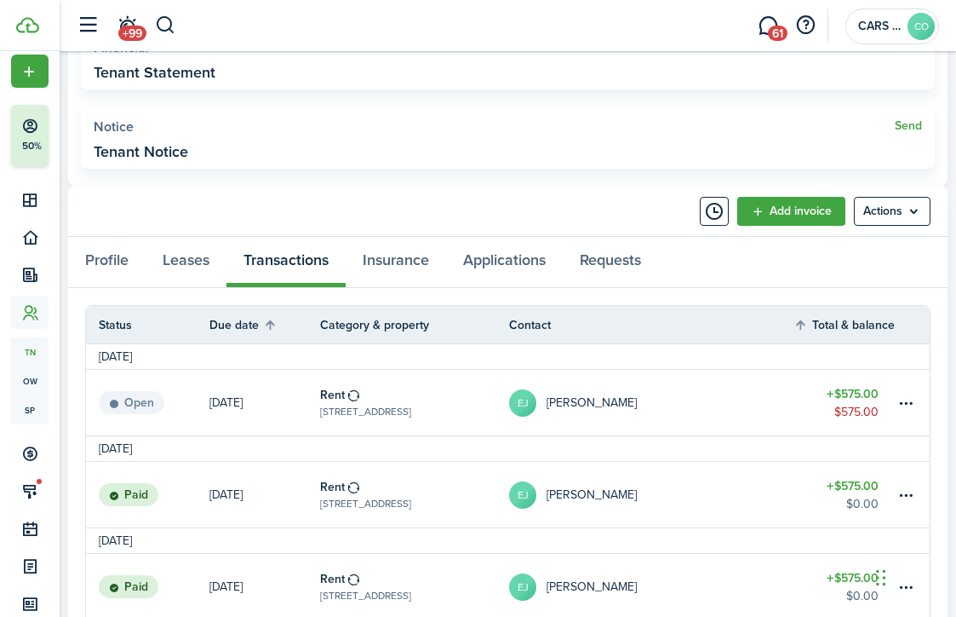
scroll to position [611, 0]
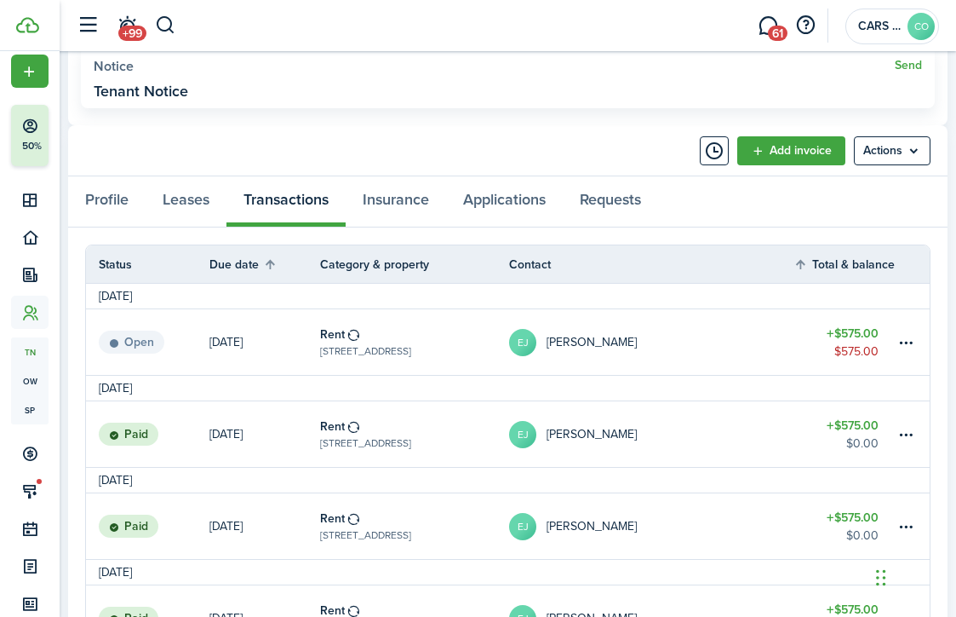
click at [446, 340] on link "Rent [STREET_ADDRESS]" at bounding box center [414, 342] width 189 height 66
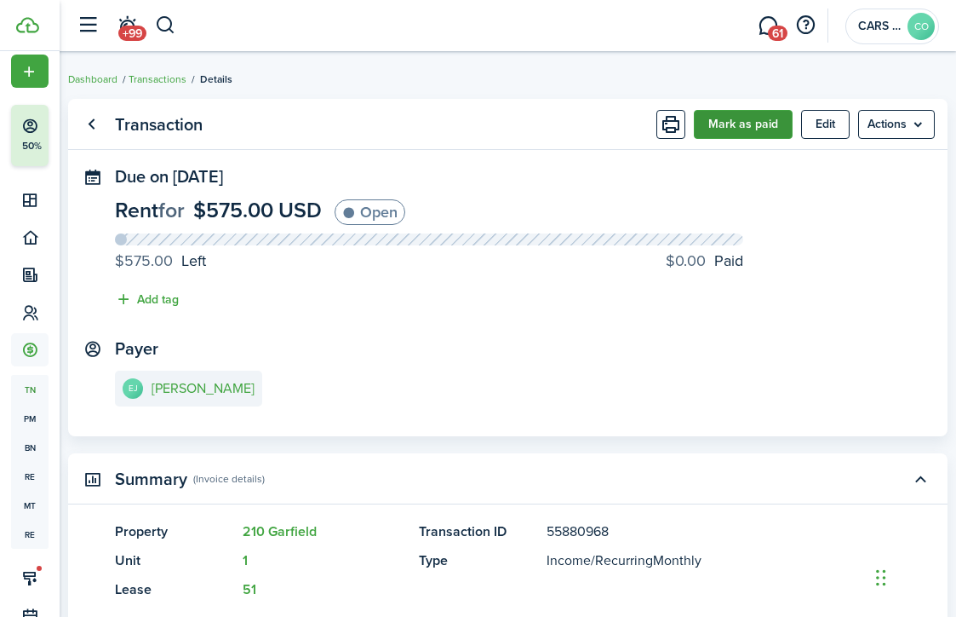
click at [731, 134] on button "Mark as paid" at bounding box center [743, 124] width 99 height 29
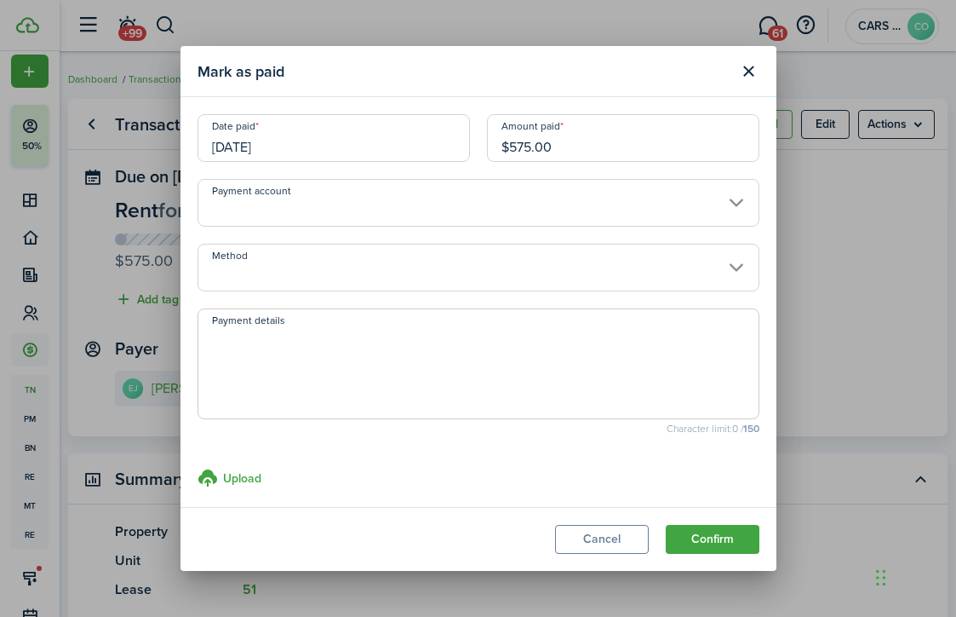
click at [362, 145] on input "[DATE]" at bounding box center [334, 138] width 273 height 48
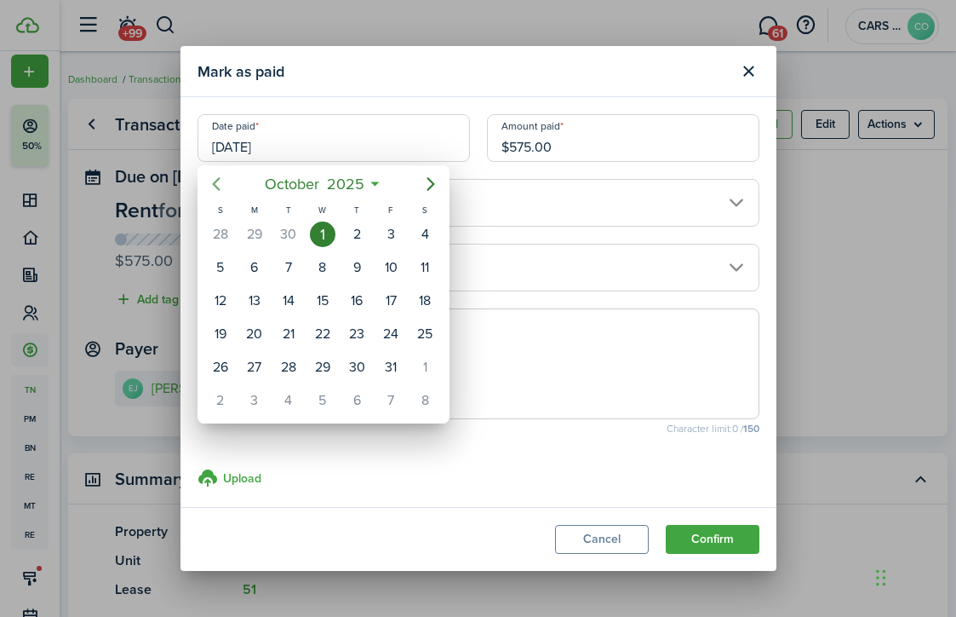
click at [220, 184] on icon "Previous page" at bounding box center [216, 184] width 20 height 20
click at [391, 301] on div "19" at bounding box center [391, 301] width 26 height 26
type input "[DATE]"
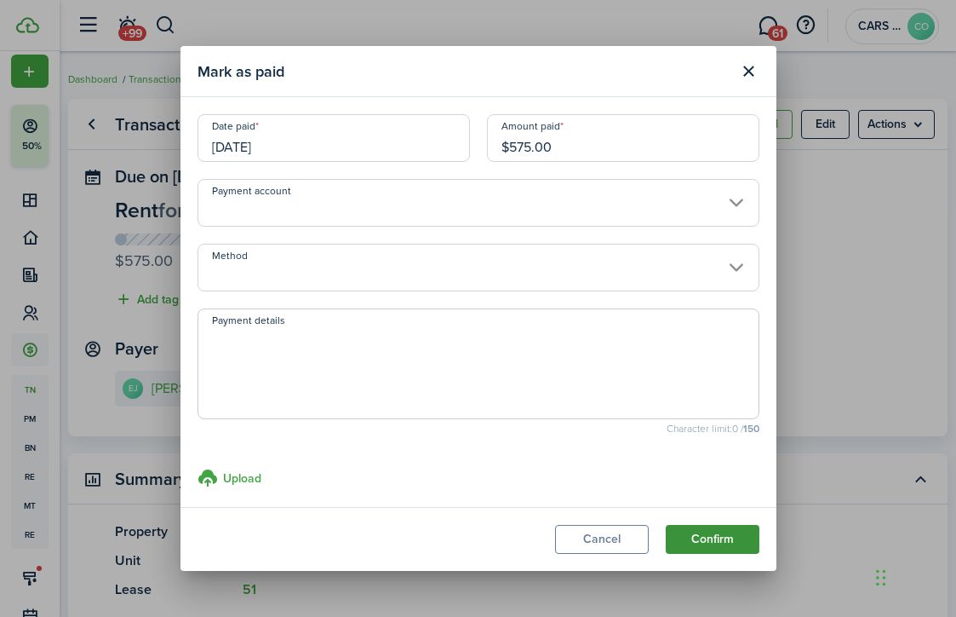
click at [714, 531] on button "Confirm" at bounding box center [713, 539] width 94 height 29
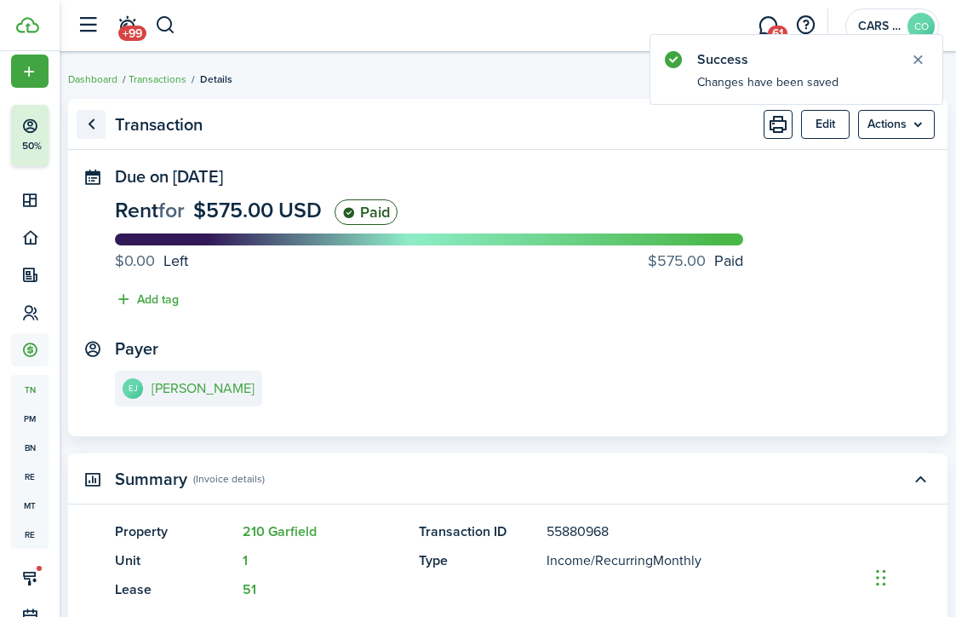
click at [83, 118] on link "Go back" at bounding box center [91, 124] width 29 height 29
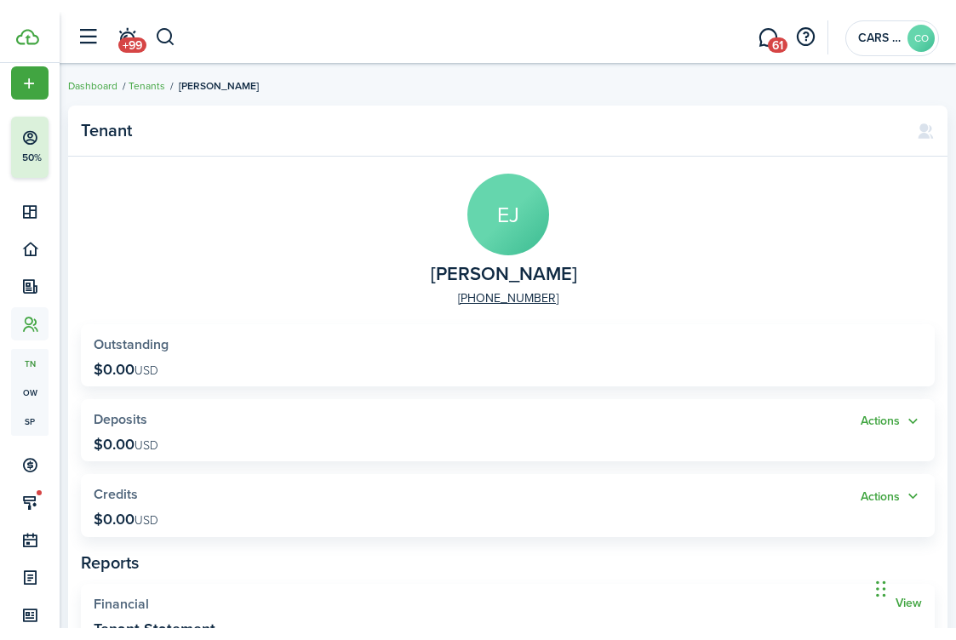
scroll to position [5, 0]
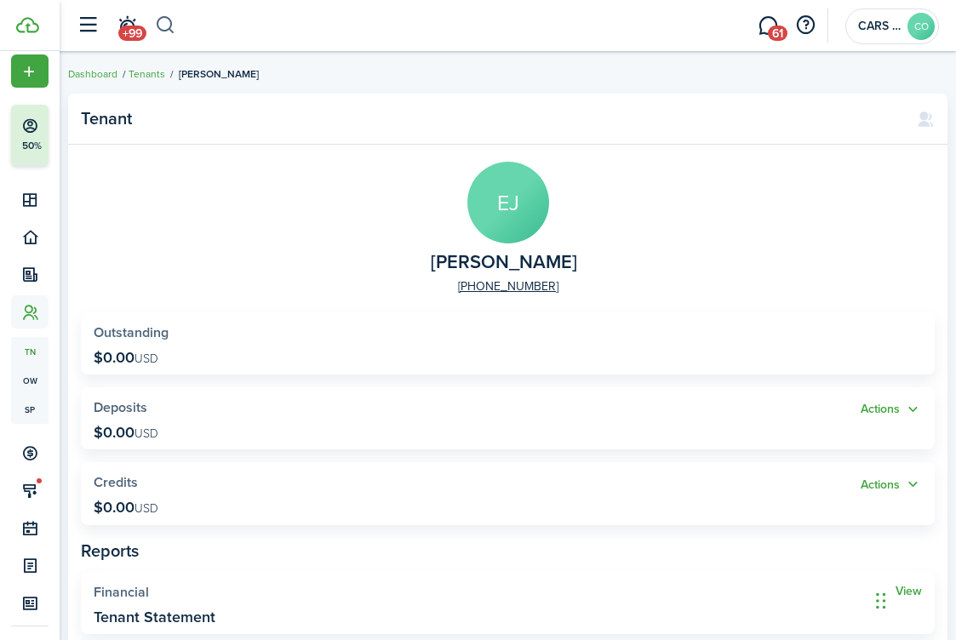
click at [166, 20] on button "button" at bounding box center [165, 25] width 21 height 29
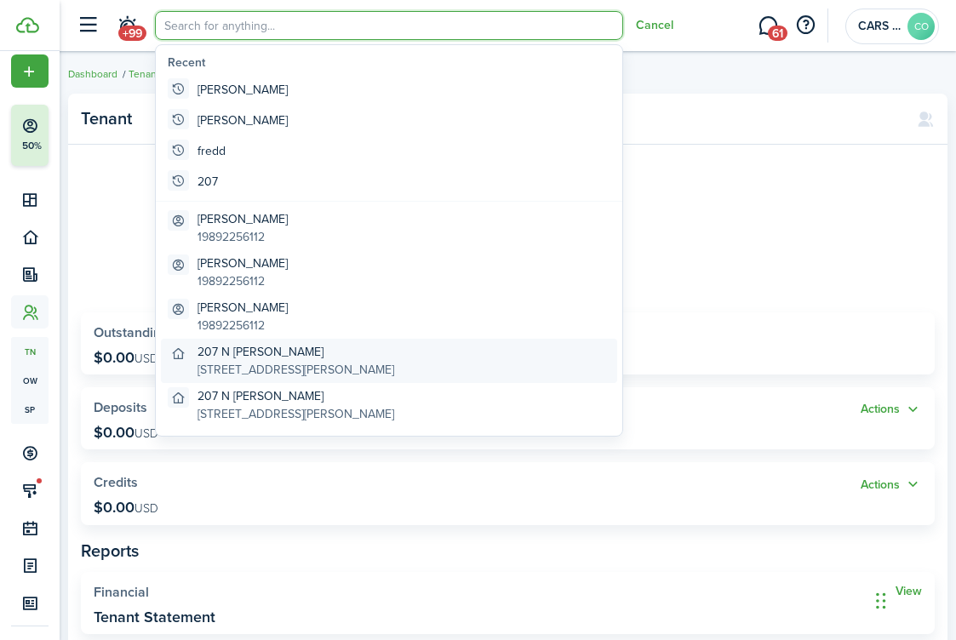
click at [304, 364] on global-search-item-description "[STREET_ADDRESS][PERSON_NAME]" at bounding box center [296, 370] width 197 height 18
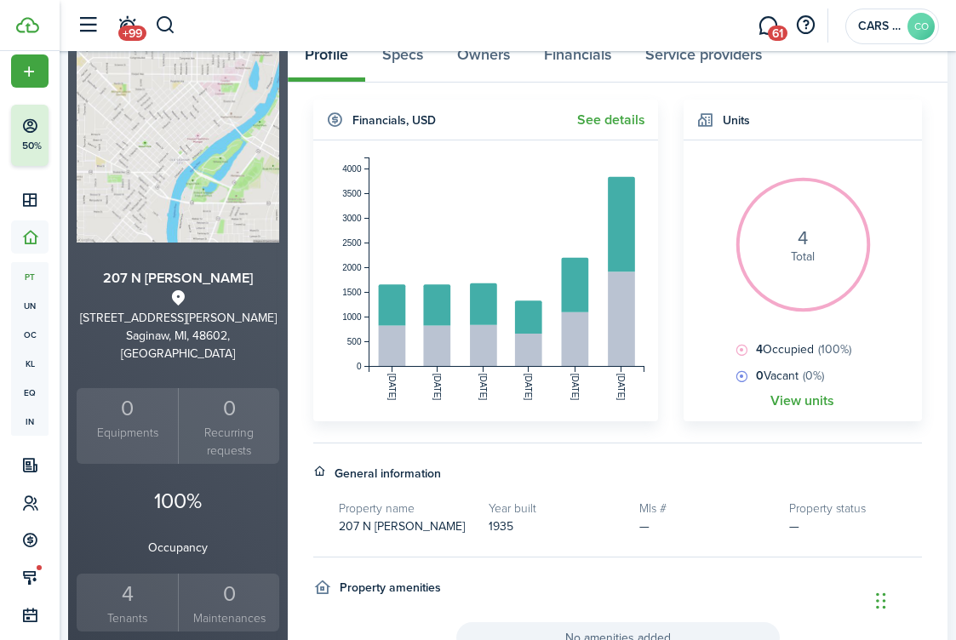
scroll to position [114, 0]
click at [139, 577] on div "4" at bounding box center [127, 593] width 93 height 32
